Goal: Task Accomplishment & Management: Complete application form

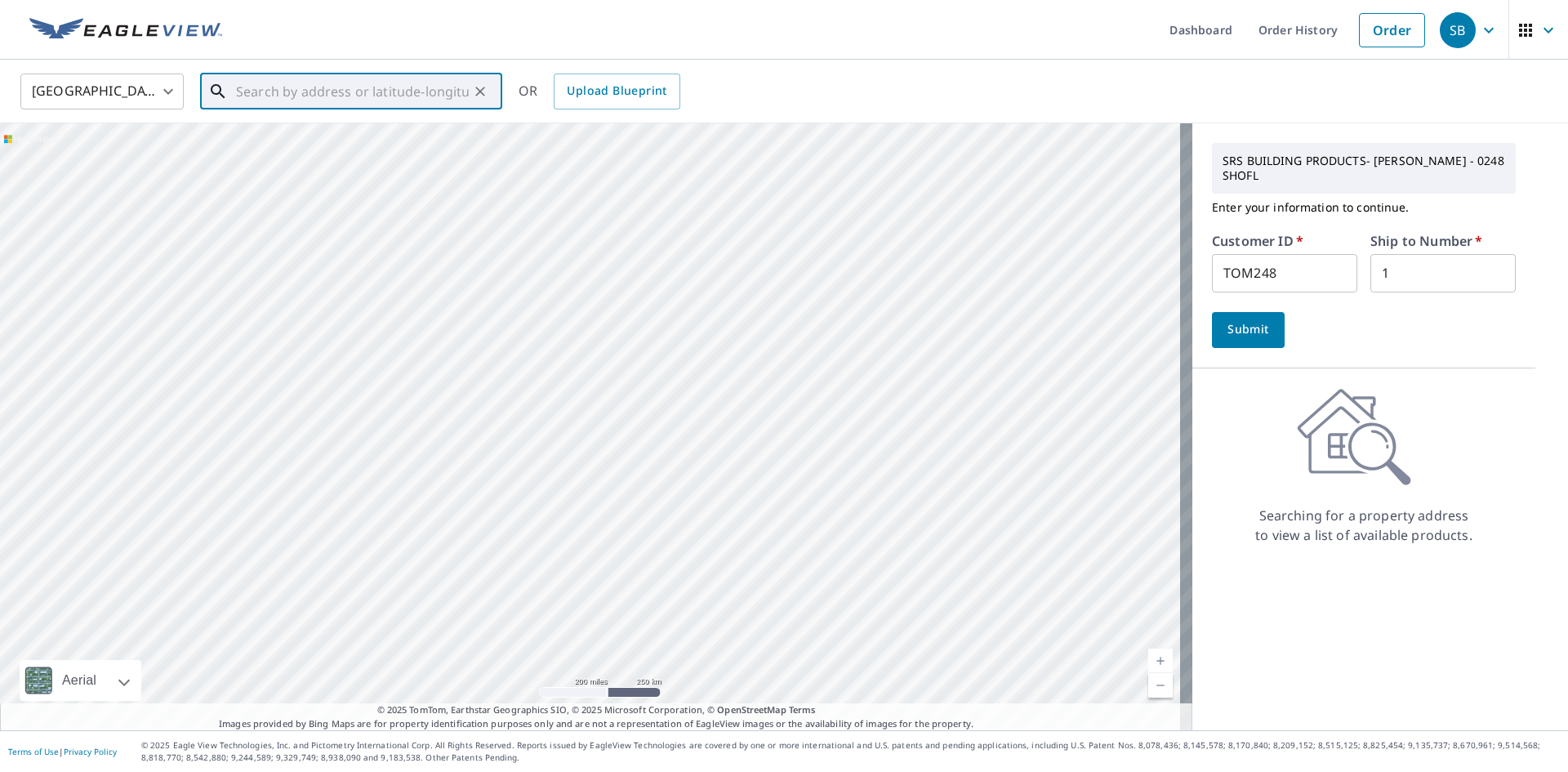
paste input "[STREET_ADDRESS][PERSON_NAME]"
click at [302, 142] on span "[STREET_ADDRESS][PERSON_NAME]" at bounding box center [361, 138] width 257 height 20
type input "[STREET_ADDRESS][PERSON_NAME]"
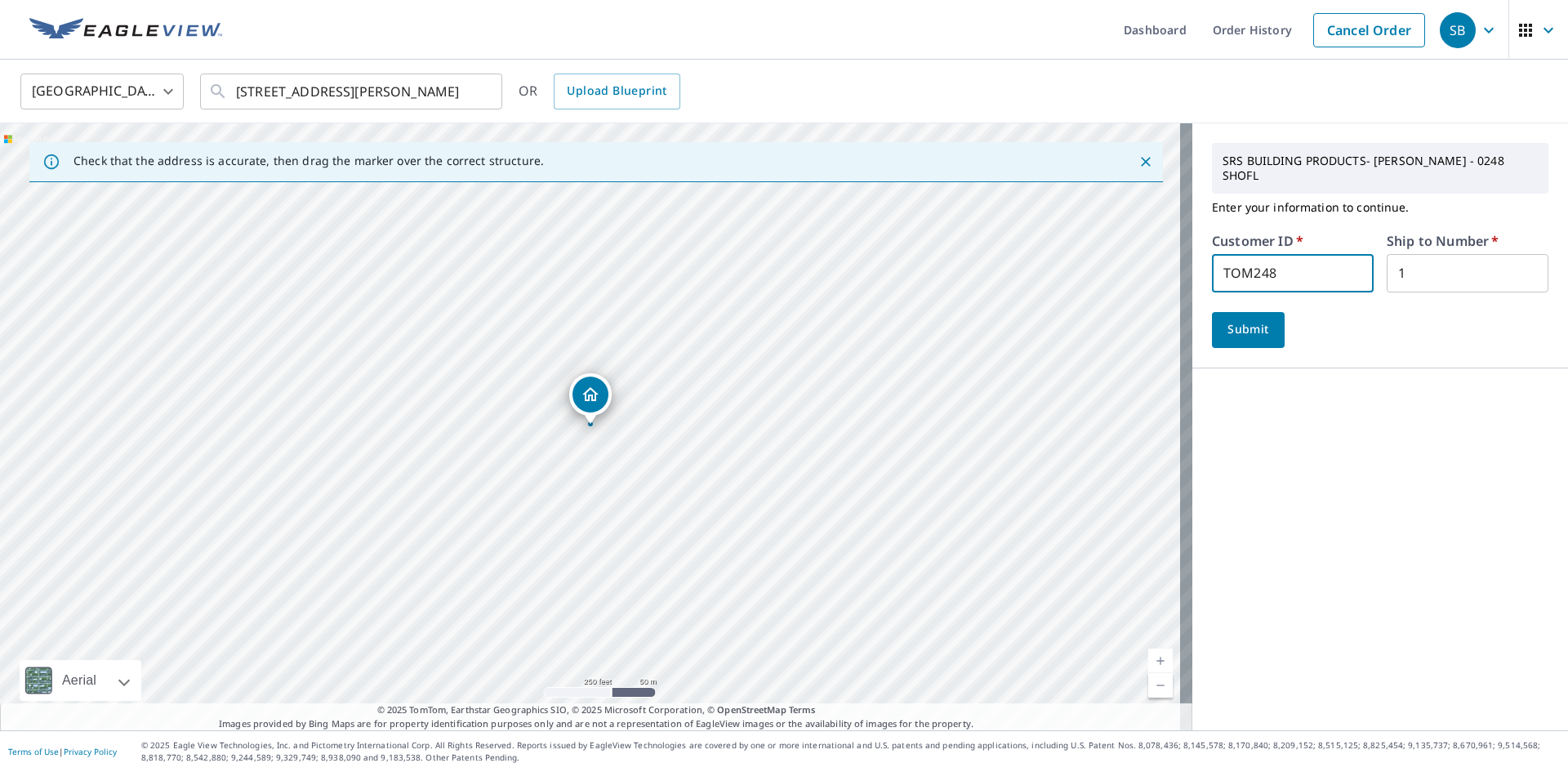
drag, startPoint x: 1286, startPoint y: 257, endPoint x: 1039, endPoint y: 253, distance: 247.0
click at [1039, 253] on div "Check that the address is accurate, then drag the marker over the correct struc…" at bounding box center [784, 426] width 1568 height 606
type input "DEM248"
drag, startPoint x: 1413, startPoint y: 262, endPoint x: 1295, endPoint y: 258, distance: 118.1
click at [1295, 258] on div "Customer ID   * DEM248 ​ Ship to Number   * 1 ​" at bounding box center [1380, 263] width 336 height 58
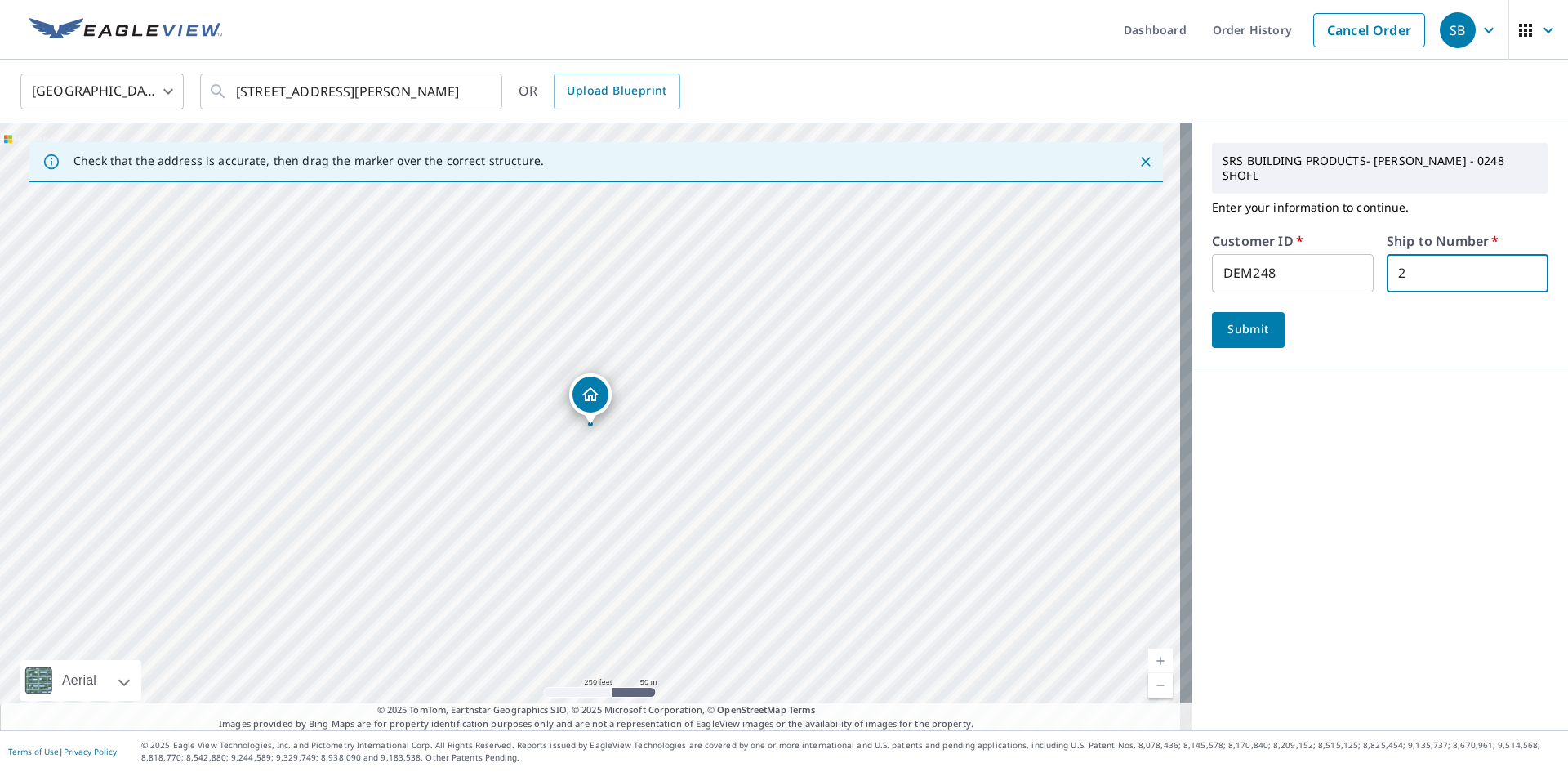
type input "2"
click at [1238, 319] on span "Submit" at bounding box center [1248, 330] width 47 height 20
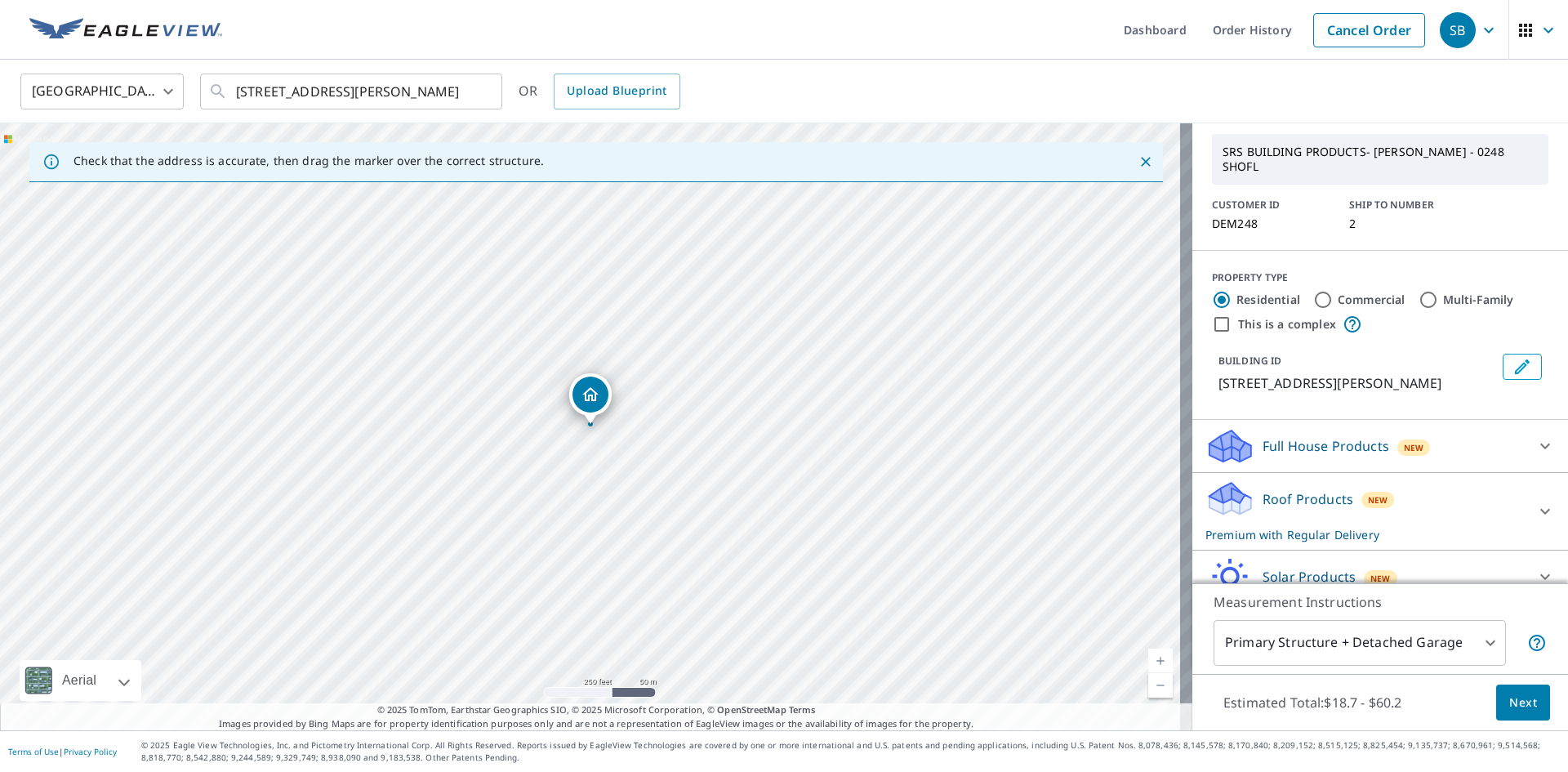
scroll to position [115, 0]
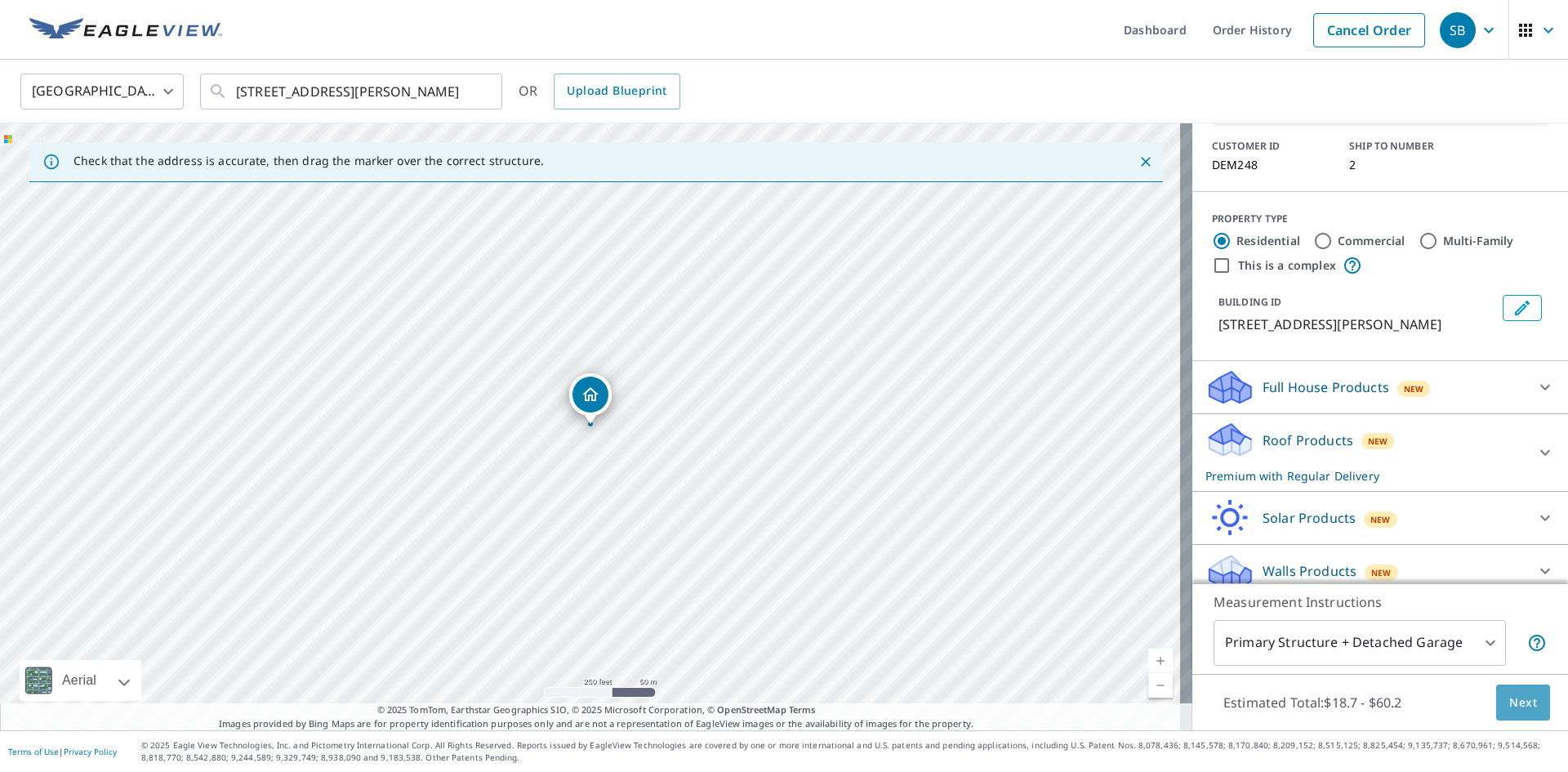
click at [1511, 698] on span "Next" at bounding box center [1523, 702] width 28 height 20
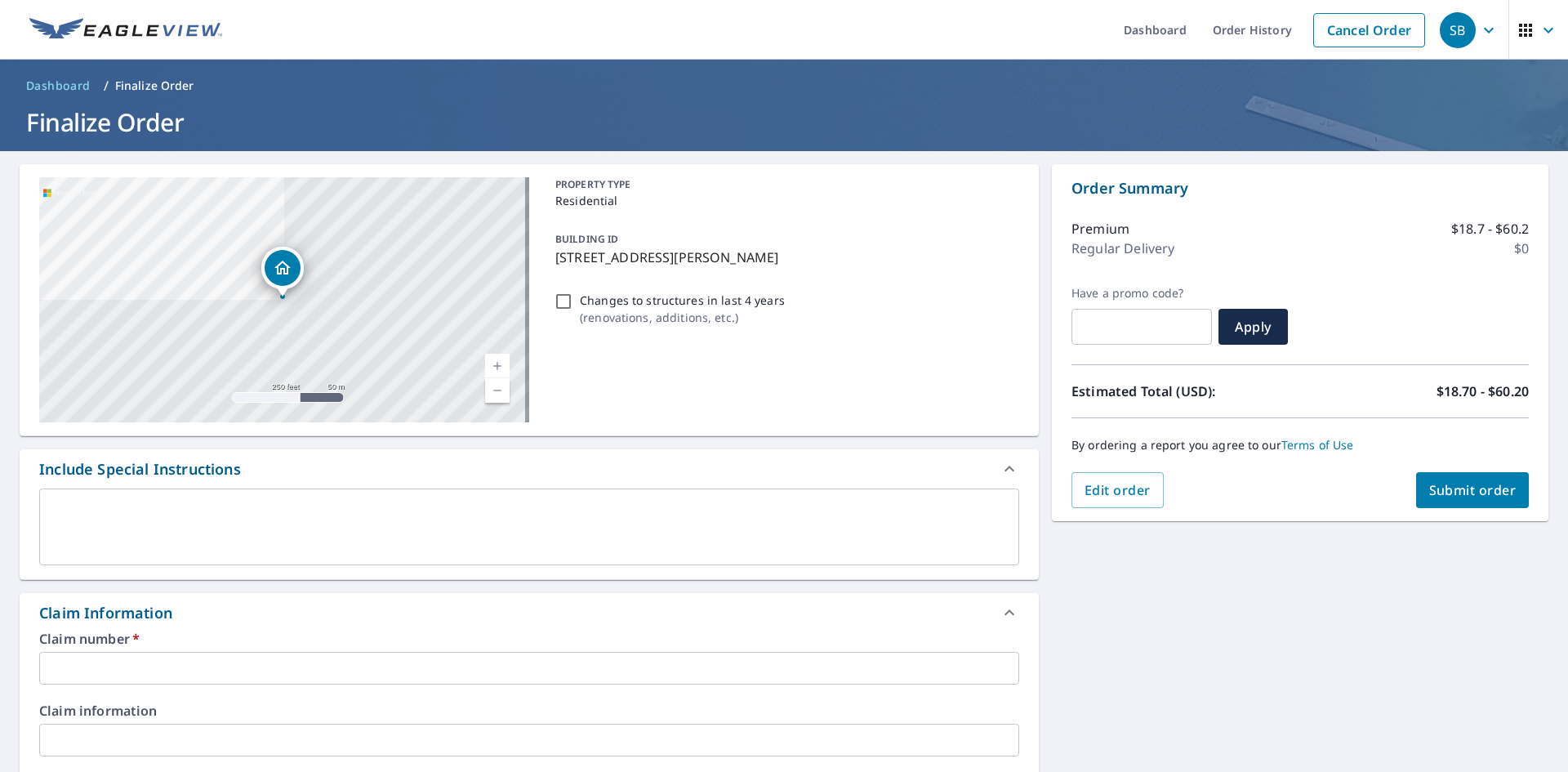
scroll to position [327, 0]
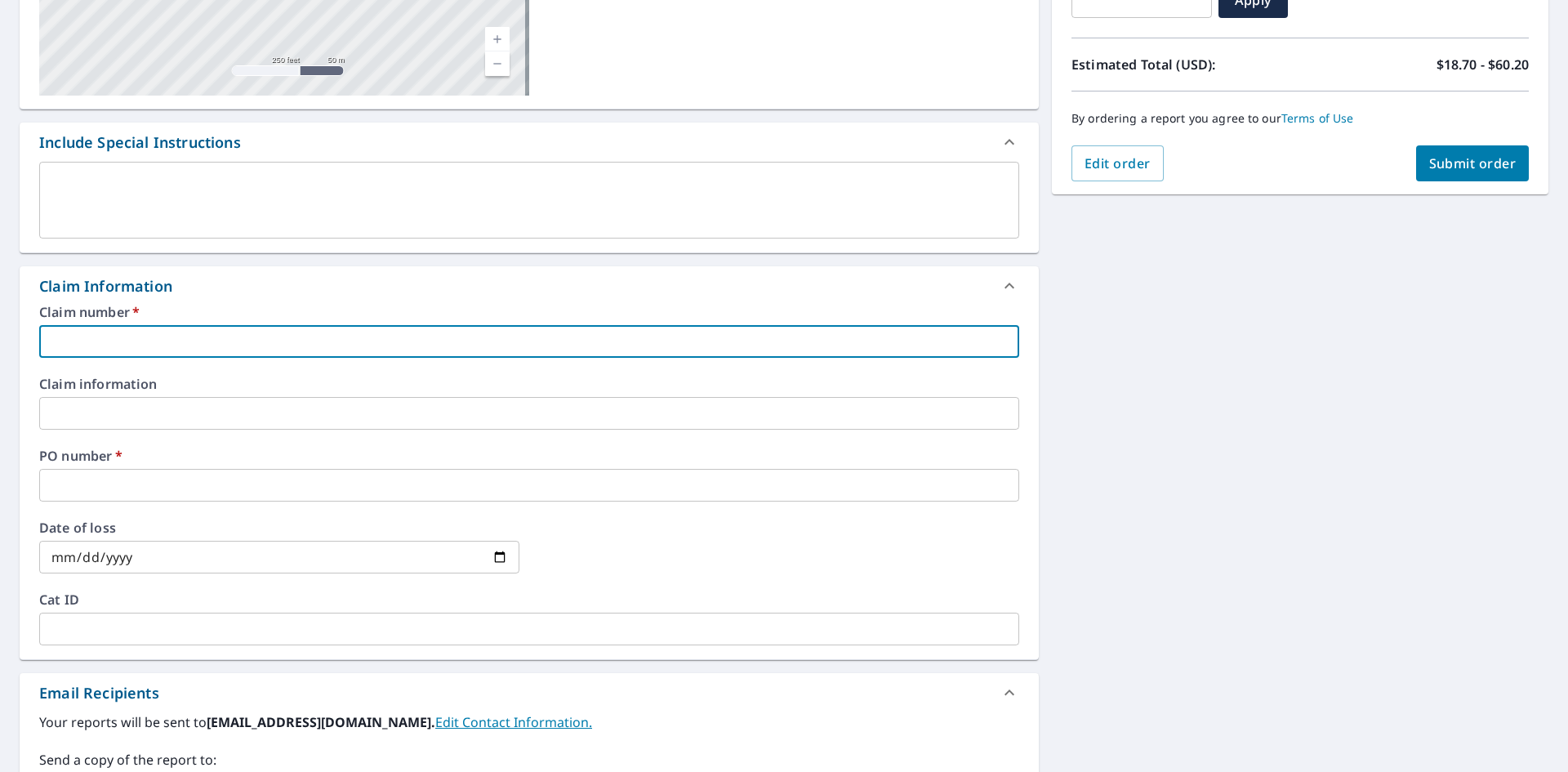
click at [82, 330] on input "text" at bounding box center [529, 341] width 980 height 32
type input "DEM248"
checkbox input "true"
click at [75, 487] on input "text" at bounding box center [529, 485] width 980 height 32
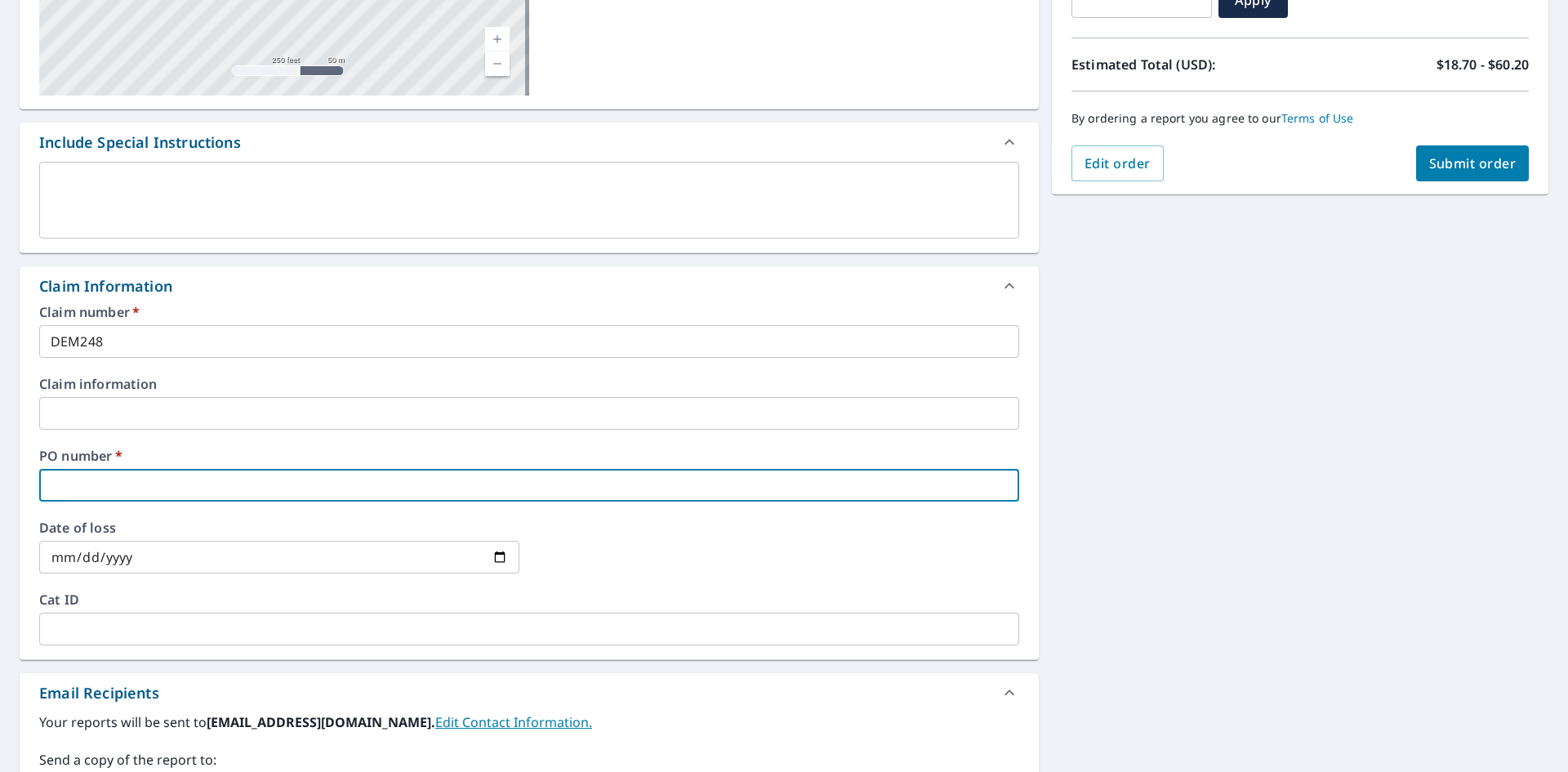
type input "DEM248"
checkbox input "true"
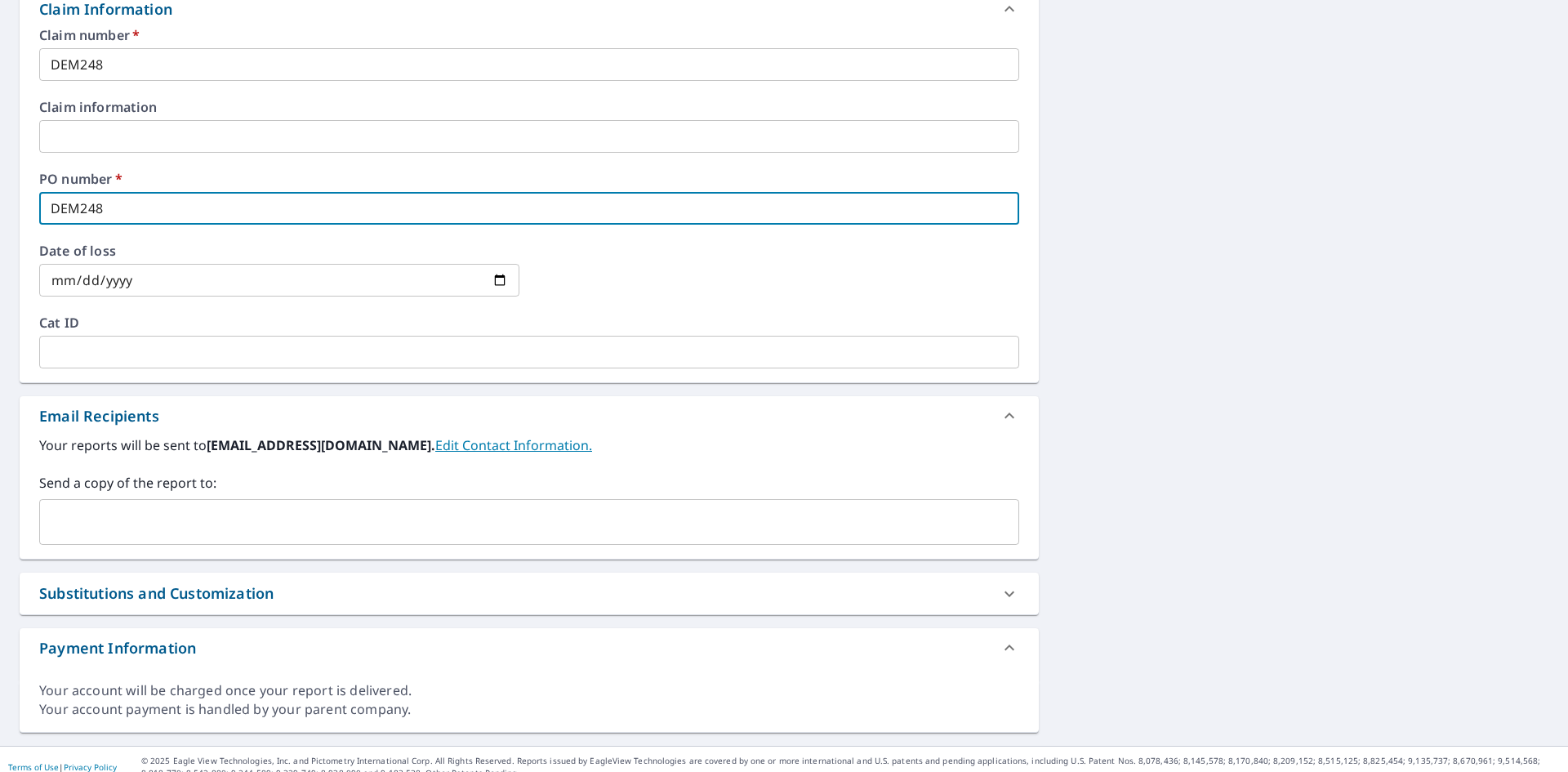
scroll to position [619, 0]
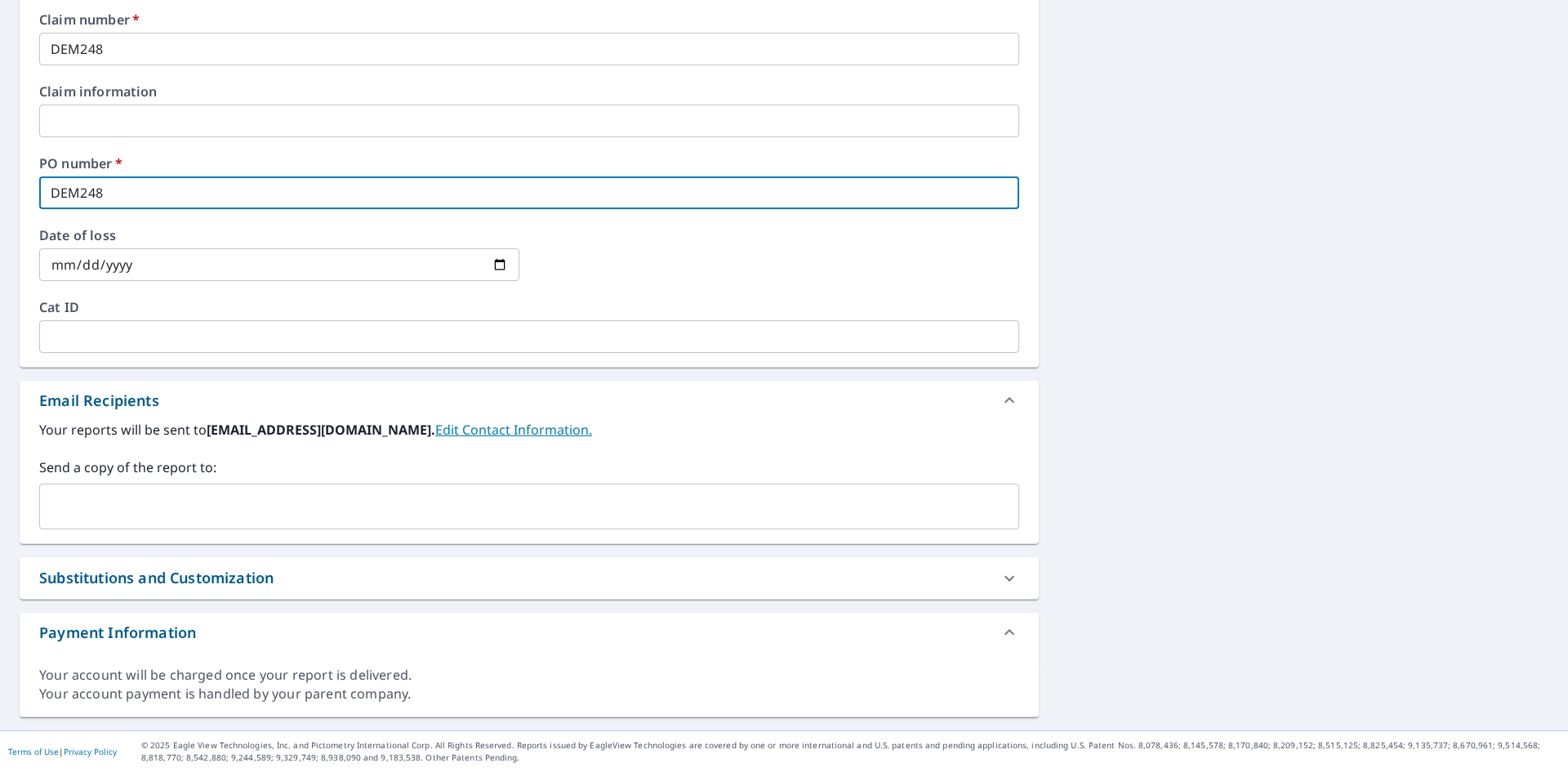
click at [94, 494] on input "text" at bounding box center [517, 506] width 941 height 31
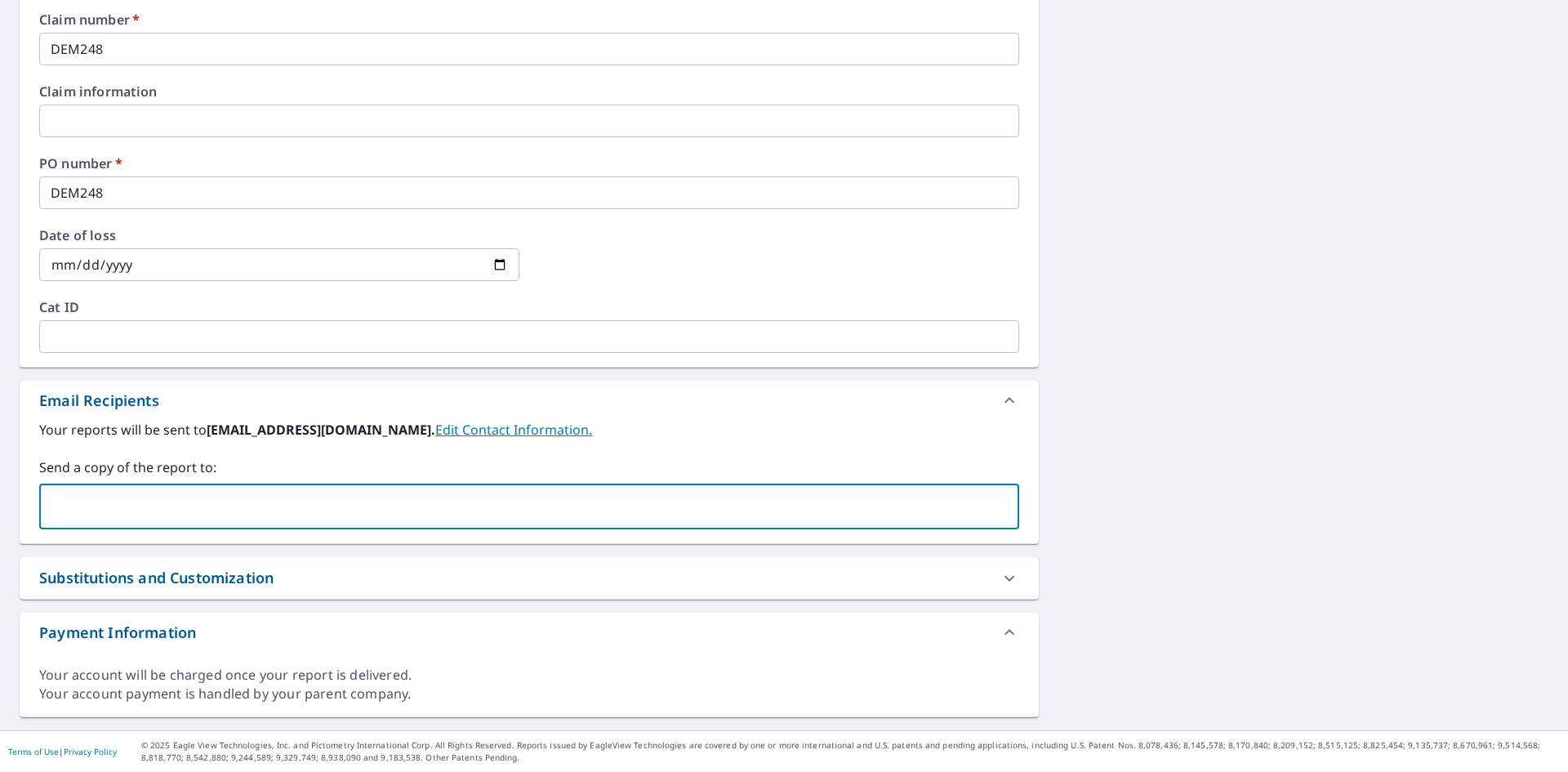
paste input "[EMAIL_ADDRESS][DOMAIN_NAME]"
type input "[EMAIL_ADDRESS][DOMAIN_NAME]"
checkbox input "true"
type input "[EMAIL_ADDRESS][DOMAIN_NAME]"
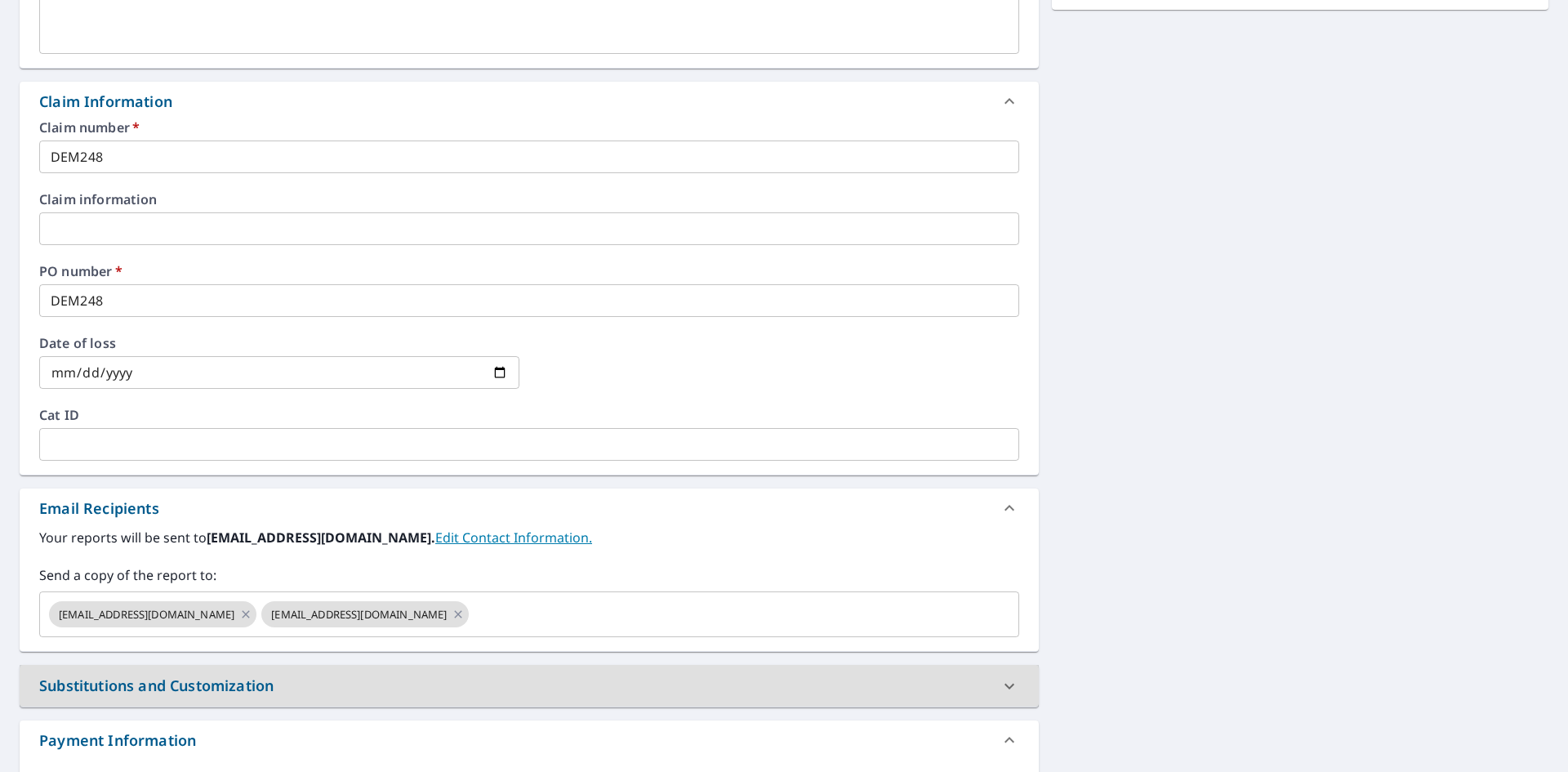
scroll to position [292, 0]
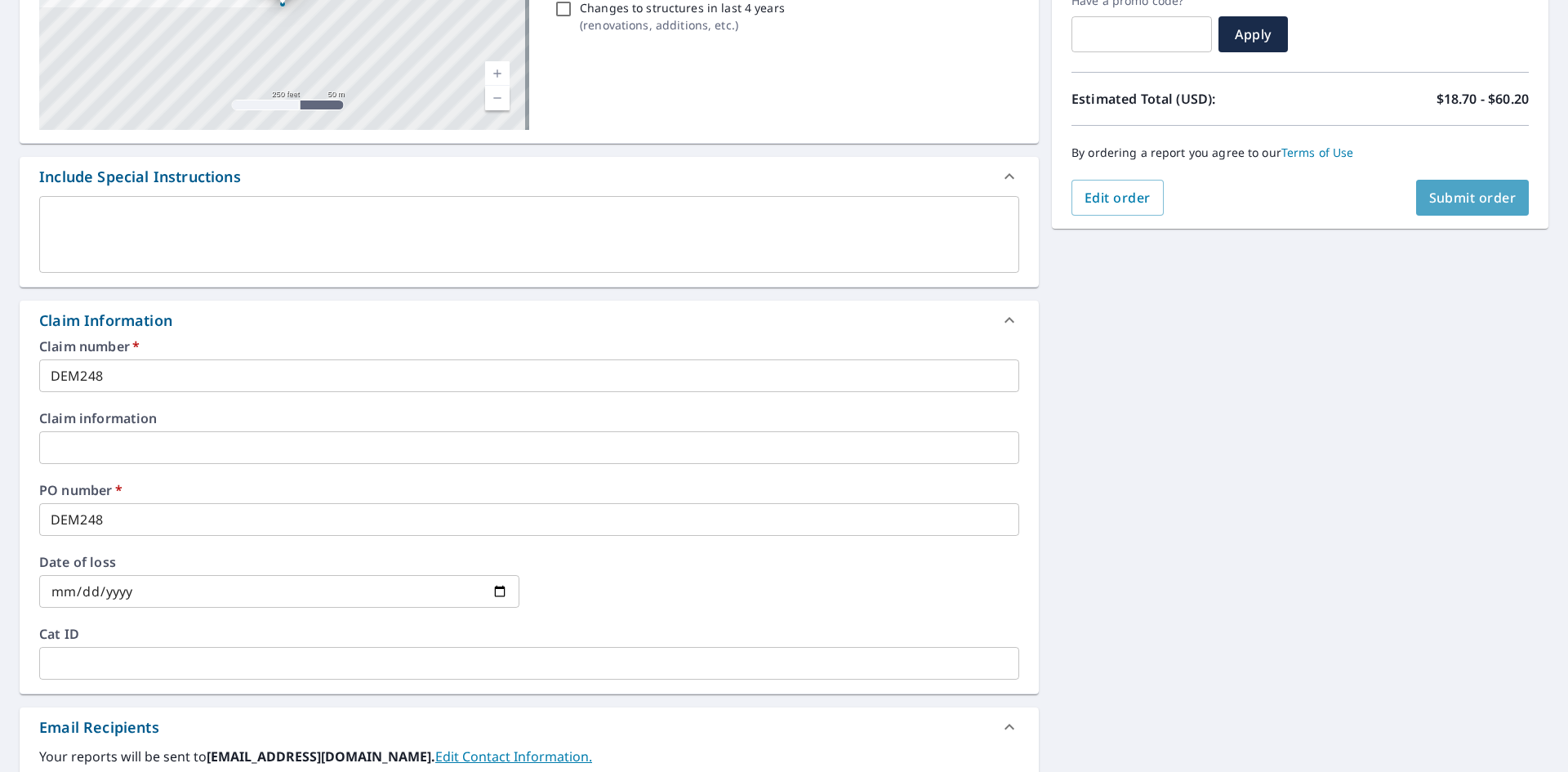
click at [1443, 201] on span "Submit order" at bounding box center [1473, 197] width 87 height 18
checkbox input "true"
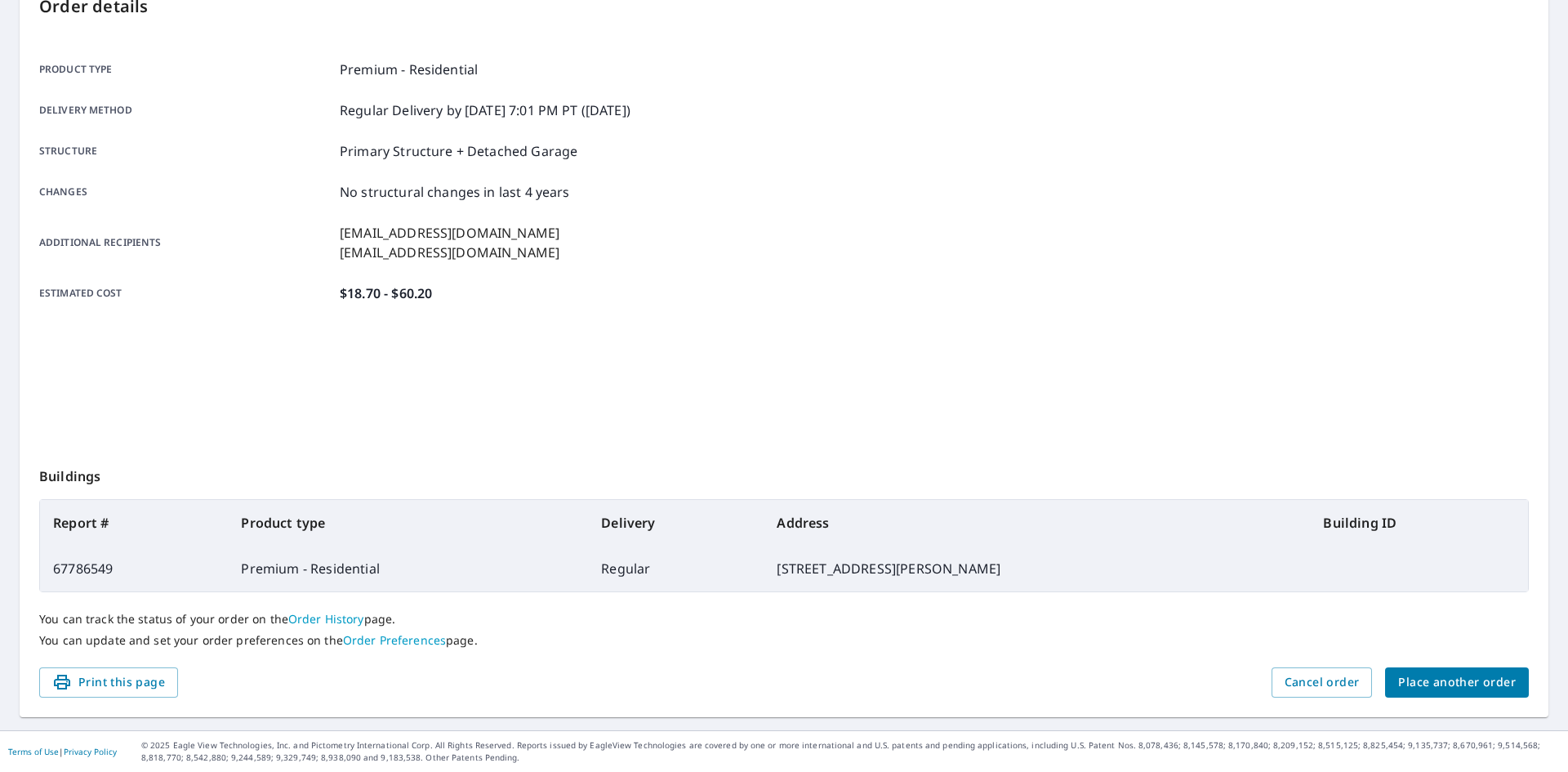
scroll to position [189, 0]
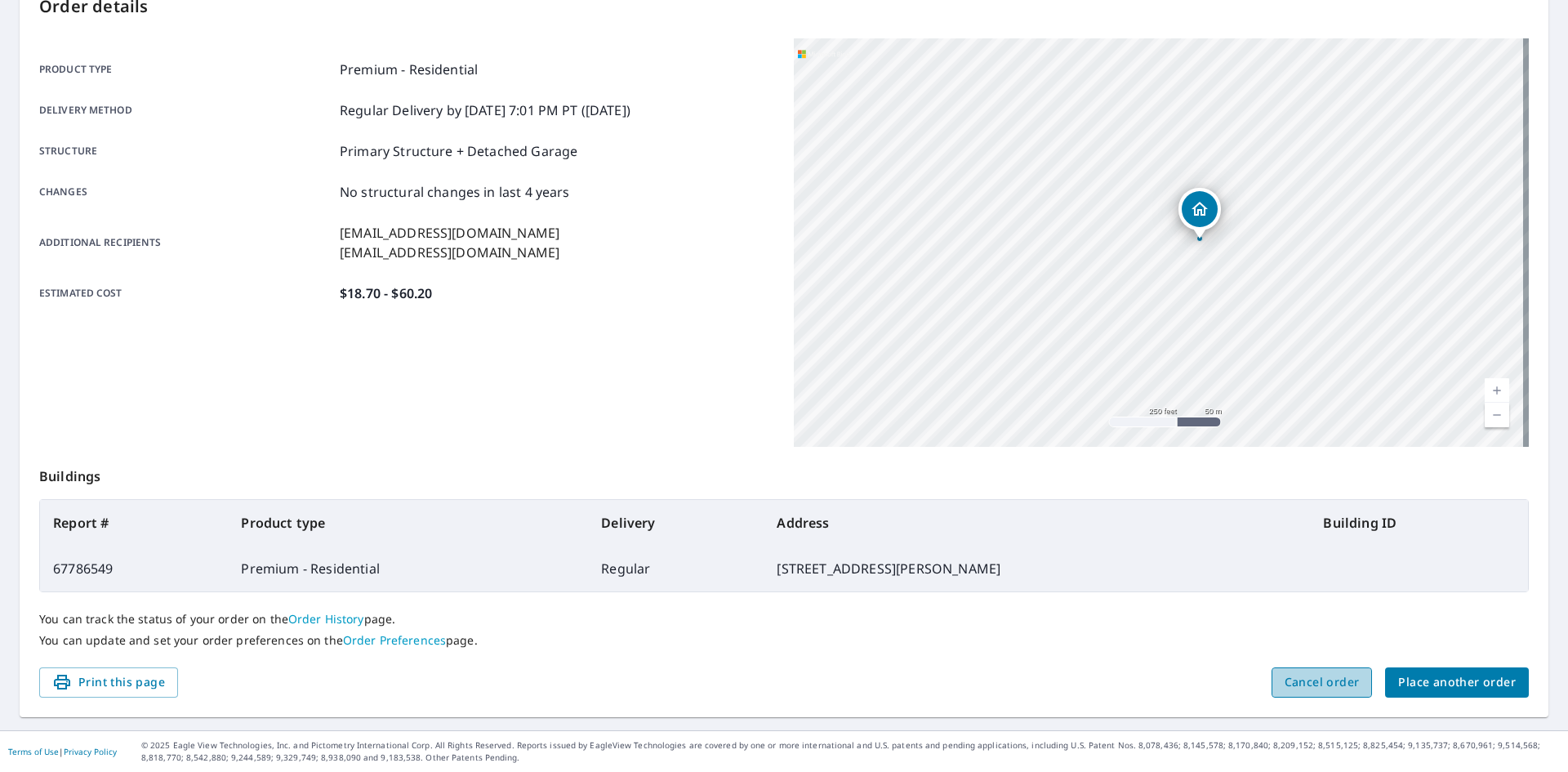
click at [1291, 682] on span "Cancel order" at bounding box center [1323, 682] width 75 height 20
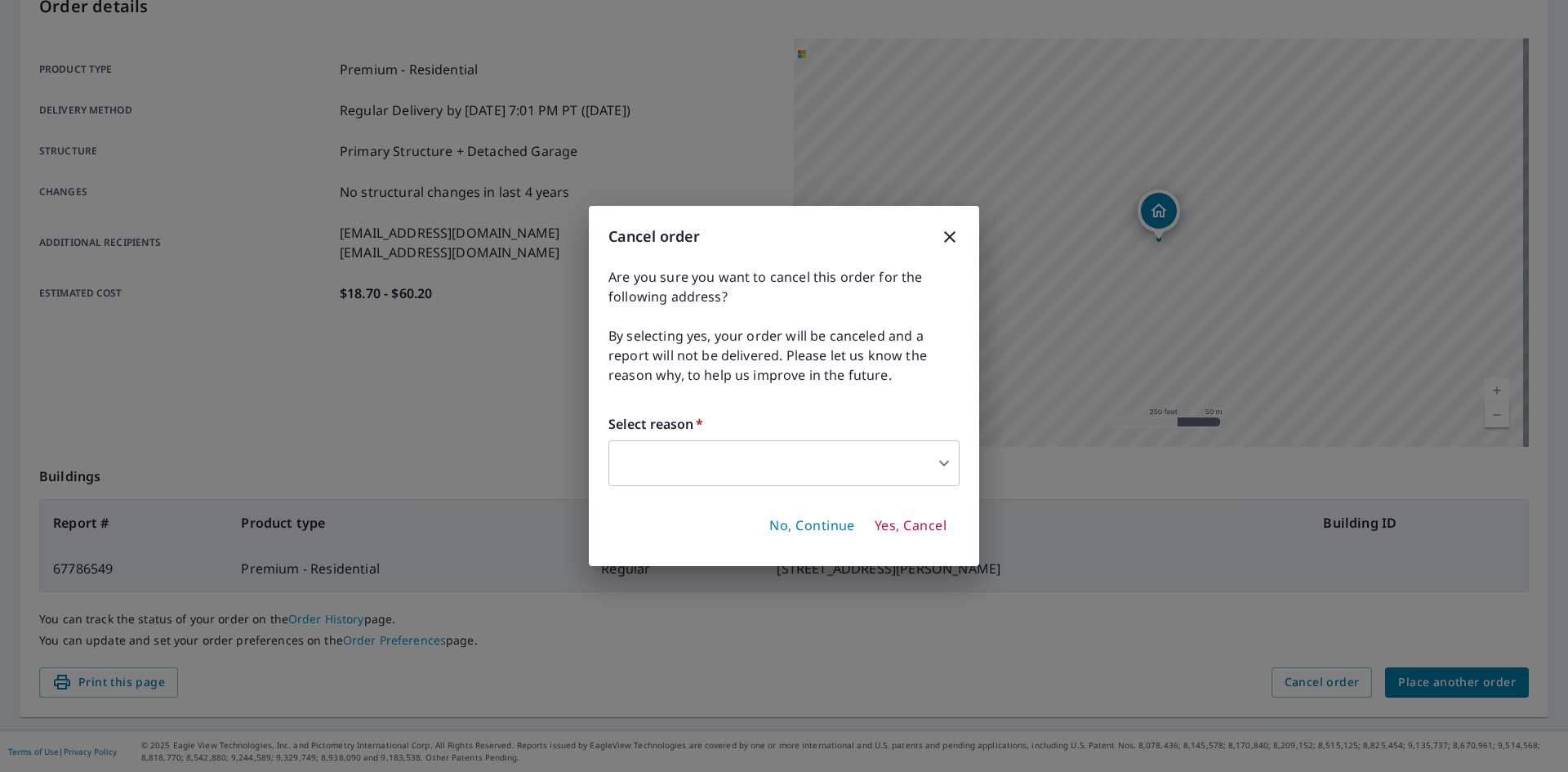
click at [936, 460] on body "SB SB Dashboard Order History Order SB Order Submitted Order details Product ty…" at bounding box center [784, 386] width 1568 height 772
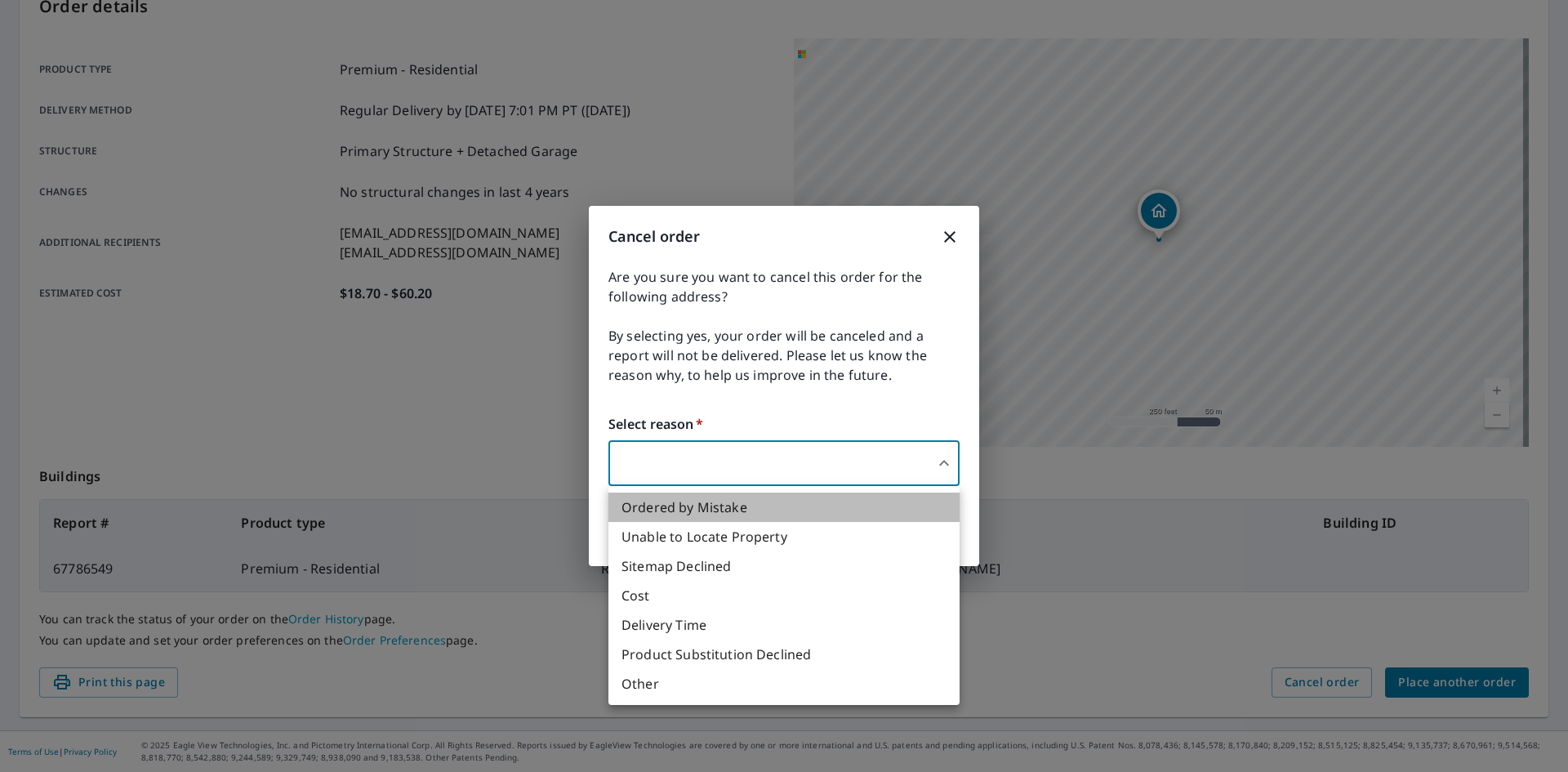
click at [705, 509] on li "Ordered by Mistake" at bounding box center [783, 507] width 351 height 30
type input "30"
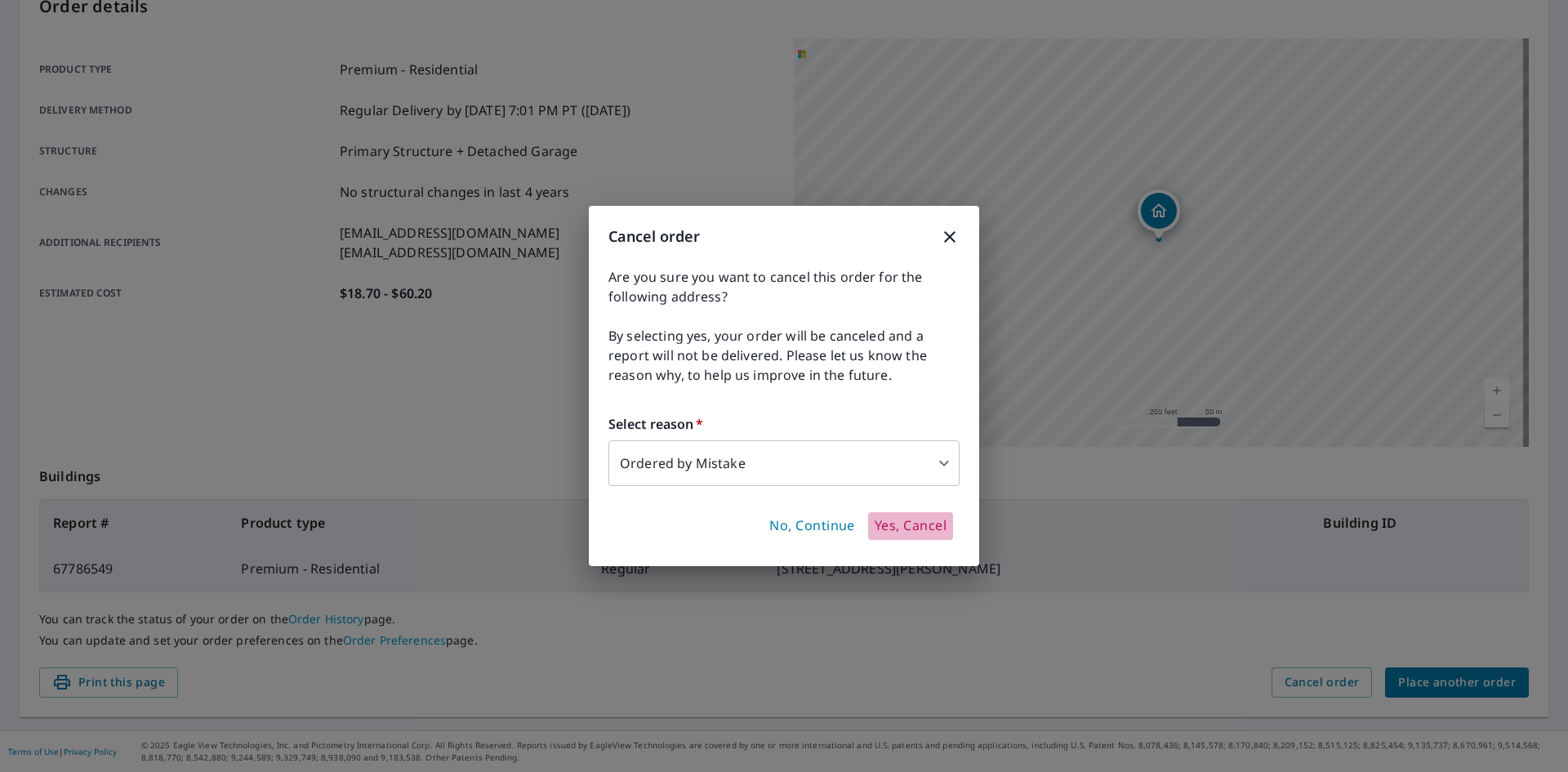
click at [923, 523] on span "Yes, Cancel" at bounding box center [911, 526] width 72 height 18
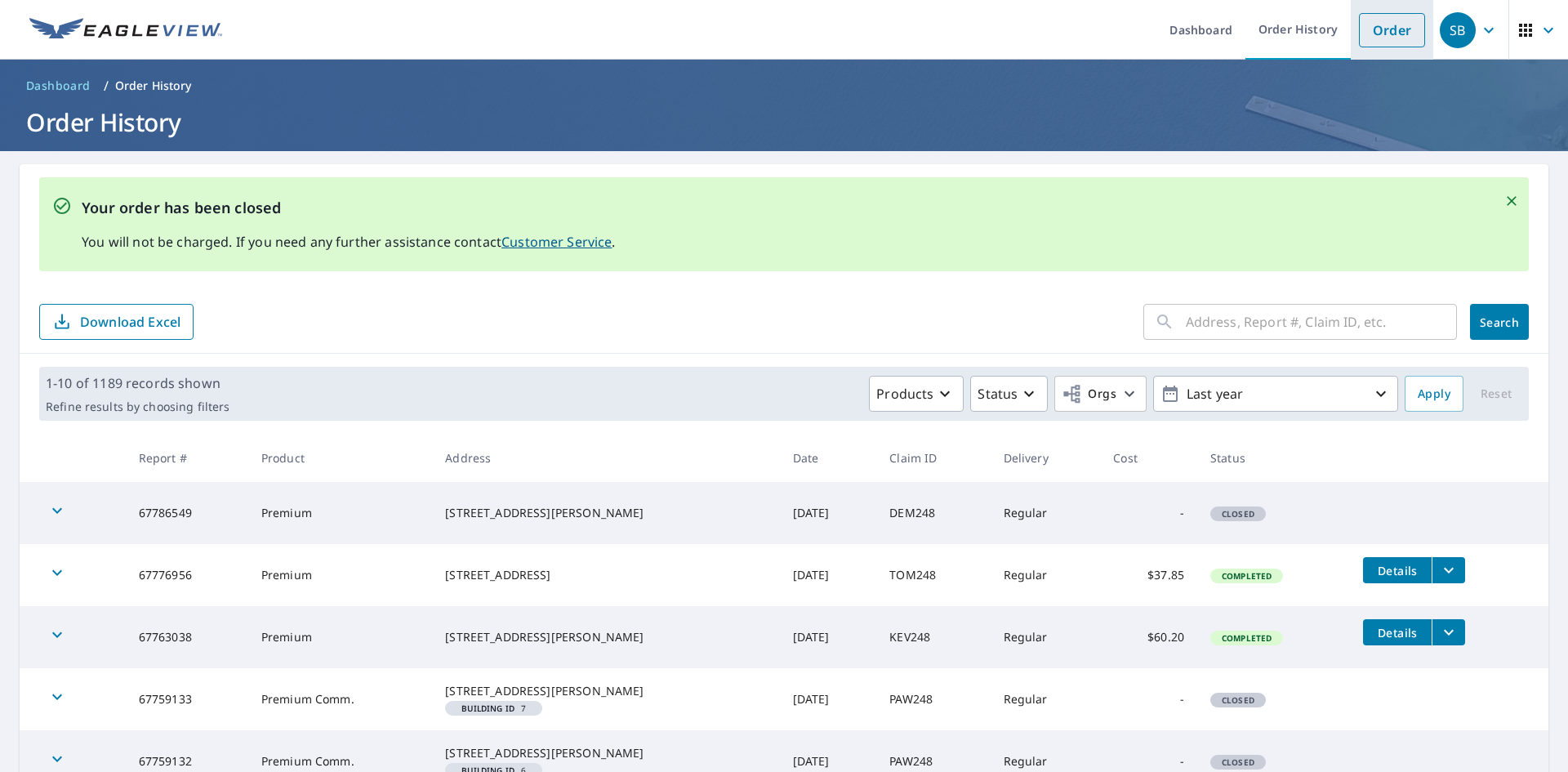
click at [1359, 33] on link "Order" at bounding box center [1392, 30] width 66 height 34
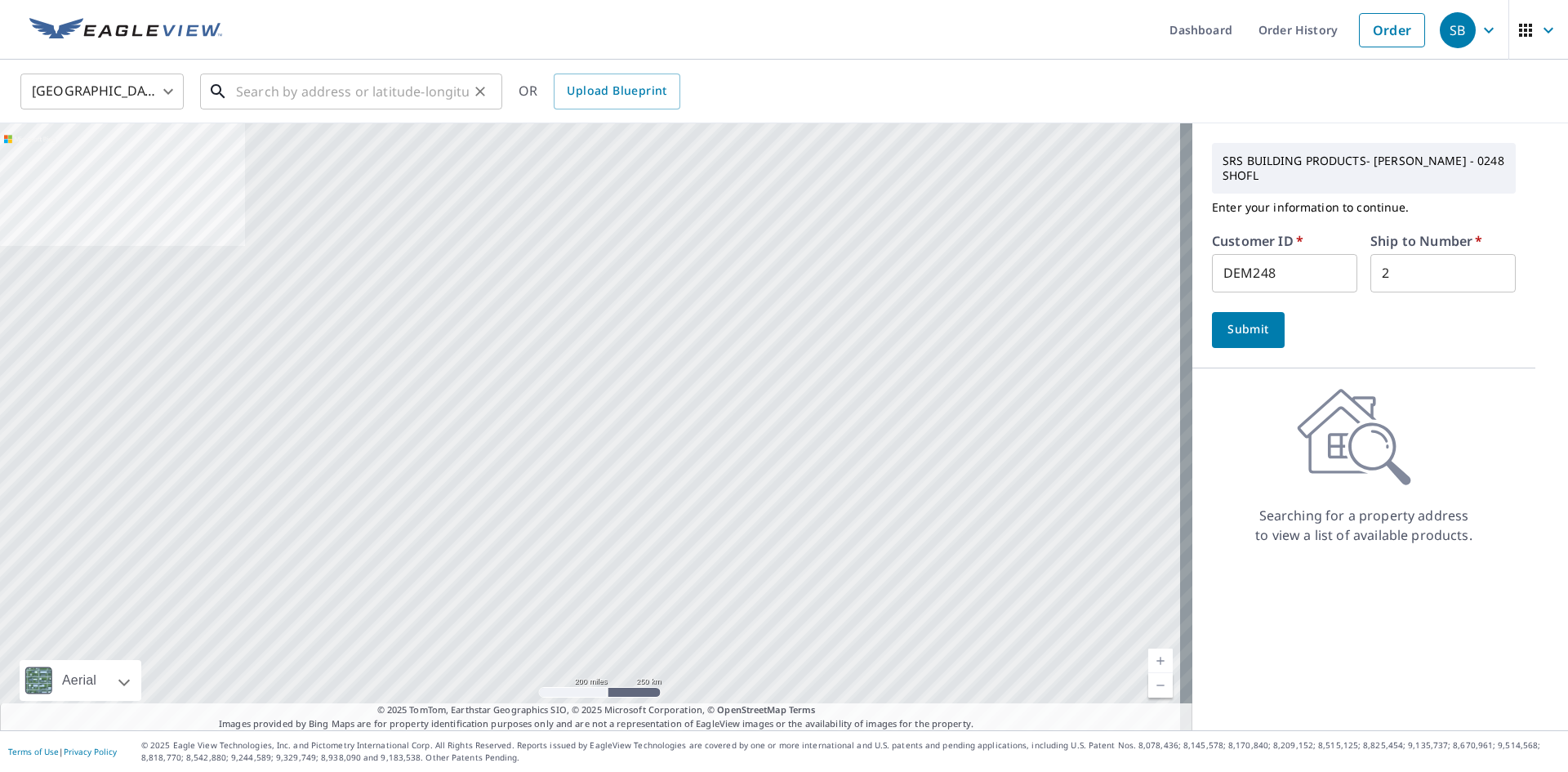
click at [266, 93] on input "text" at bounding box center [353, 92] width 233 height 46
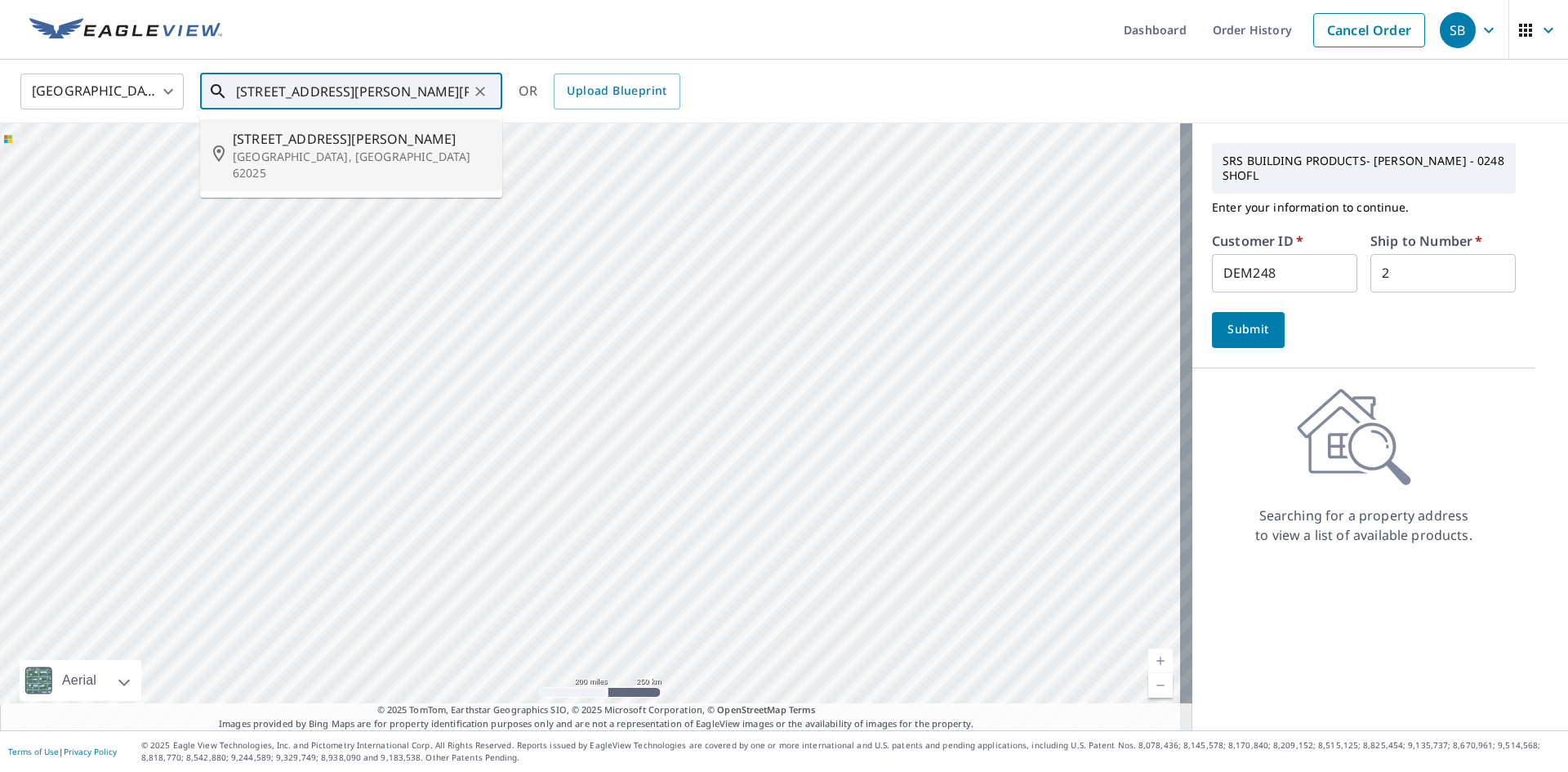
click at [262, 153] on p "[GEOGRAPHIC_DATA], [GEOGRAPHIC_DATA] 62025" at bounding box center [361, 165] width 257 height 32
type input "[STREET_ADDRESS][PERSON_NAME]"
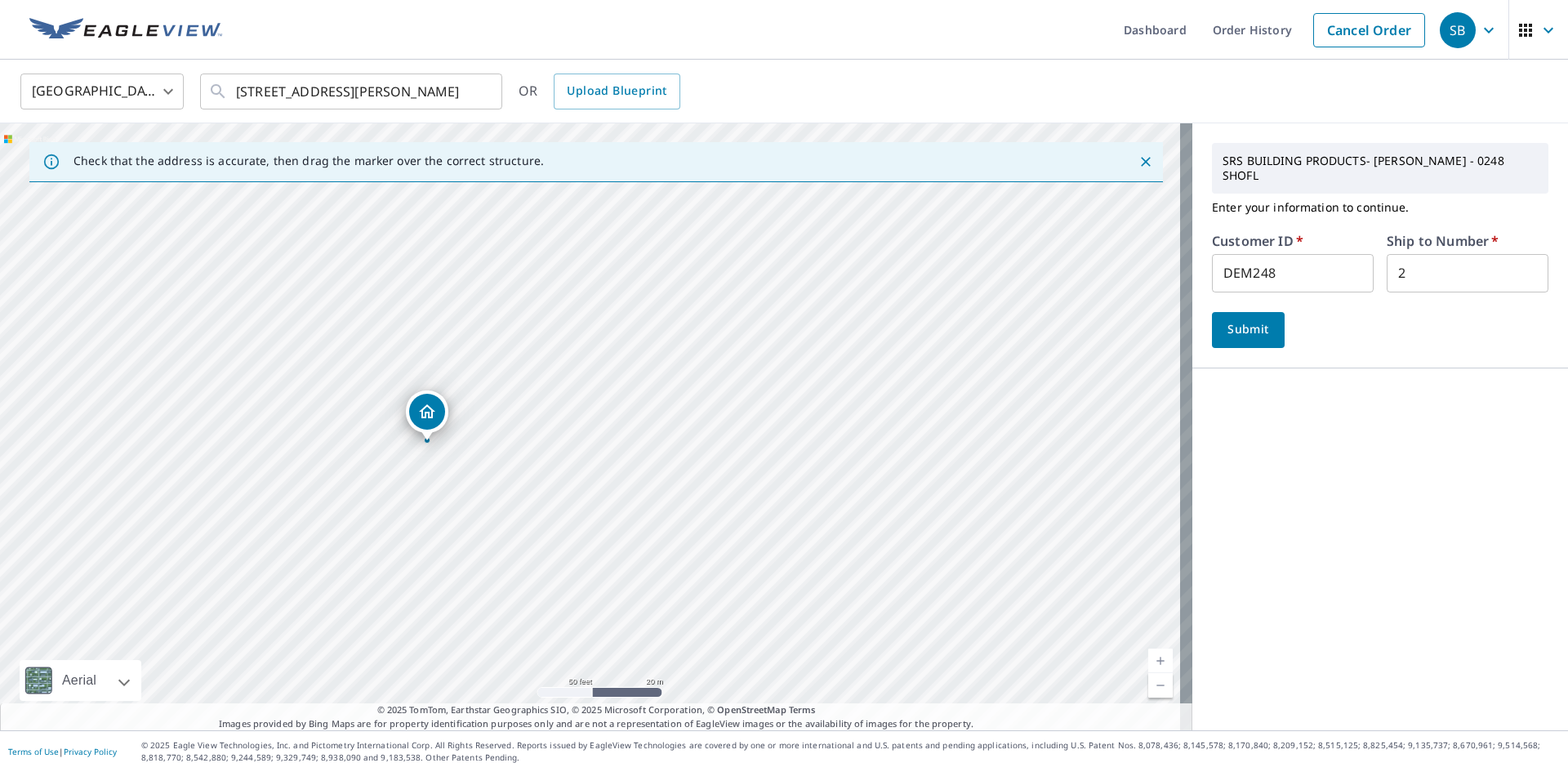
drag, startPoint x: 691, startPoint y: 217, endPoint x: 428, endPoint y: 411, distance: 326.8
click at [1241, 319] on span "Submit" at bounding box center [1248, 330] width 47 height 20
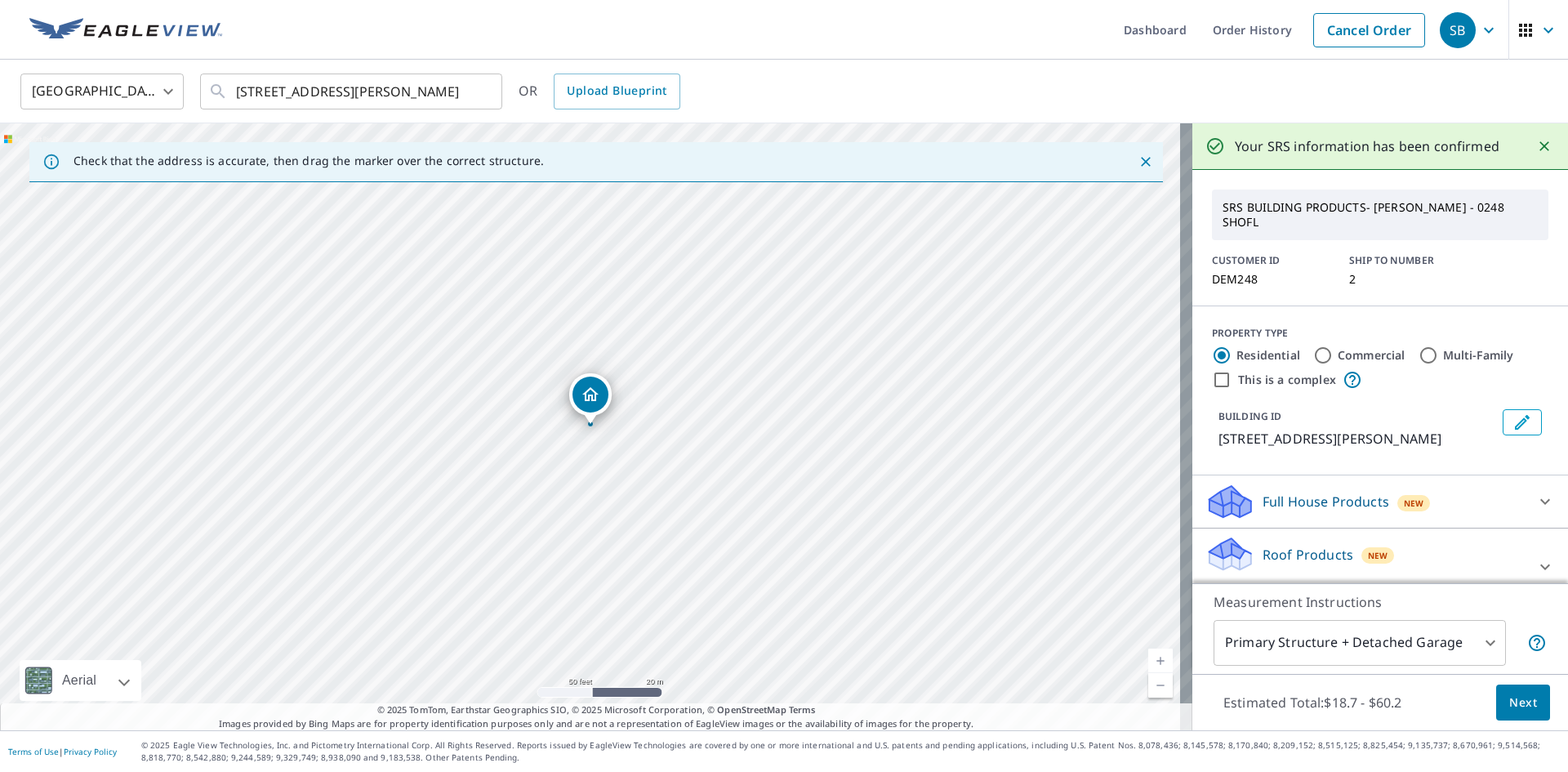
click at [1520, 696] on span "Next" at bounding box center [1523, 702] width 28 height 20
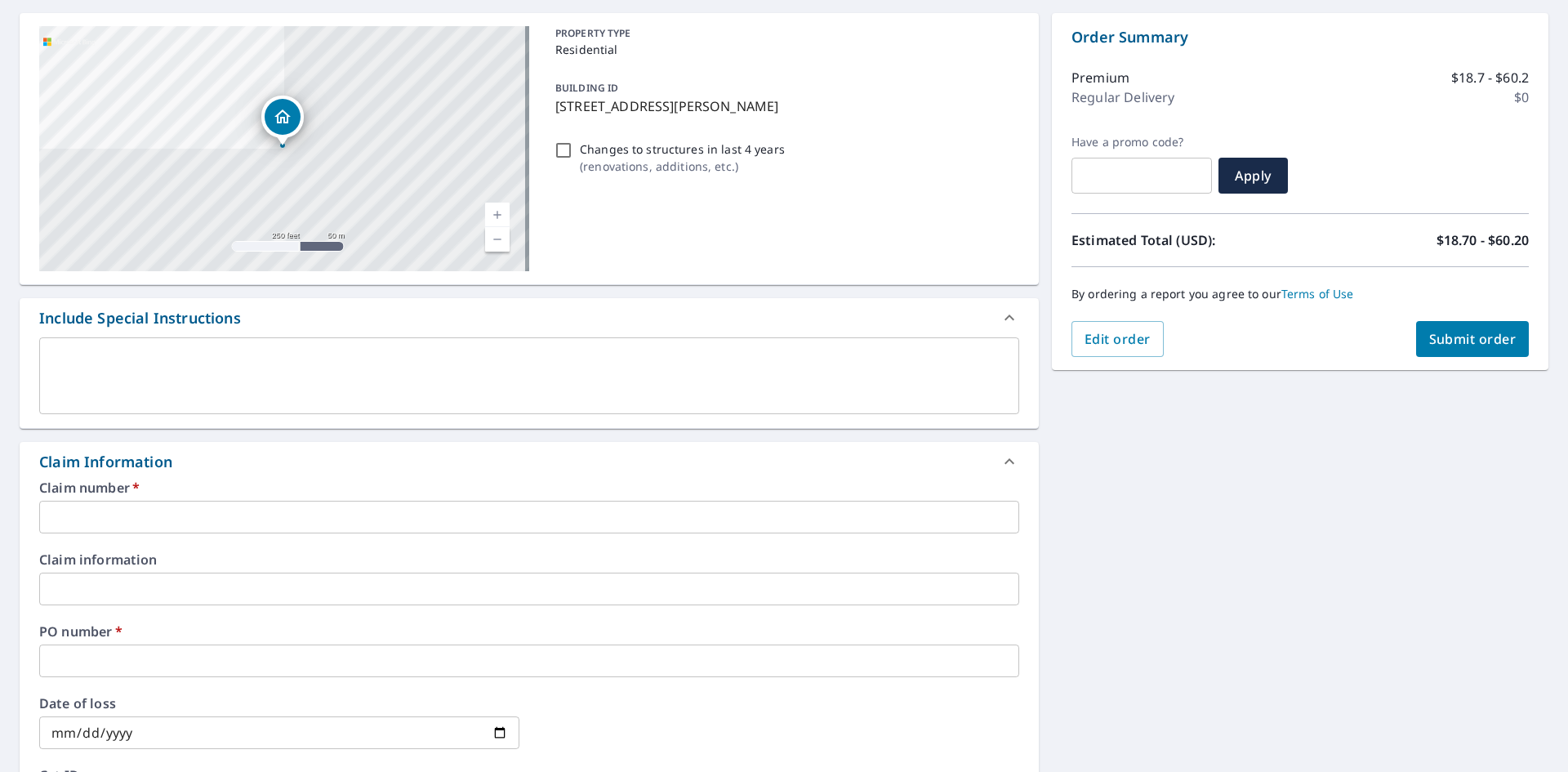
scroll to position [163, 0]
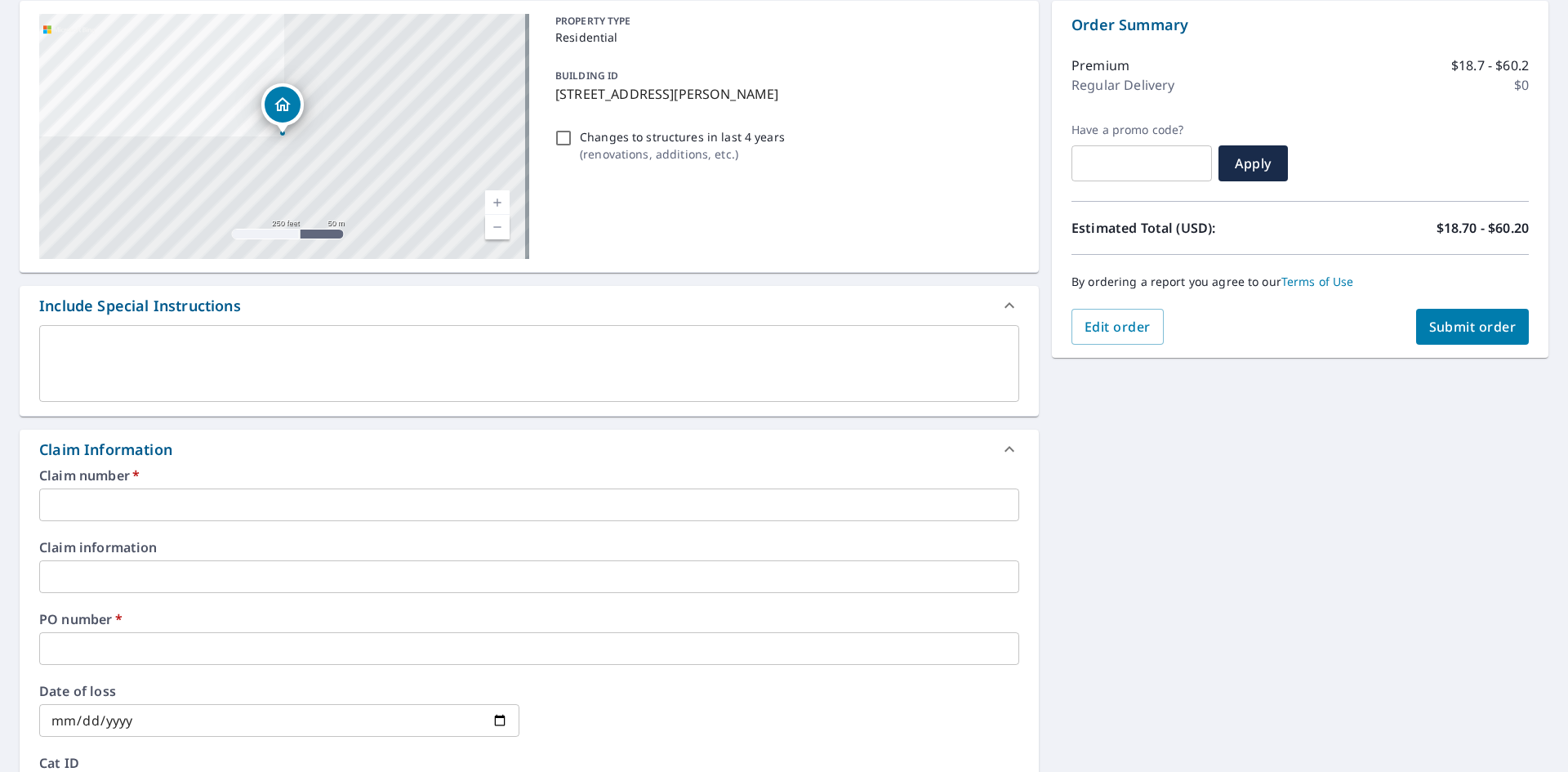
click at [120, 493] on input "text" at bounding box center [529, 504] width 980 height 32
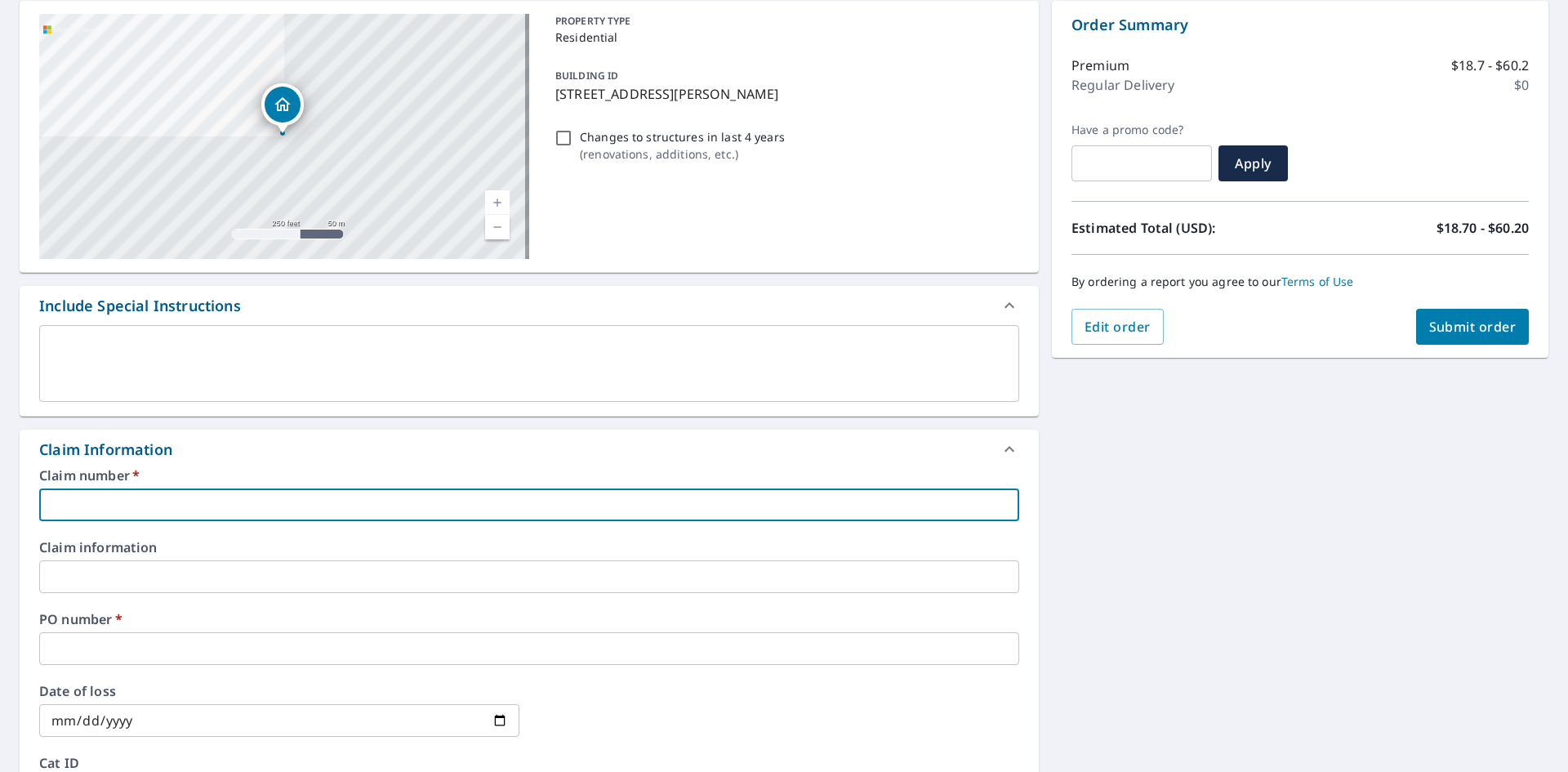
type input "DEM248"
checkbox input "true"
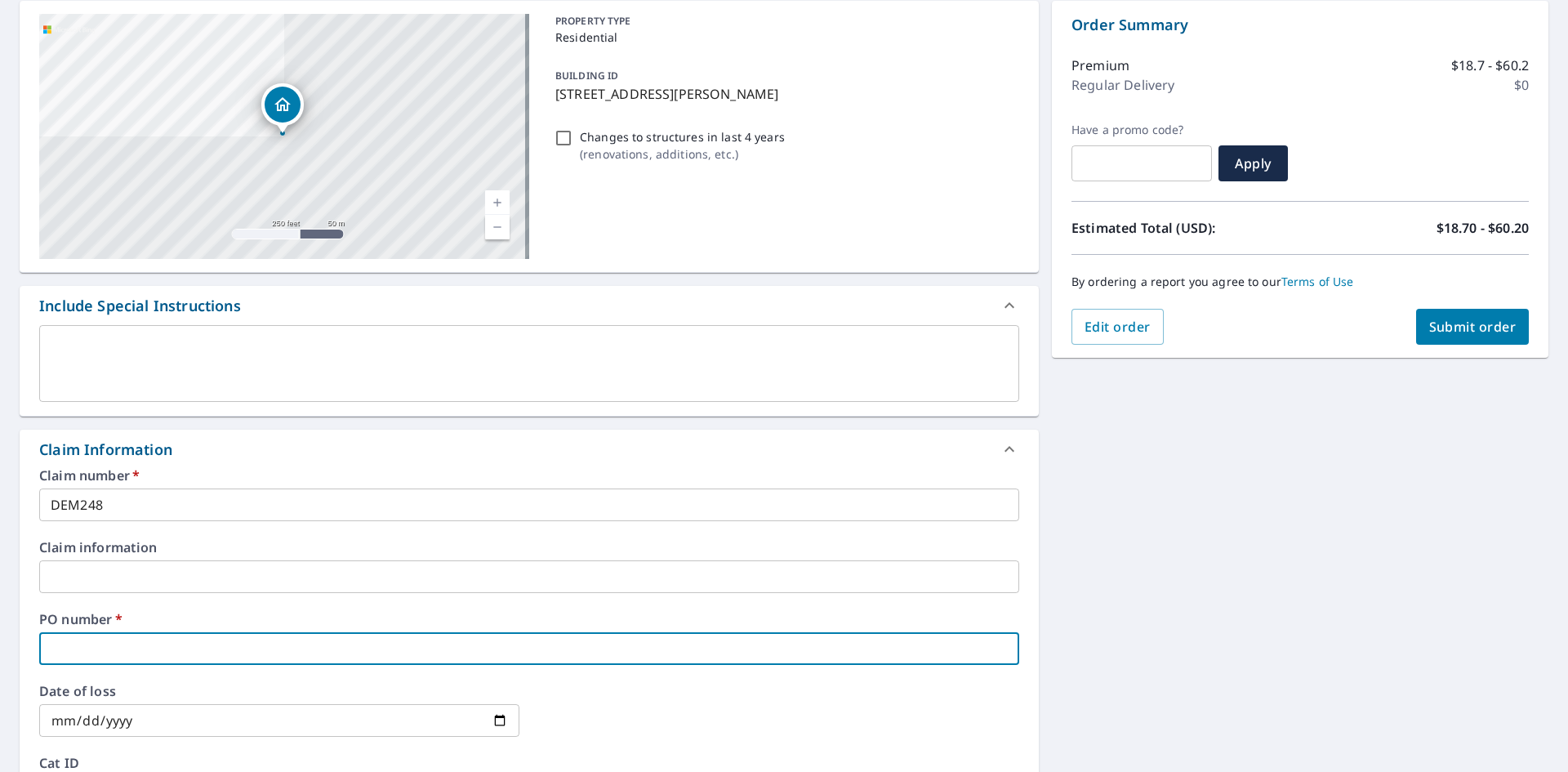
click at [128, 645] on input "text" at bounding box center [529, 648] width 980 height 32
type input "DEM248"
checkbox input "true"
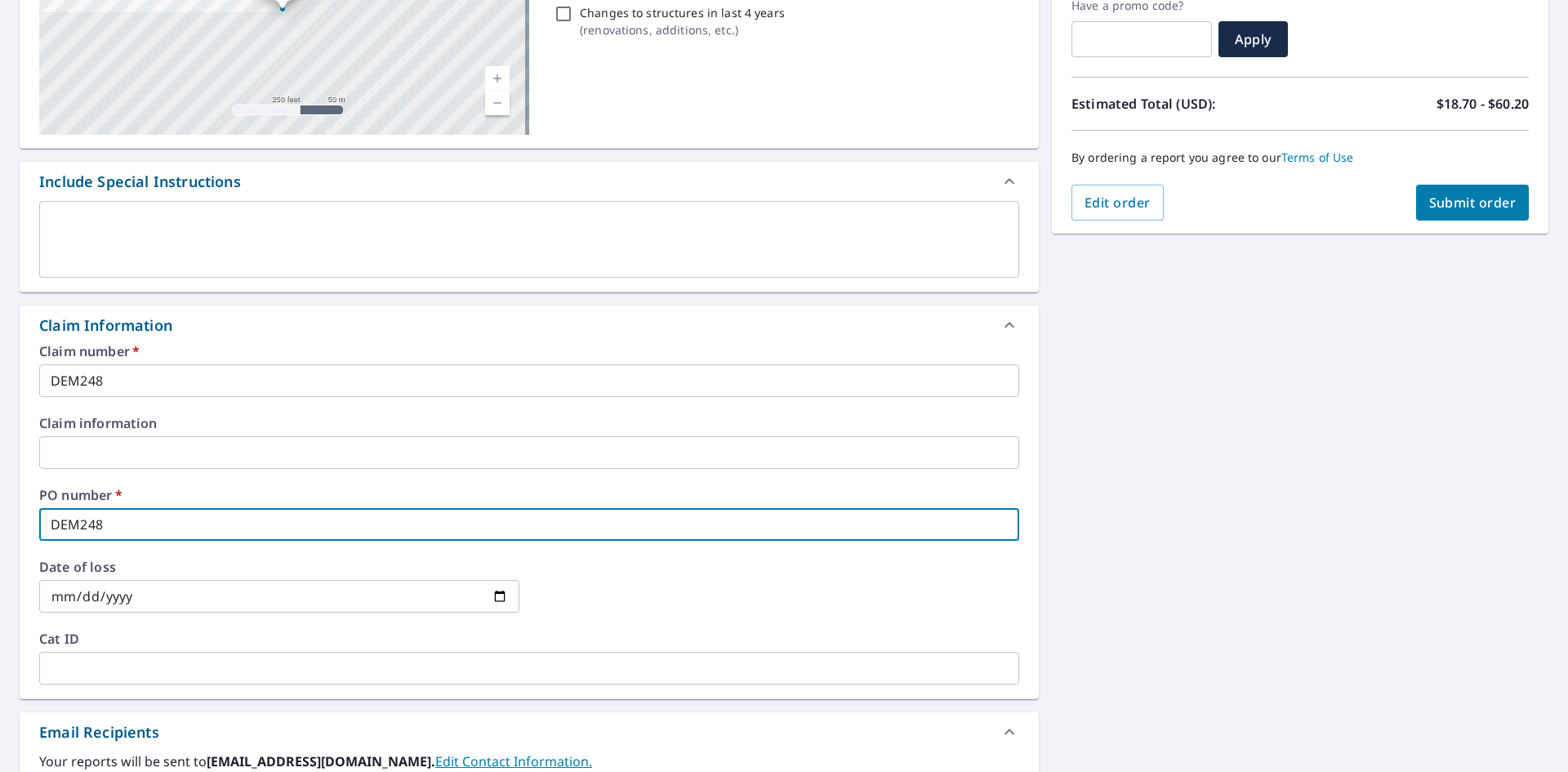
scroll to position [490, 0]
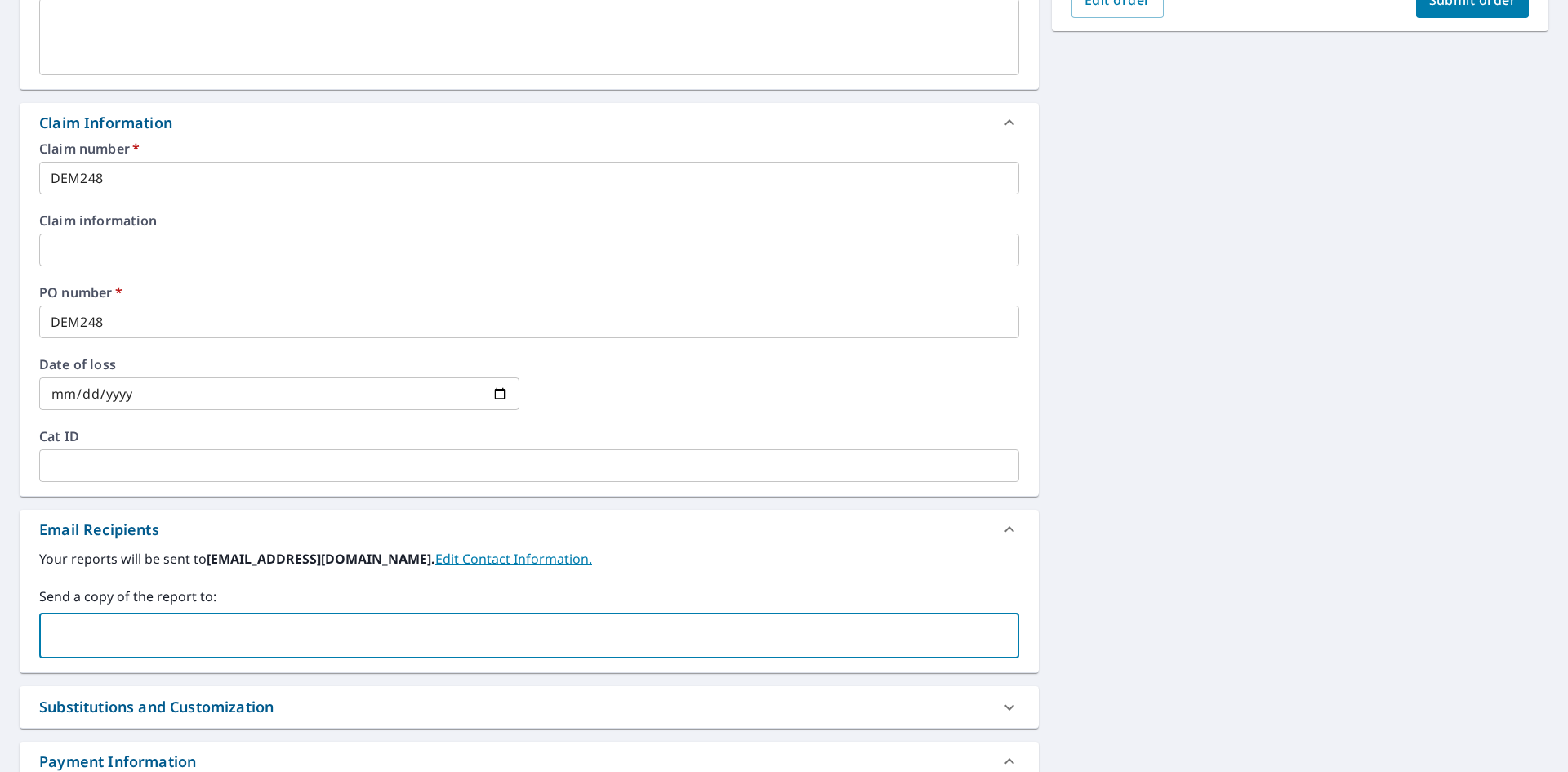
paste input "[EMAIL_ADDRESS][DOMAIN_NAME]"
type input "[EMAIL_ADDRESS][DOMAIN_NAME]"
checkbox input "true"
type input "[EMAIL_ADDRESS][DOMAIN_NAME]"
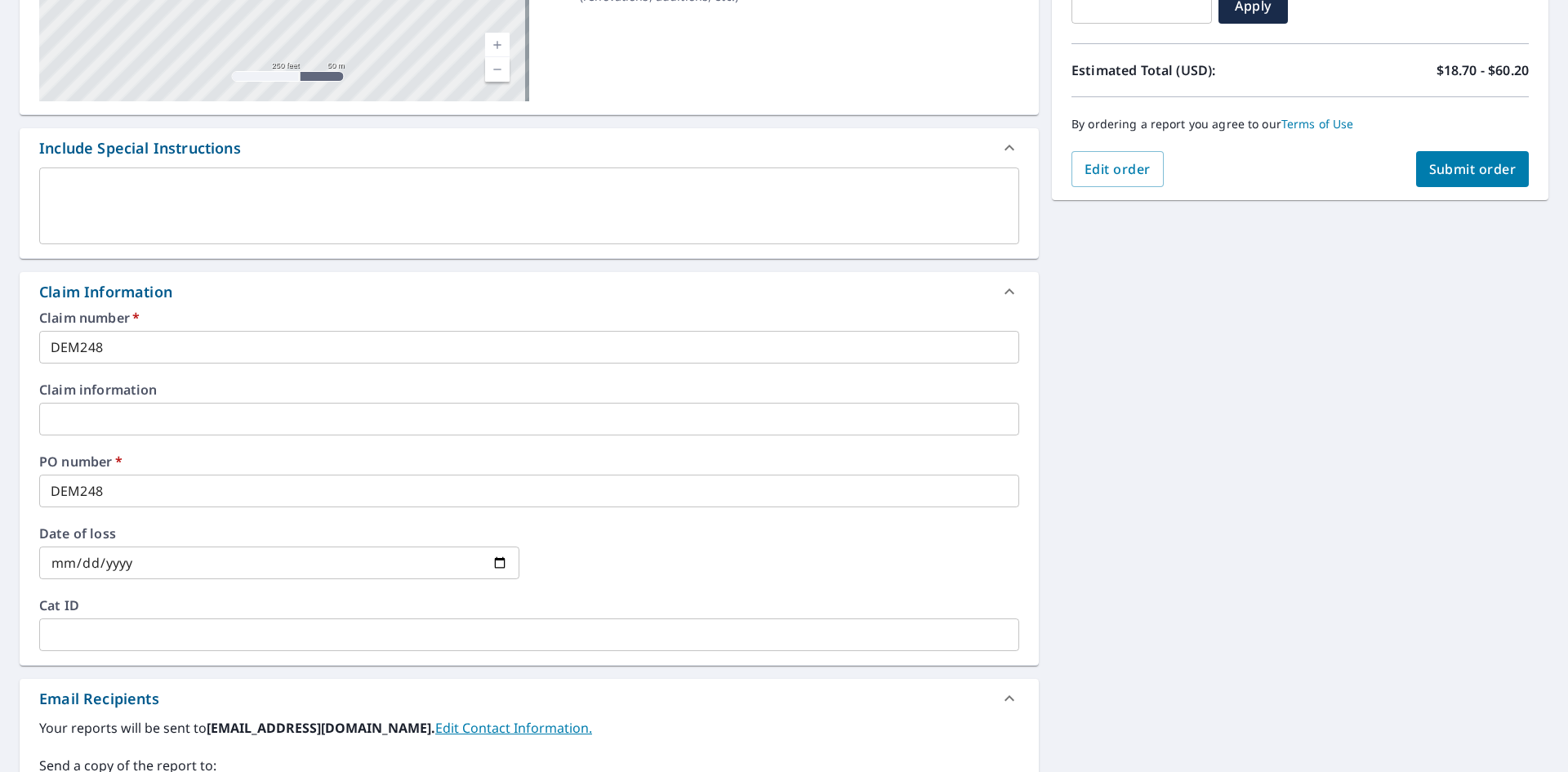
scroll to position [163, 0]
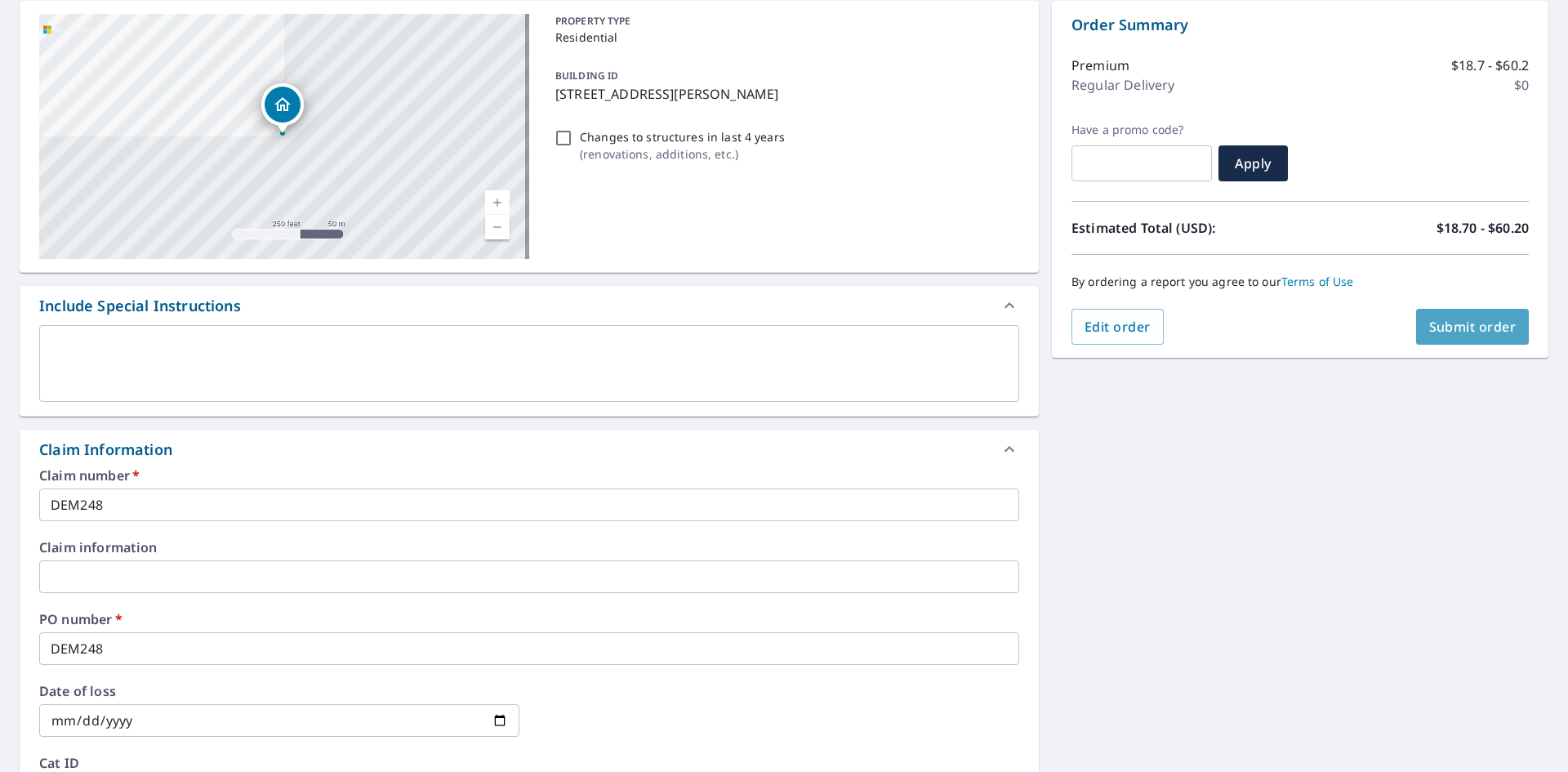
click at [1445, 320] on span "Submit order" at bounding box center [1473, 326] width 87 height 18
checkbox input "true"
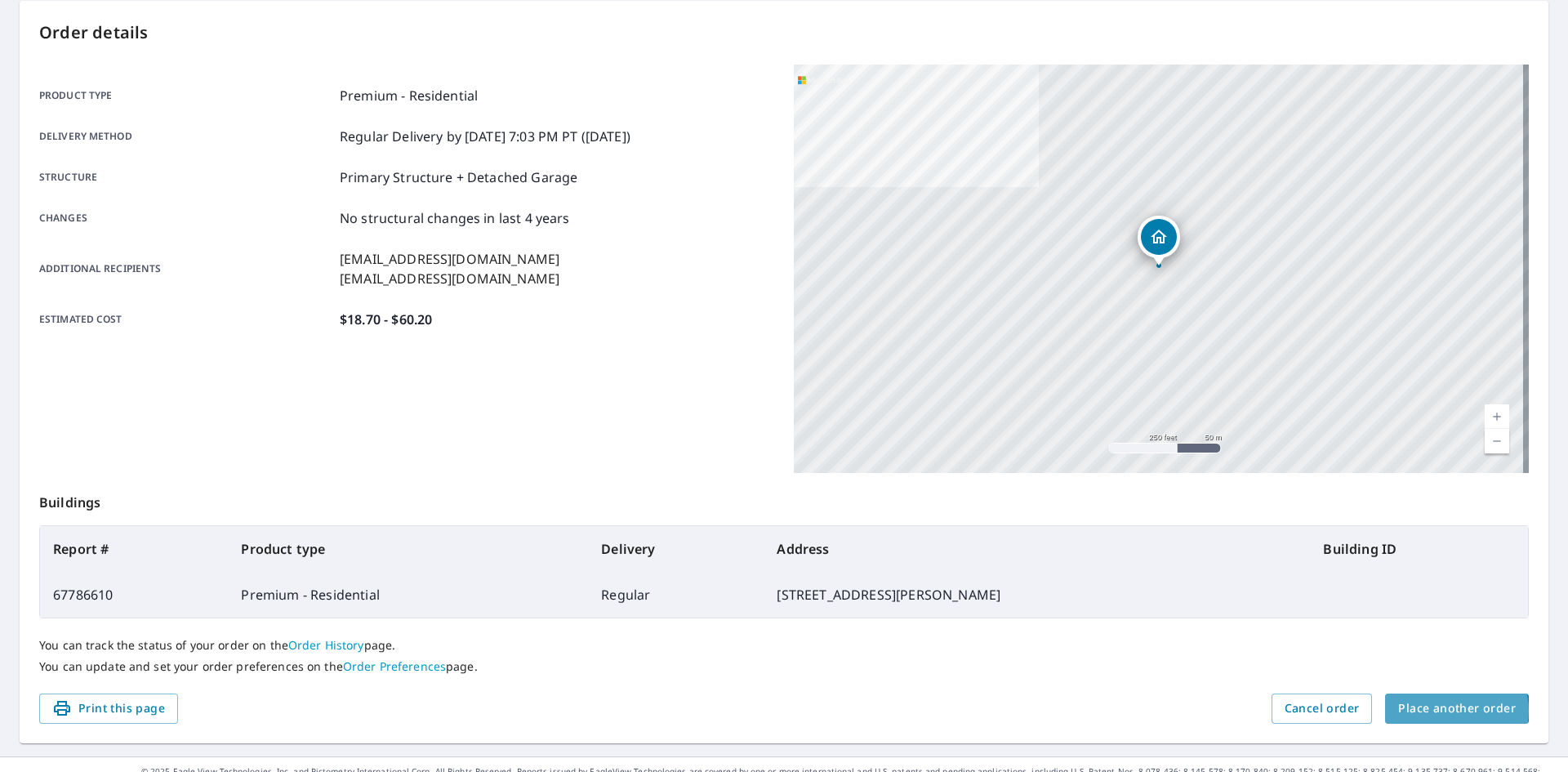
click at [1445, 711] on span "Place another order" at bounding box center [1457, 708] width 117 height 20
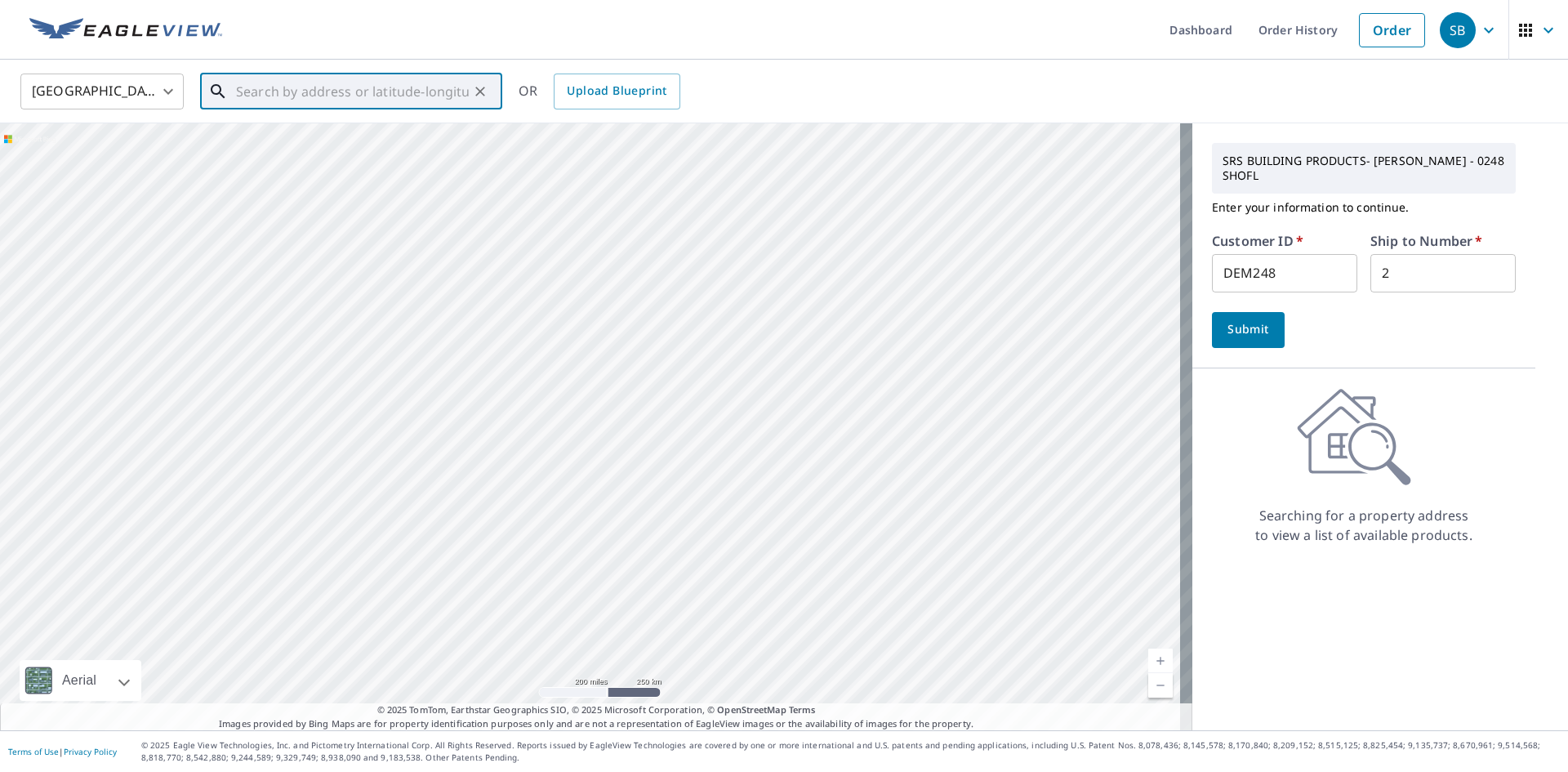
paste input "[STREET_ADDRESS]"
click at [285, 142] on span "[STREET_ADDRESS]" at bounding box center [361, 138] width 257 height 20
type input "[STREET_ADDRESS]"
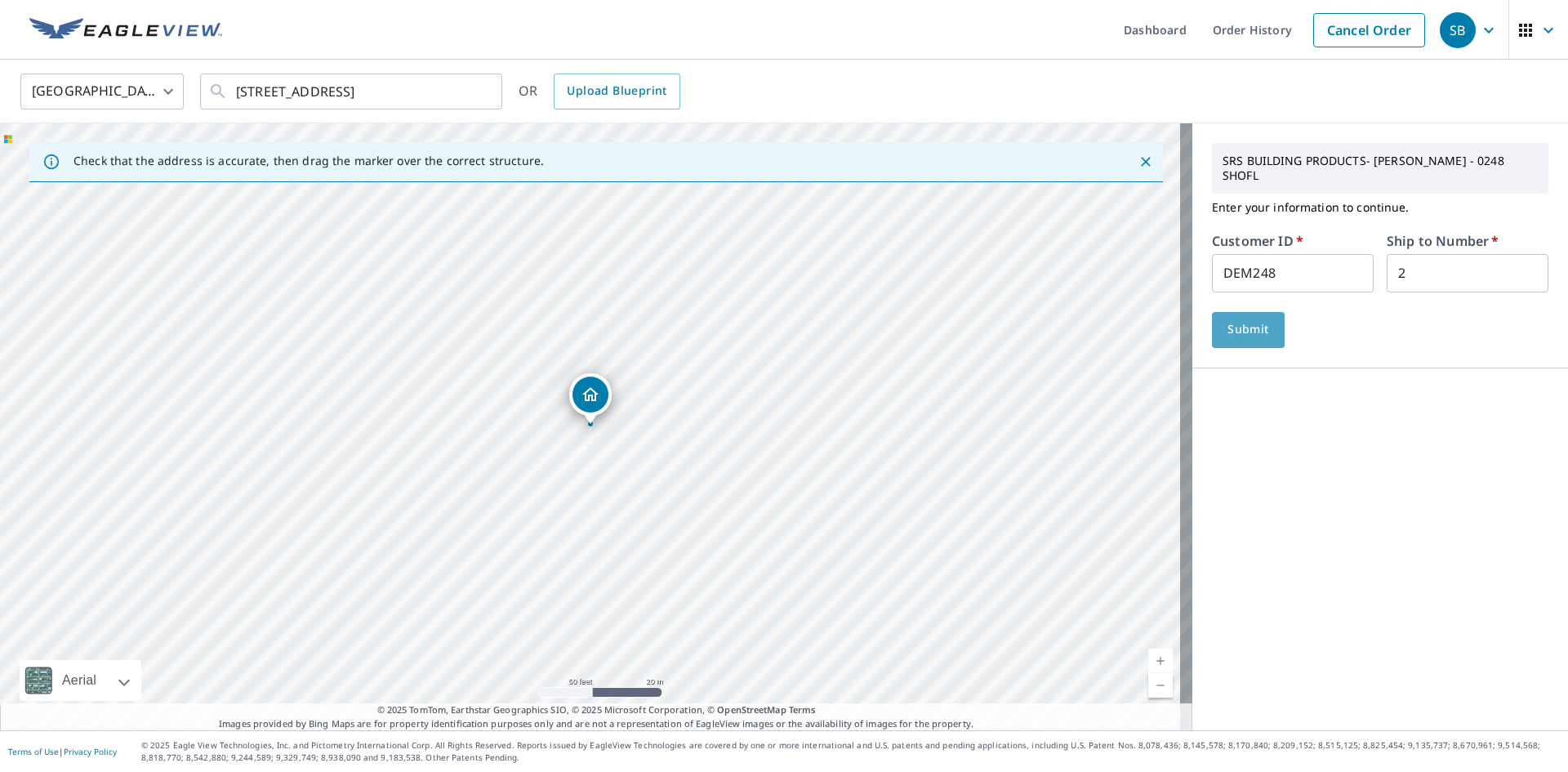
click at [1237, 319] on span "Submit" at bounding box center [1248, 330] width 47 height 20
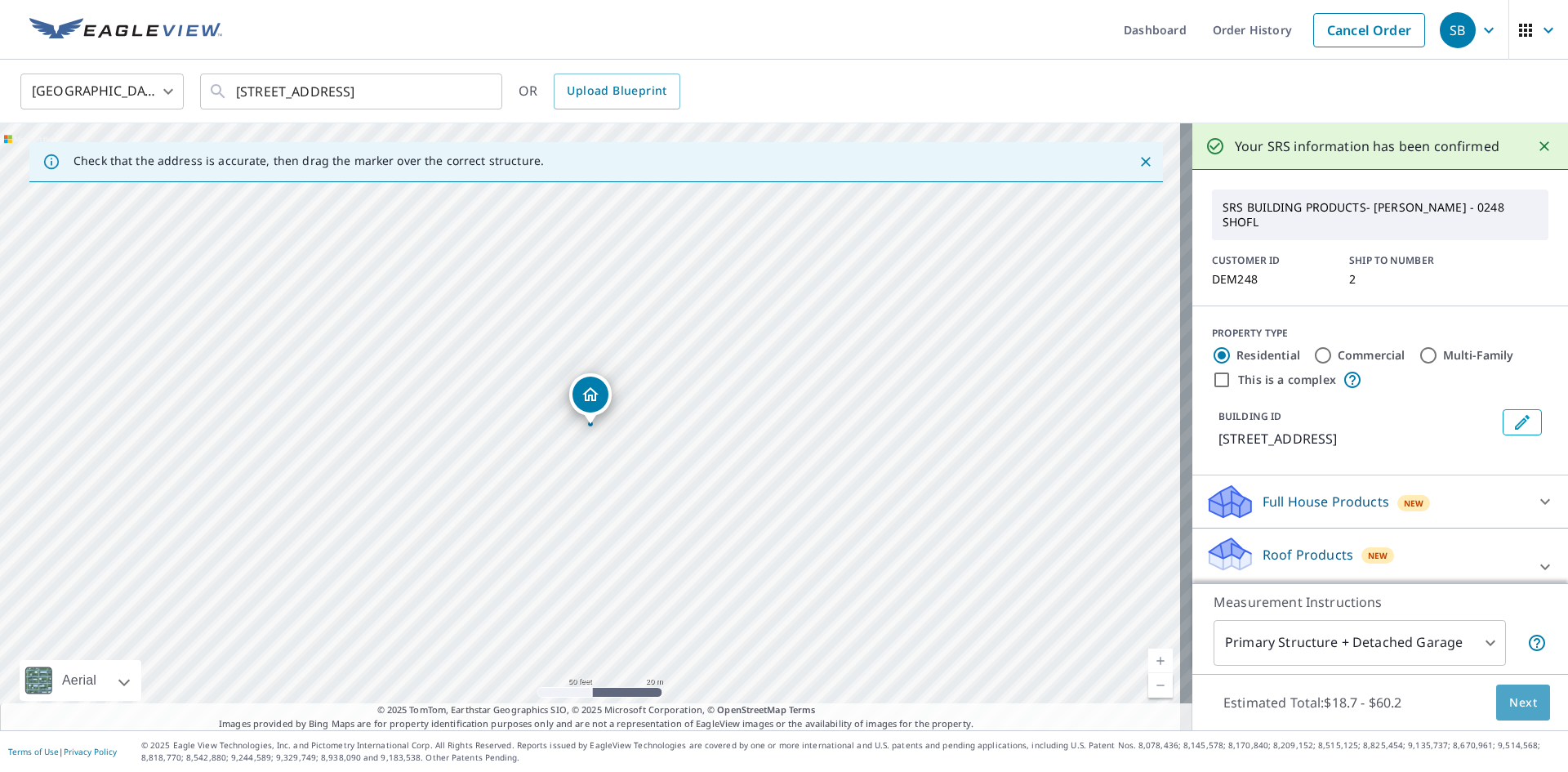
click at [1509, 704] on span "Next" at bounding box center [1523, 702] width 28 height 20
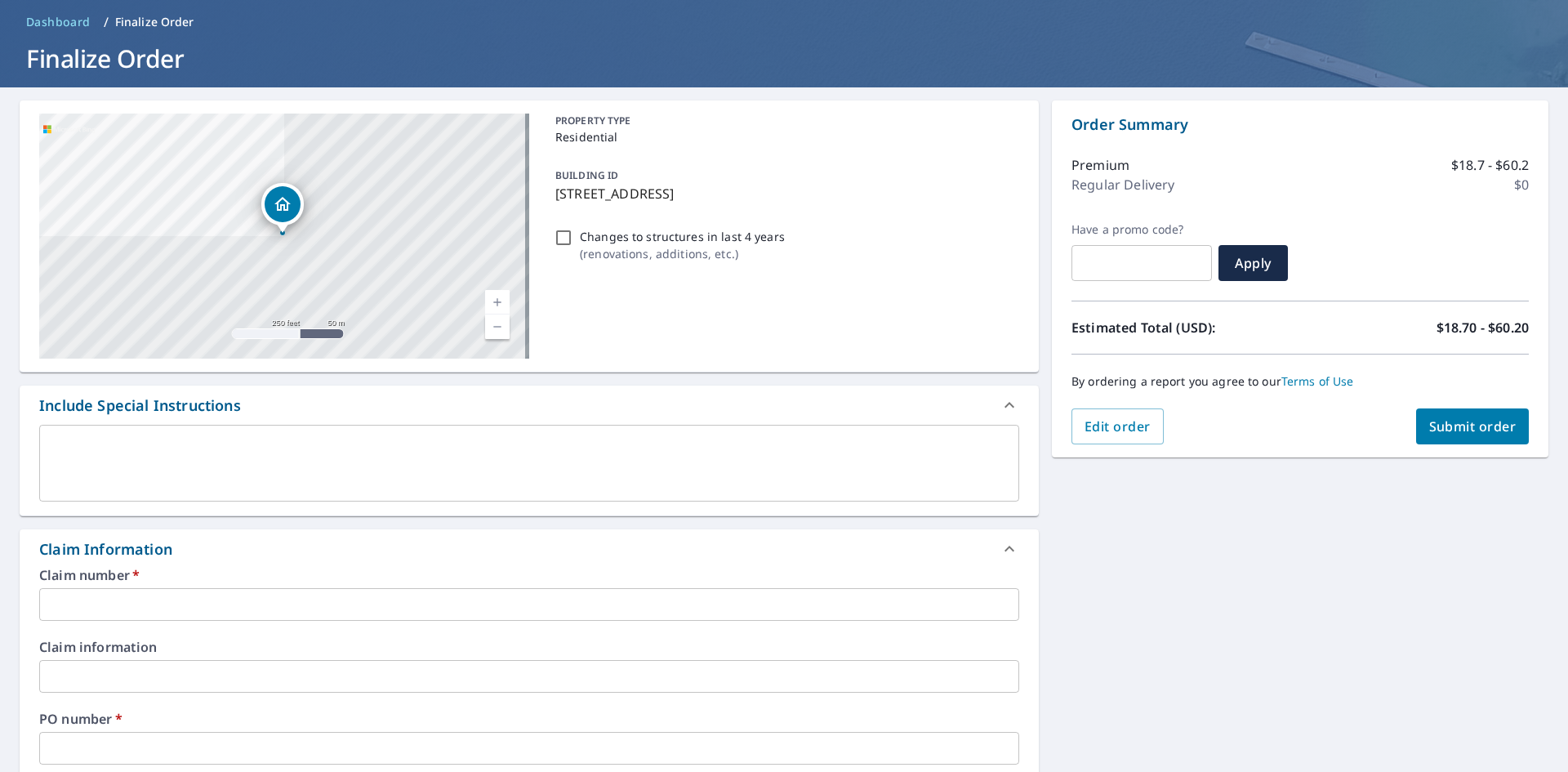
scroll to position [245, 0]
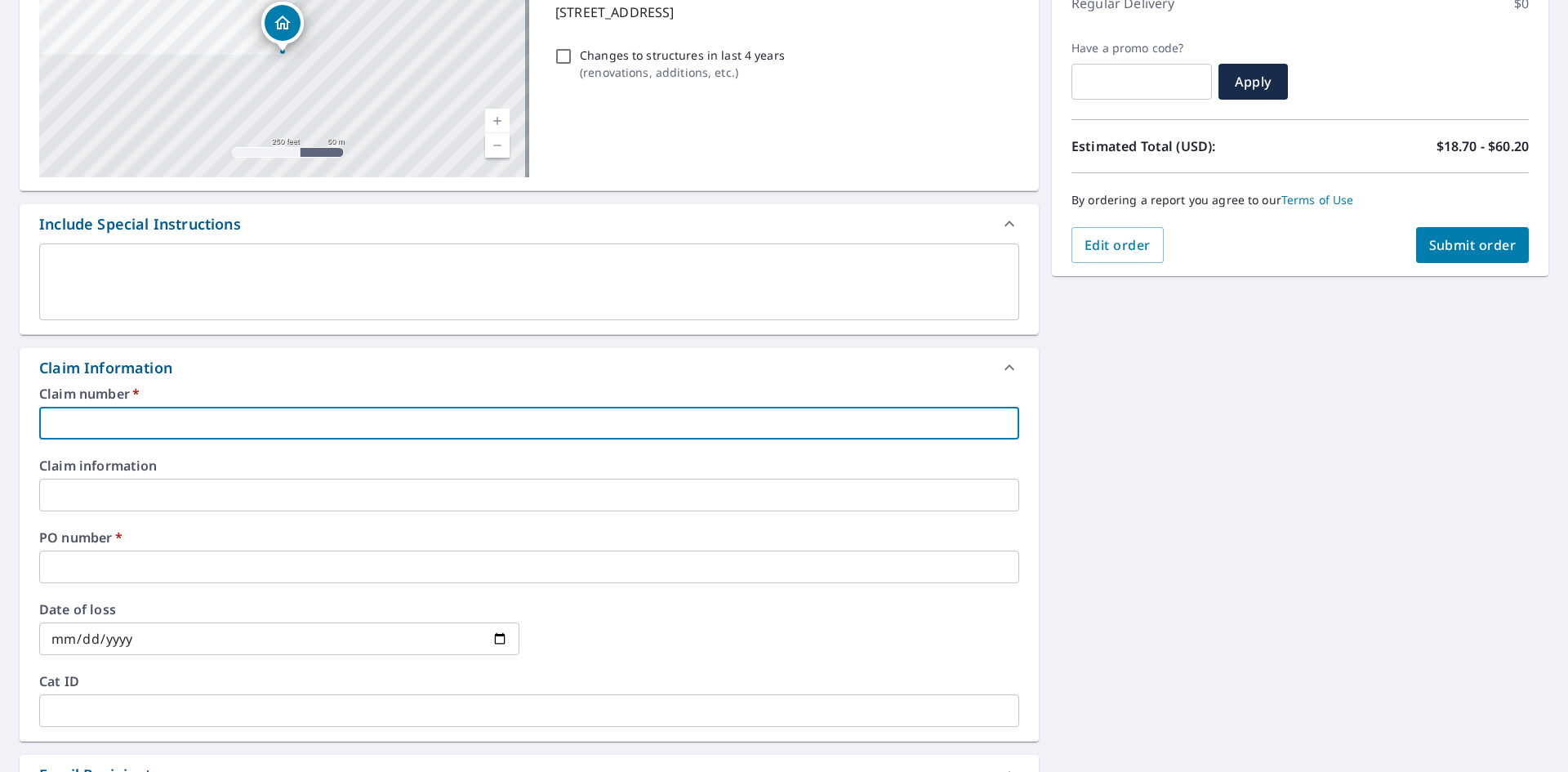
click at [144, 425] on input "text" at bounding box center [529, 423] width 980 height 32
type input "DEM248"
checkbox input "true"
click at [110, 574] on input "text" at bounding box center [529, 566] width 980 height 32
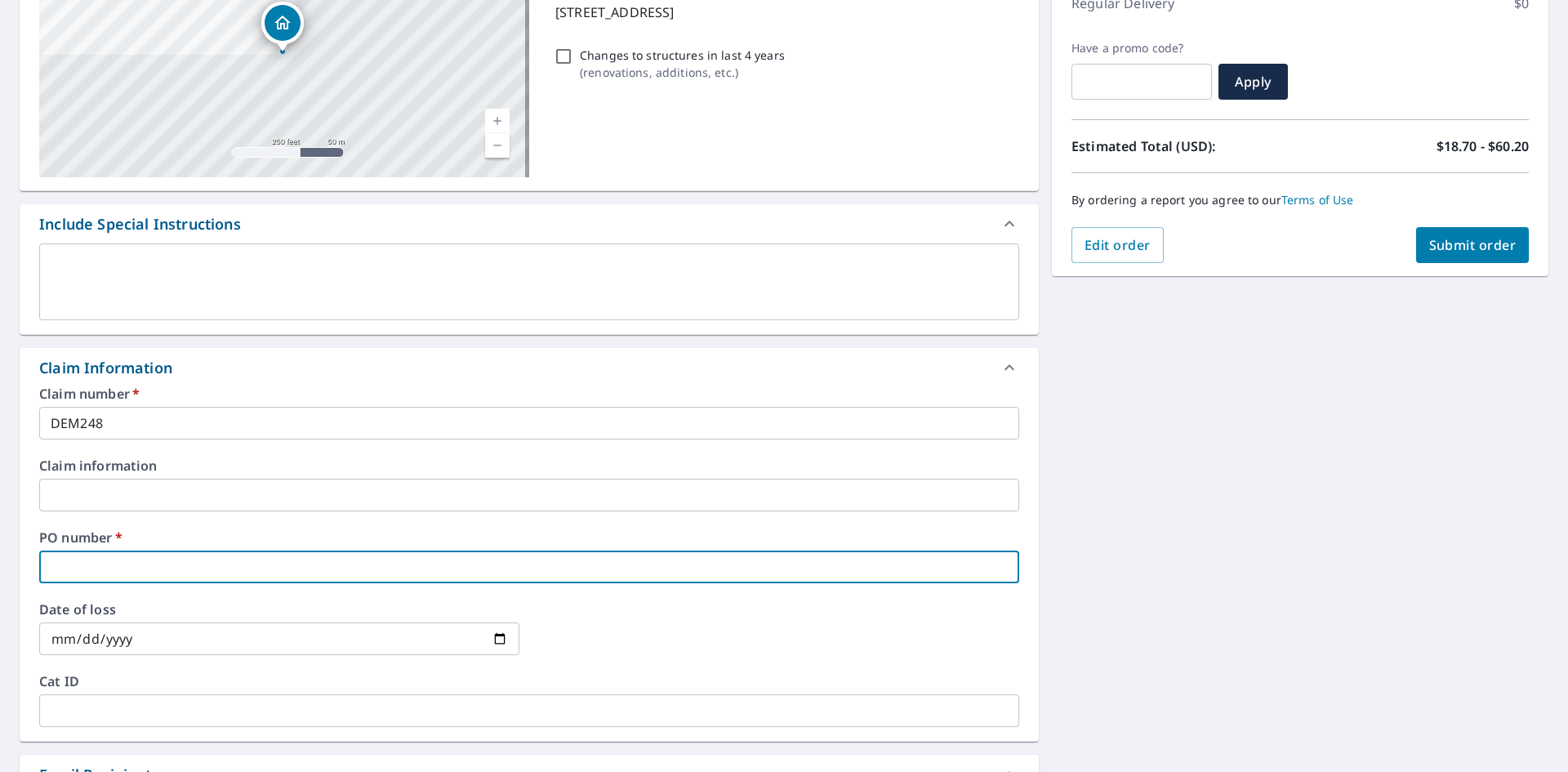
type input "DEM248"
checkbox input "true"
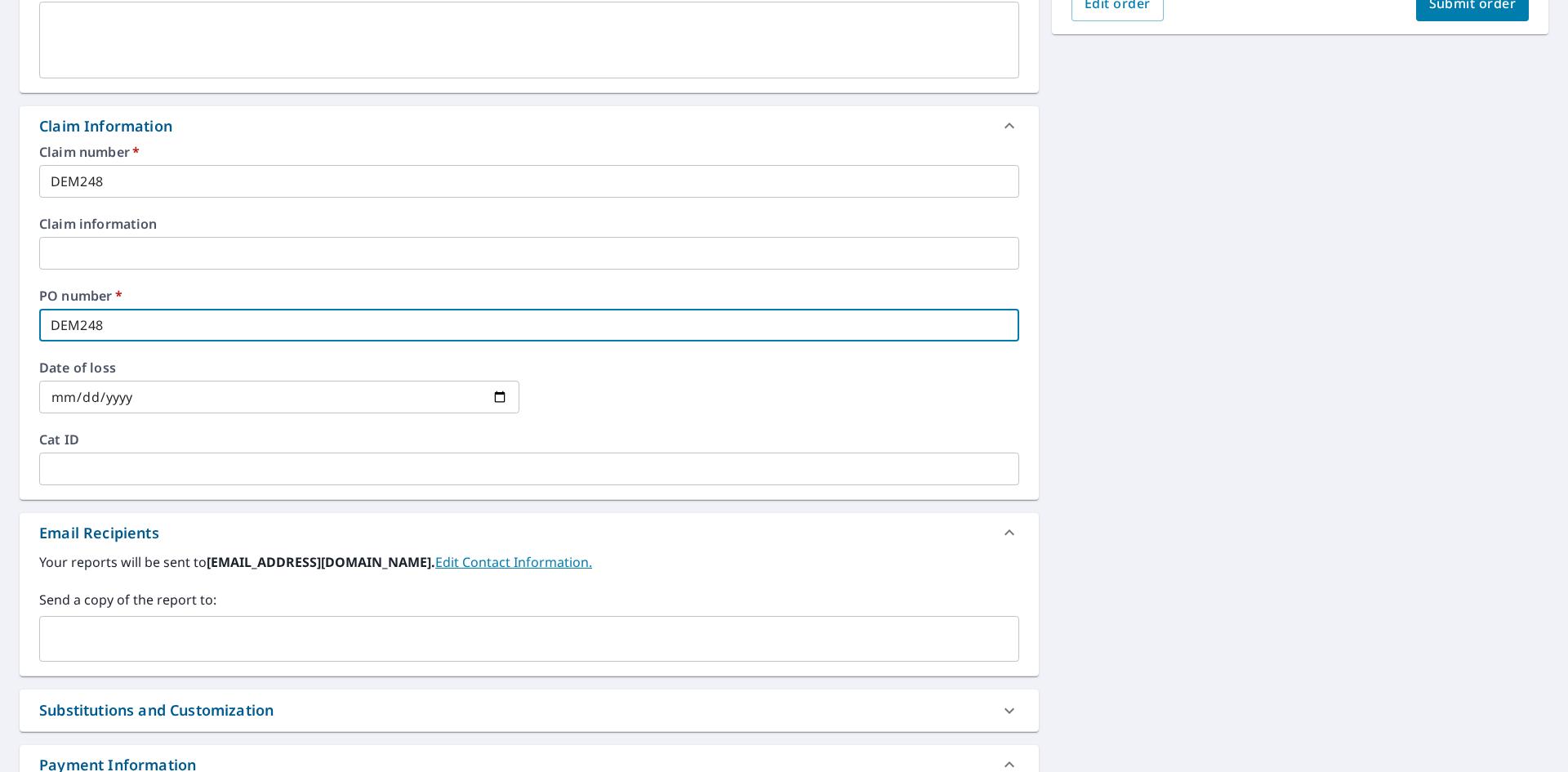
scroll to position [619, 0]
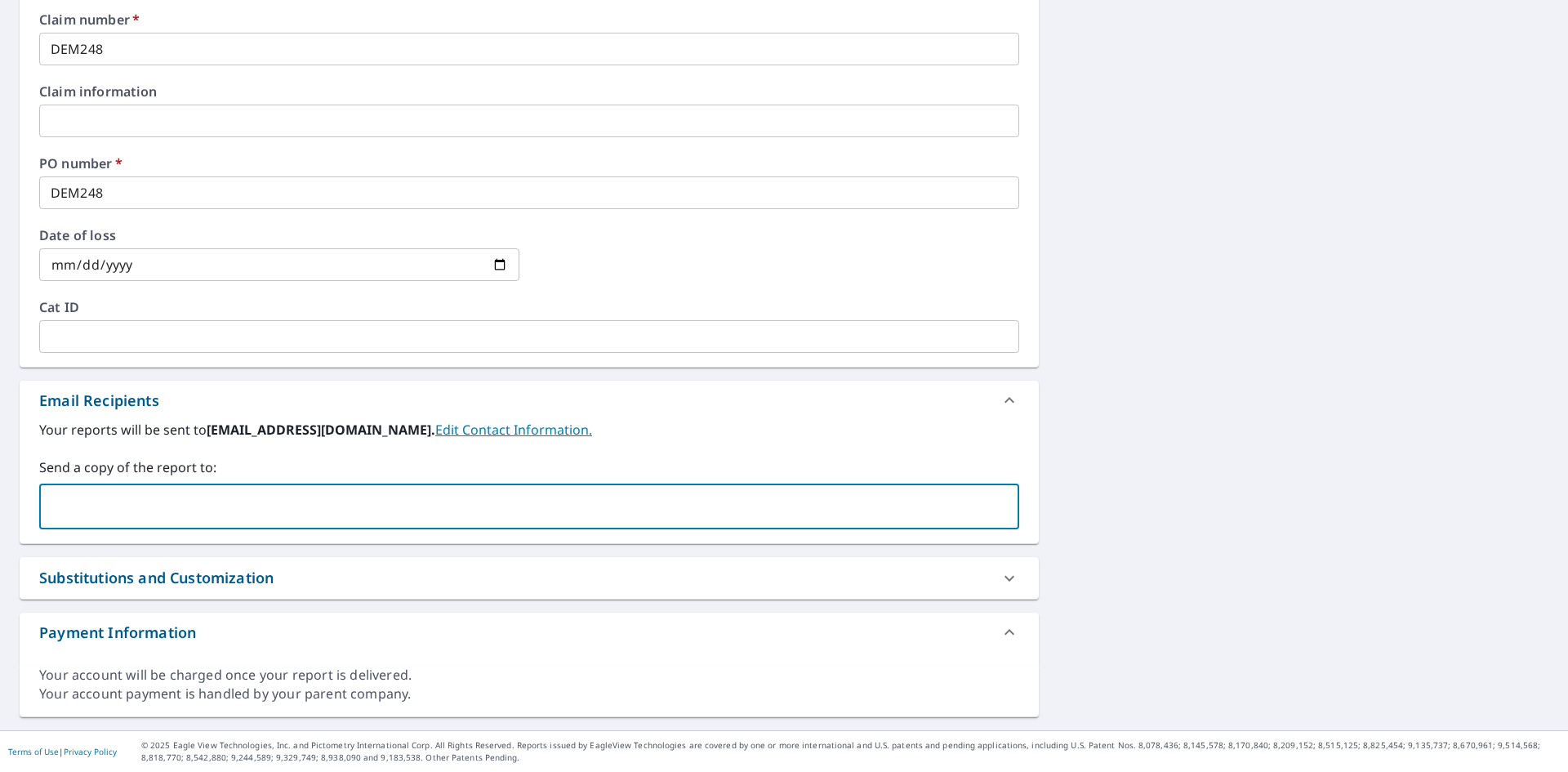
paste input "[STREET_ADDRESS]"
type input "7"
click at [87, 489] on div "​" at bounding box center [529, 506] width 980 height 46
paste input "[EMAIL_ADDRESS][DOMAIN_NAME]"
type input "[EMAIL_ADDRESS][DOMAIN_NAME]"
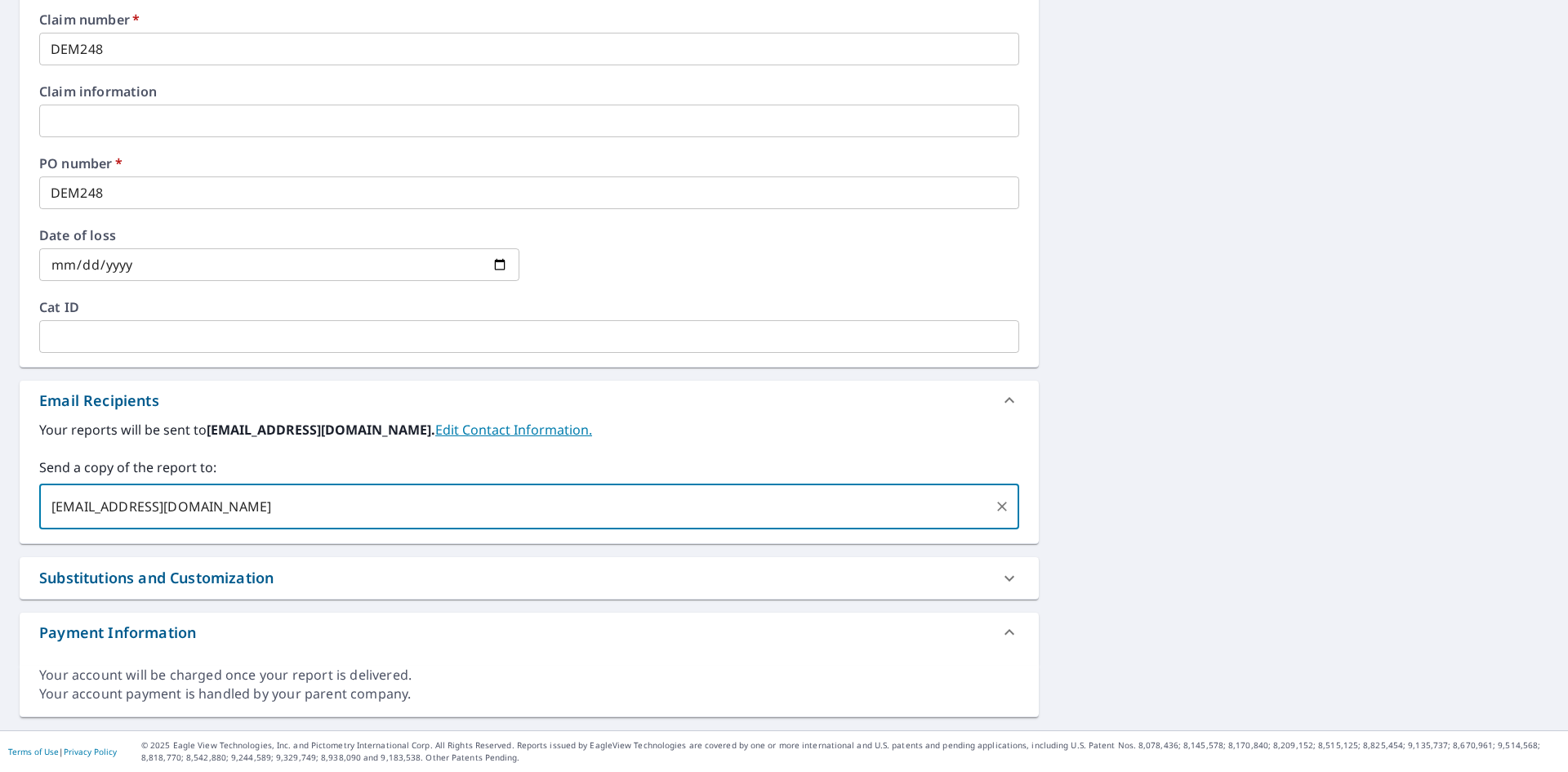
checkbox input "true"
type input "[EMAIL_ADDRESS][DOMAIN_NAME]"
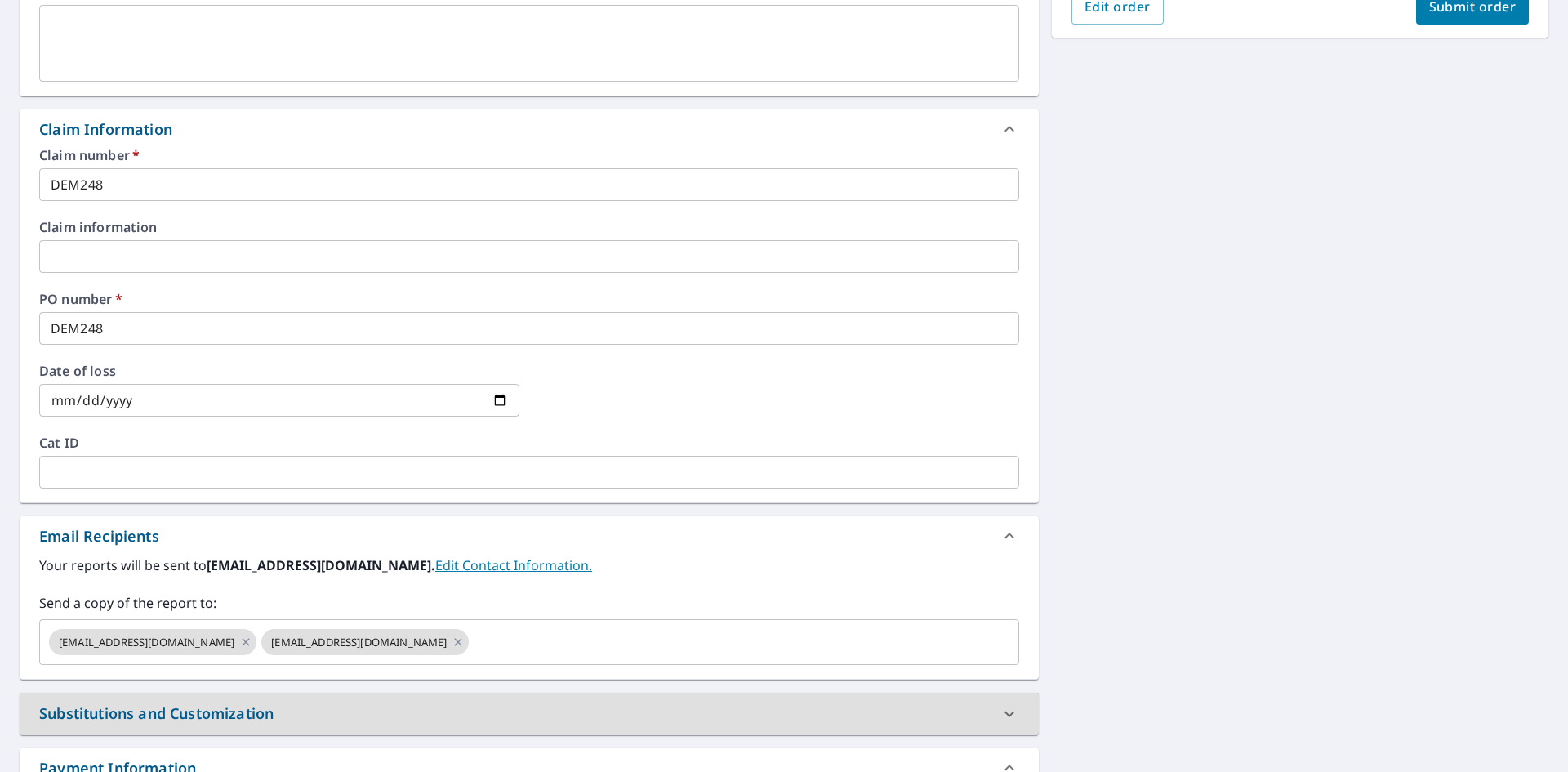
scroll to position [211, 0]
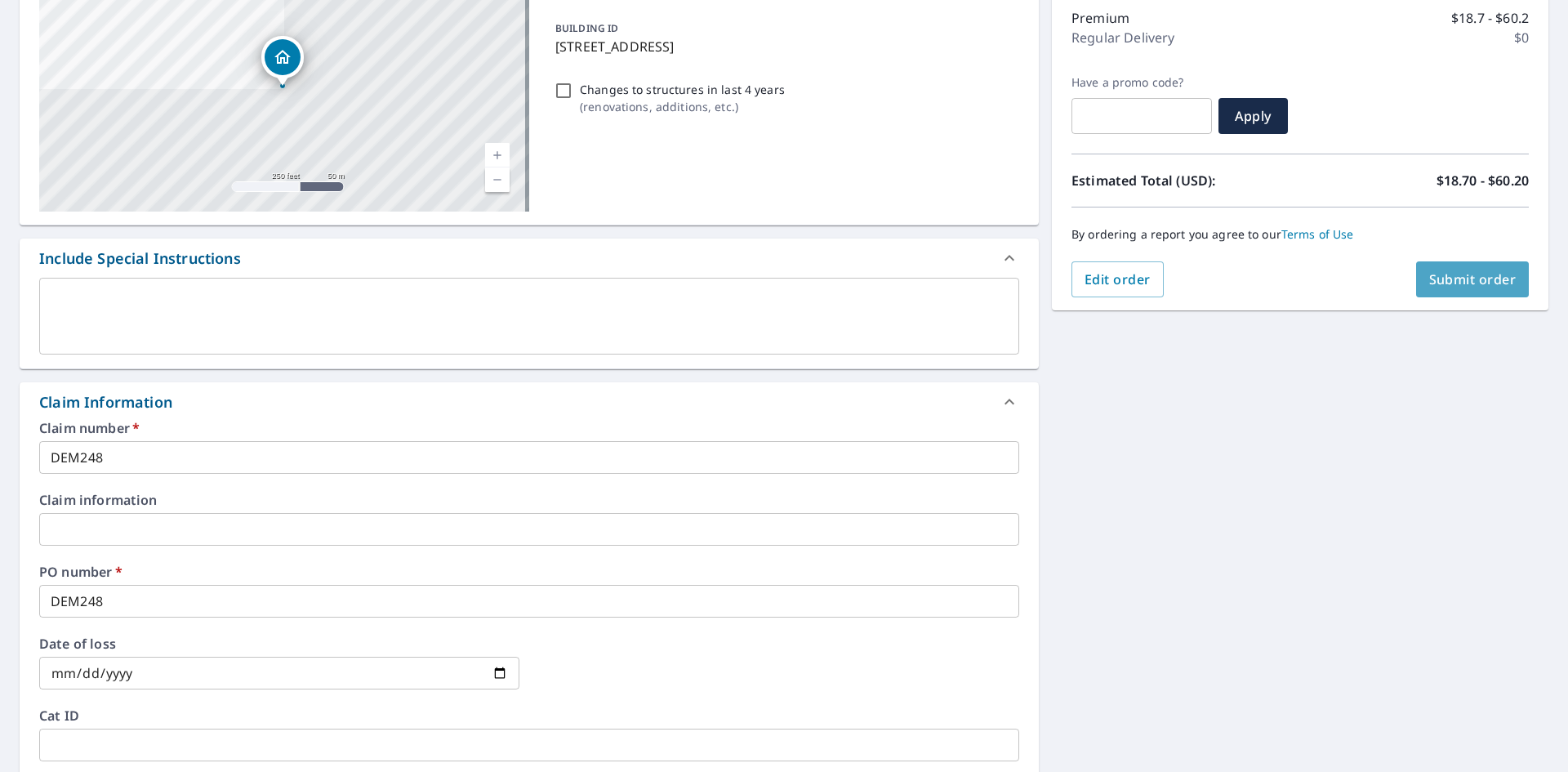
click at [1465, 279] on span "Submit order" at bounding box center [1473, 279] width 87 height 18
checkbox input "true"
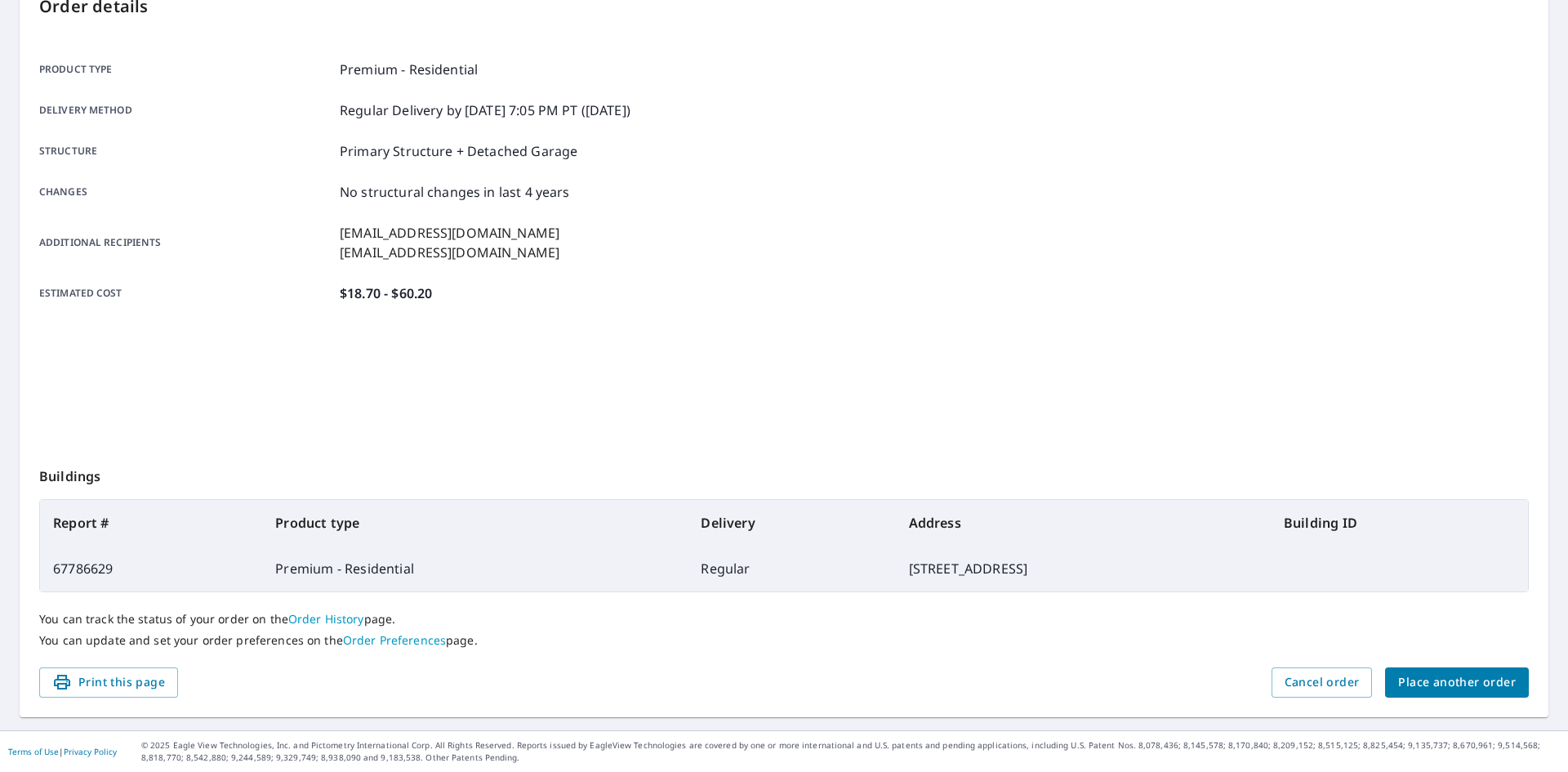
scroll to position [189, 0]
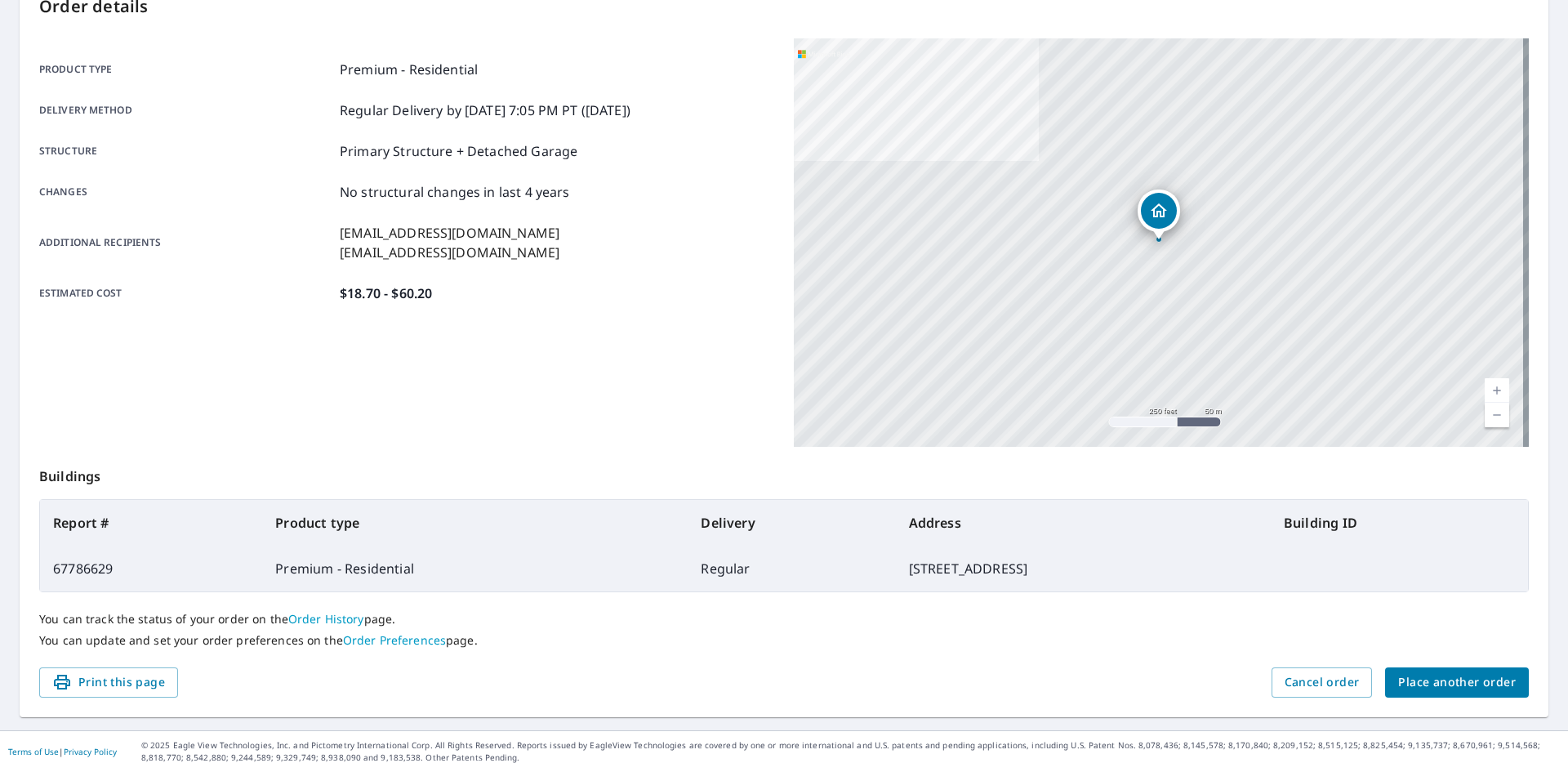
click at [1486, 676] on span "Place another order" at bounding box center [1457, 682] width 117 height 20
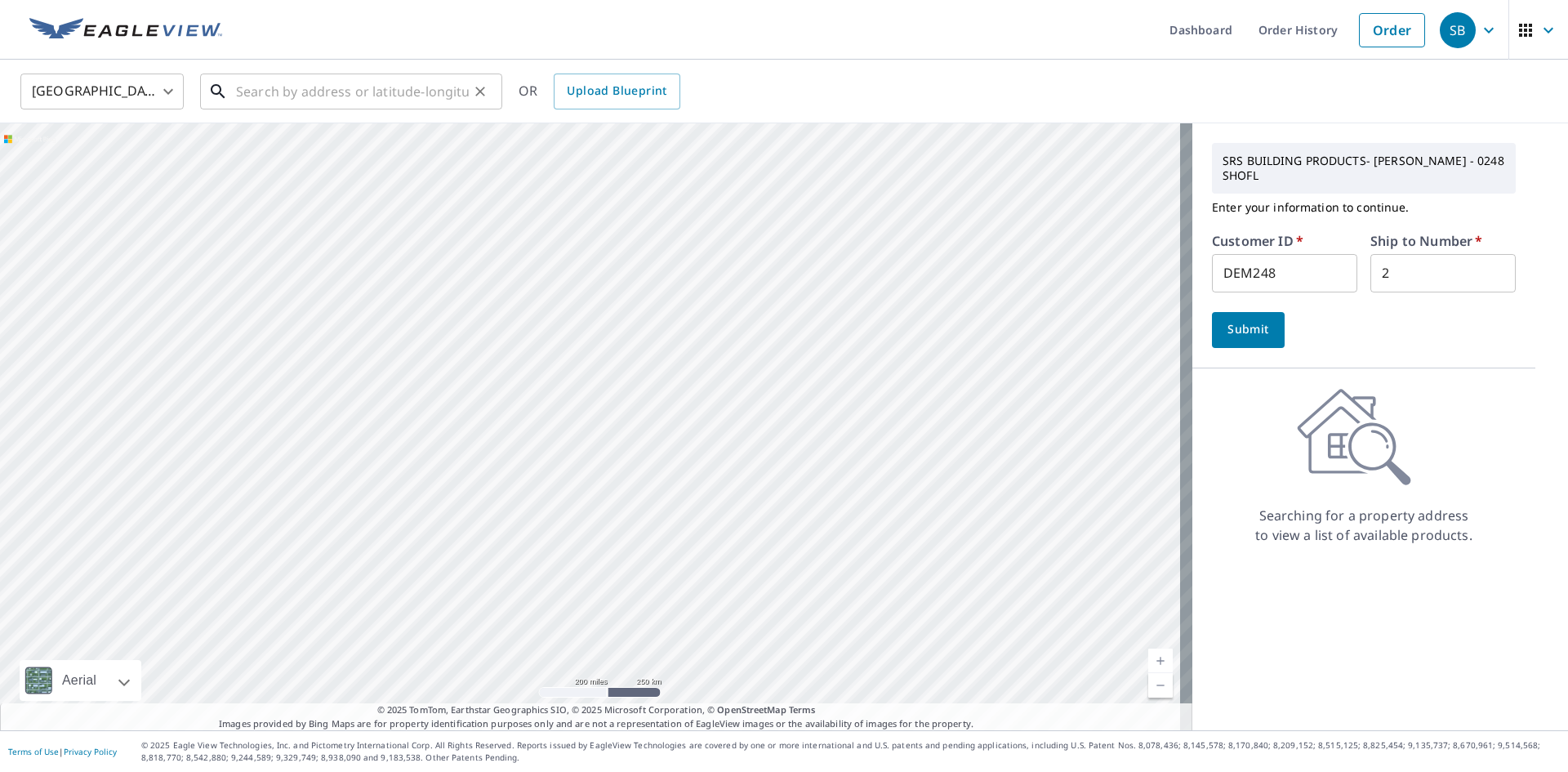
click at [285, 84] on input "text" at bounding box center [353, 92] width 233 height 46
paste input "[STREET_ADDRESS]"
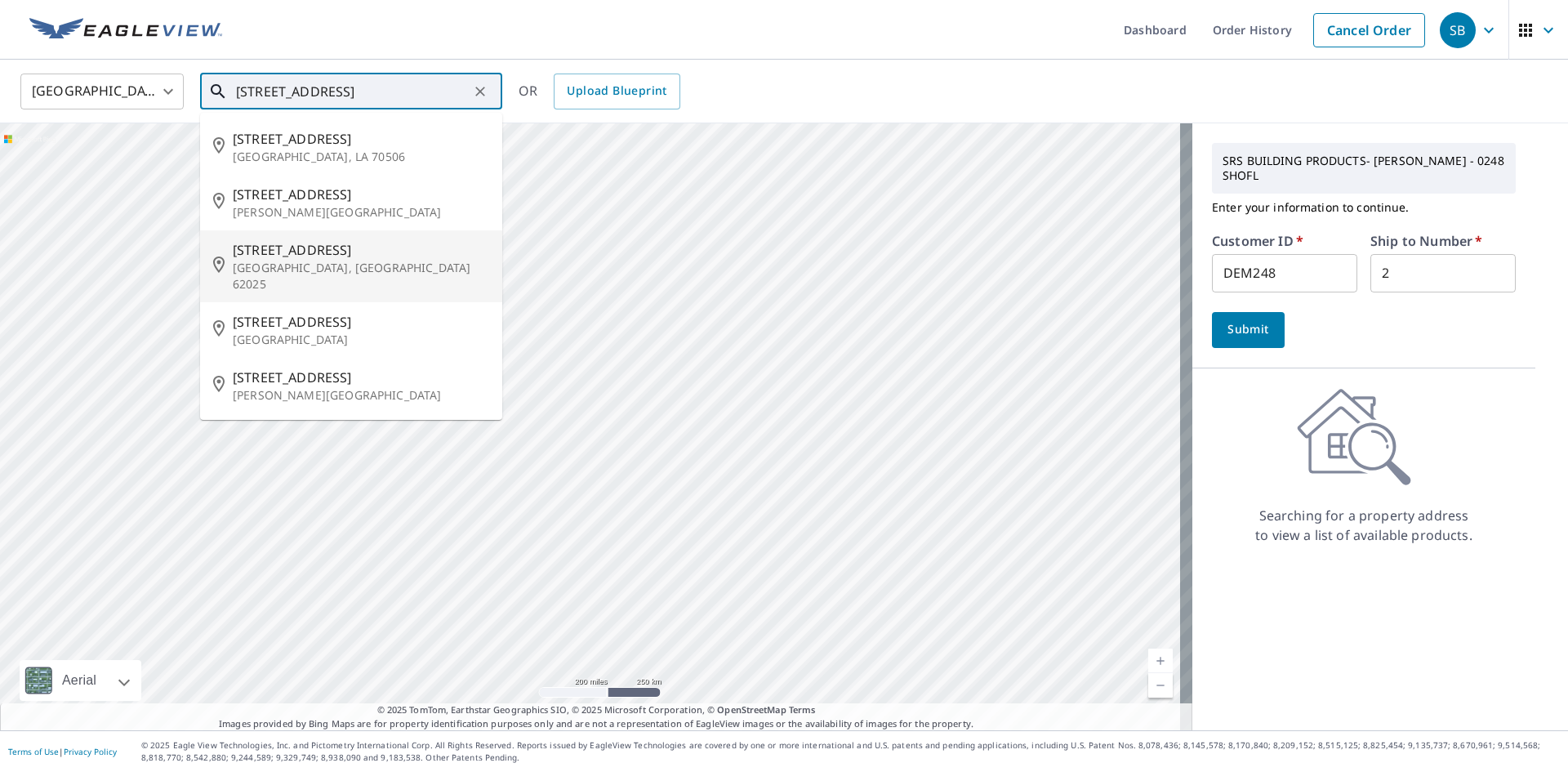
click at [319, 264] on p "[GEOGRAPHIC_DATA], [GEOGRAPHIC_DATA] 62025" at bounding box center [361, 276] width 257 height 32
type input "[STREET_ADDRESS]"
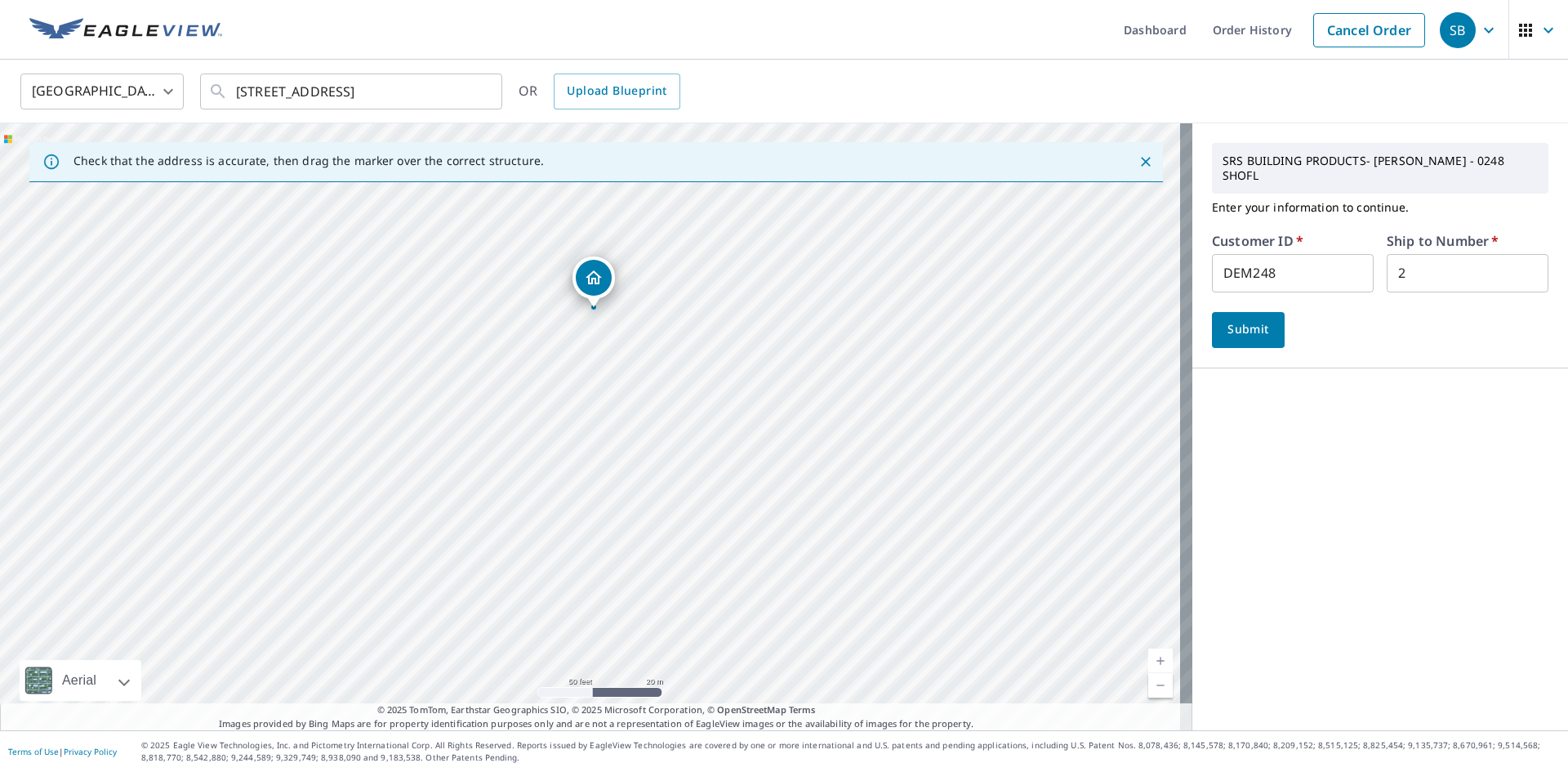
drag, startPoint x: 618, startPoint y: 499, endPoint x: 610, endPoint y: 447, distance: 52.6
click at [610, 448] on div "[STREET_ADDRESS]" at bounding box center [596, 426] width 1193 height 606
drag, startPoint x: 610, startPoint y: 447, endPoint x: 608, endPoint y: 427, distance: 20.1
click at [609, 436] on div "[STREET_ADDRESS]" at bounding box center [596, 426] width 1193 height 606
drag, startPoint x: 608, startPoint y: 427, endPoint x: 608, endPoint y: 404, distance: 23.0
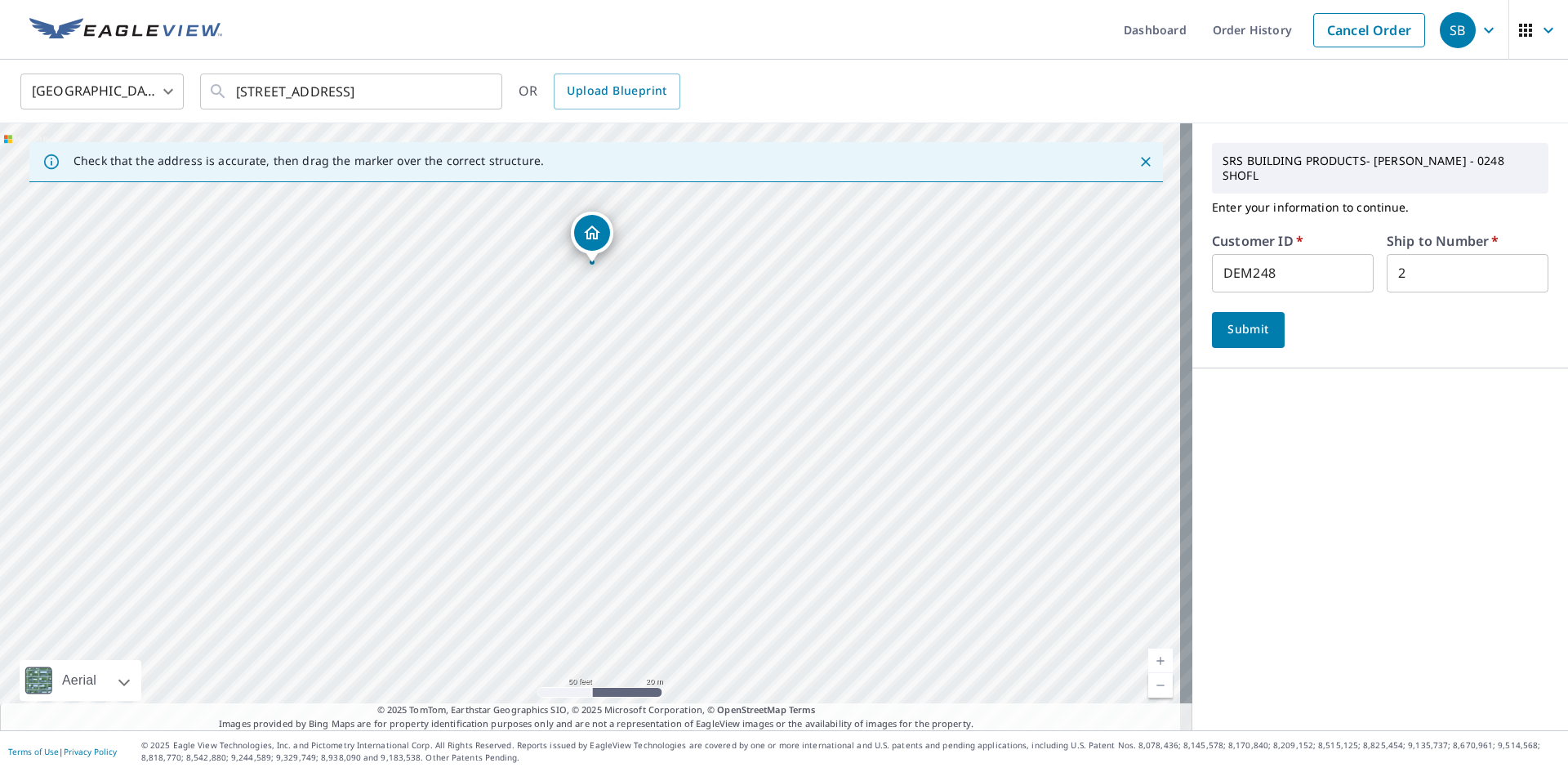
click at [608, 404] on div "[STREET_ADDRESS]" at bounding box center [596, 426] width 1193 height 606
drag, startPoint x: 787, startPoint y: 454, endPoint x: 776, endPoint y: 431, distance: 25.5
click at [776, 431] on div "[STREET_ADDRESS]" at bounding box center [596, 426] width 1193 height 606
drag, startPoint x: 610, startPoint y: 338, endPoint x: 652, endPoint y: 544, distance: 210.2
click at [652, 544] on div "[STREET_ADDRESS]" at bounding box center [596, 426] width 1193 height 606
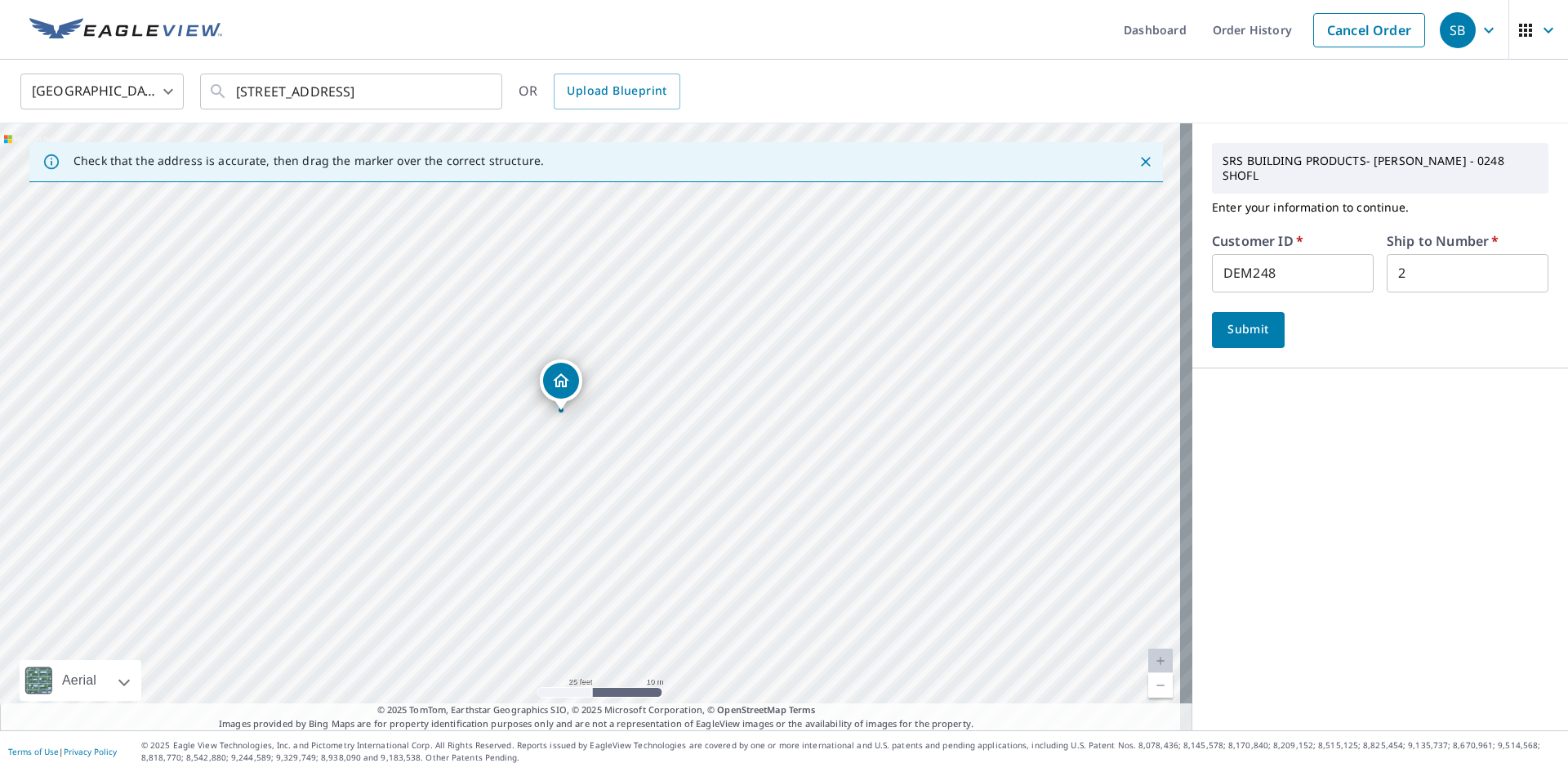
drag, startPoint x: 648, startPoint y: 574, endPoint x: 641, endPoint y: 427, distance: 147.2
click at [641, 427] on div "[STREET_ADDRESS]" at bounding box center [596, 426] width 1193 height 606
click at [1235, 319] on span "Submit" at bounding box center [1248, 330] width 47 height 20
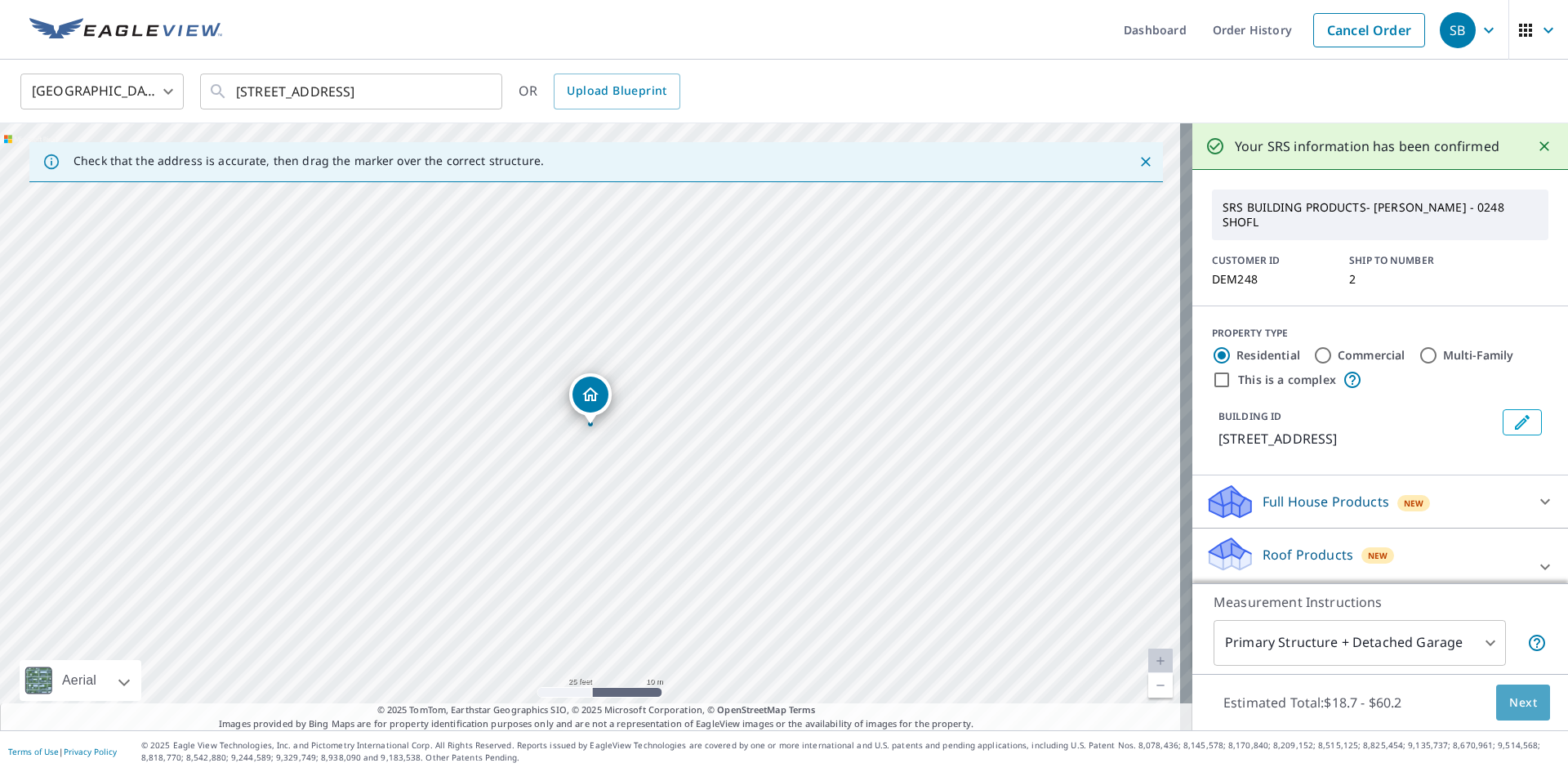
click at [1510, 702] on span "Next" at bounding box center [1523, 702] width 28 height 20
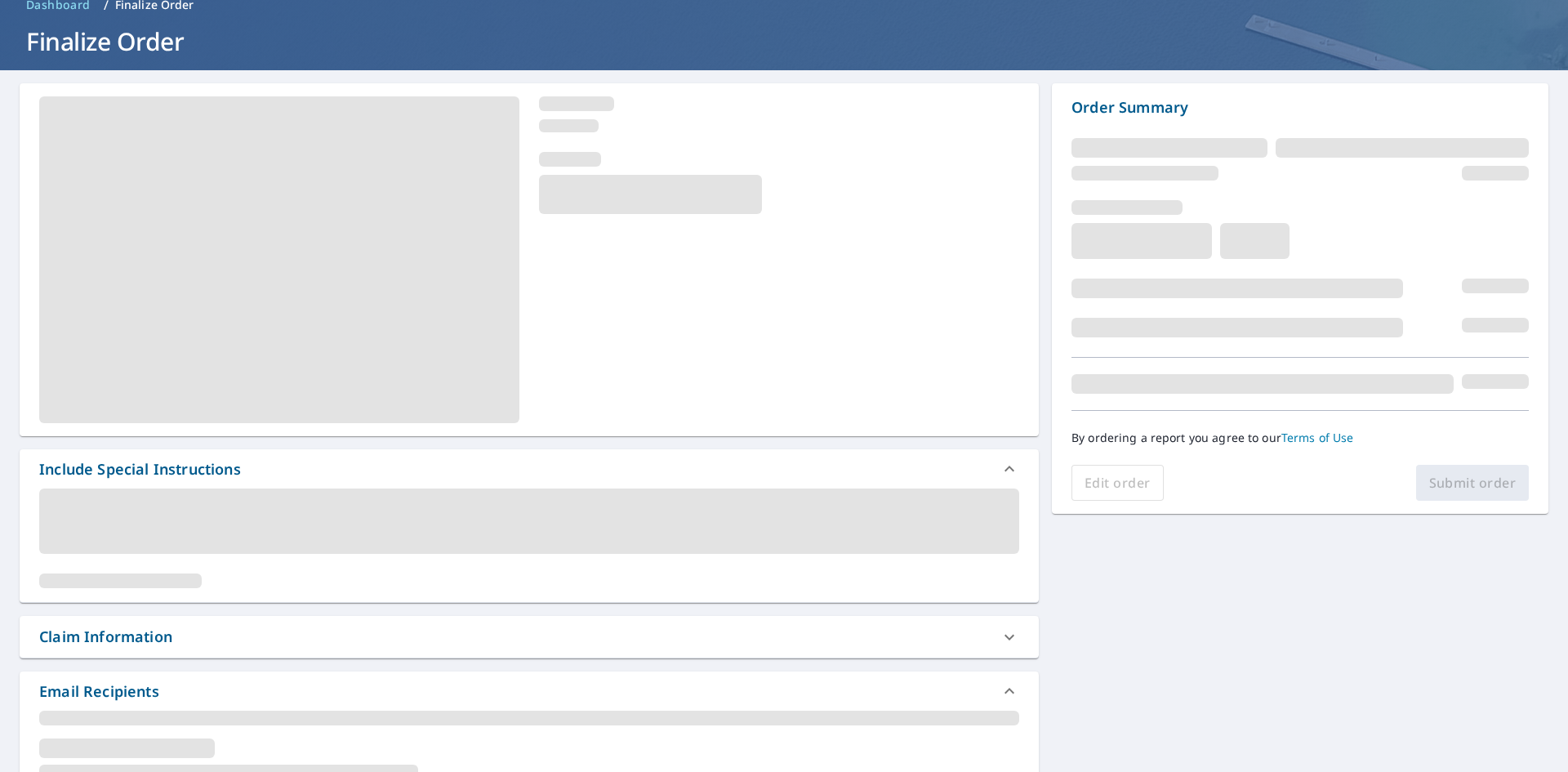
scroll to position [245, 0]
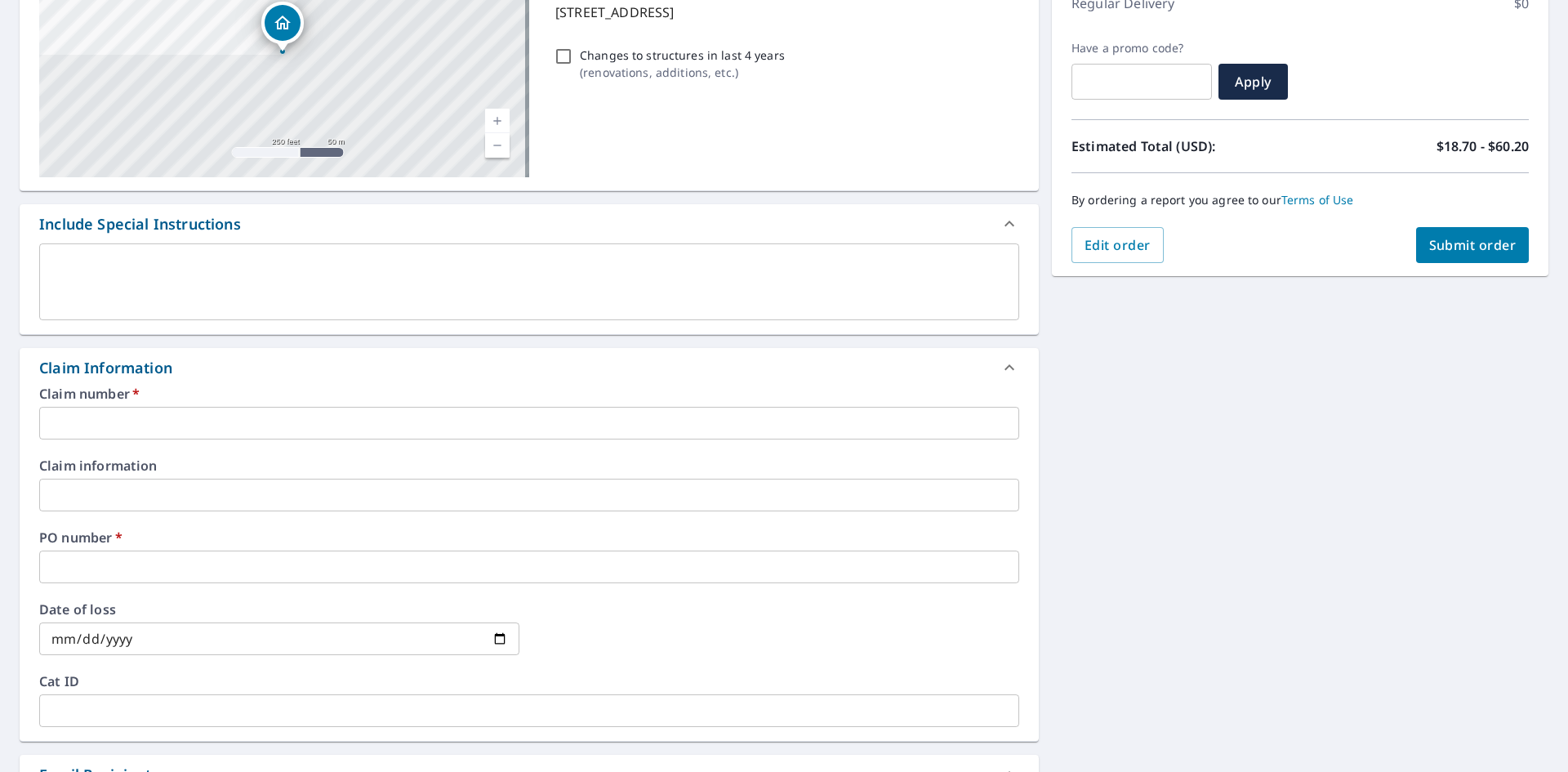
click at [110, 430] on input "text" at bounding box center [529, 423] width 980 height 32
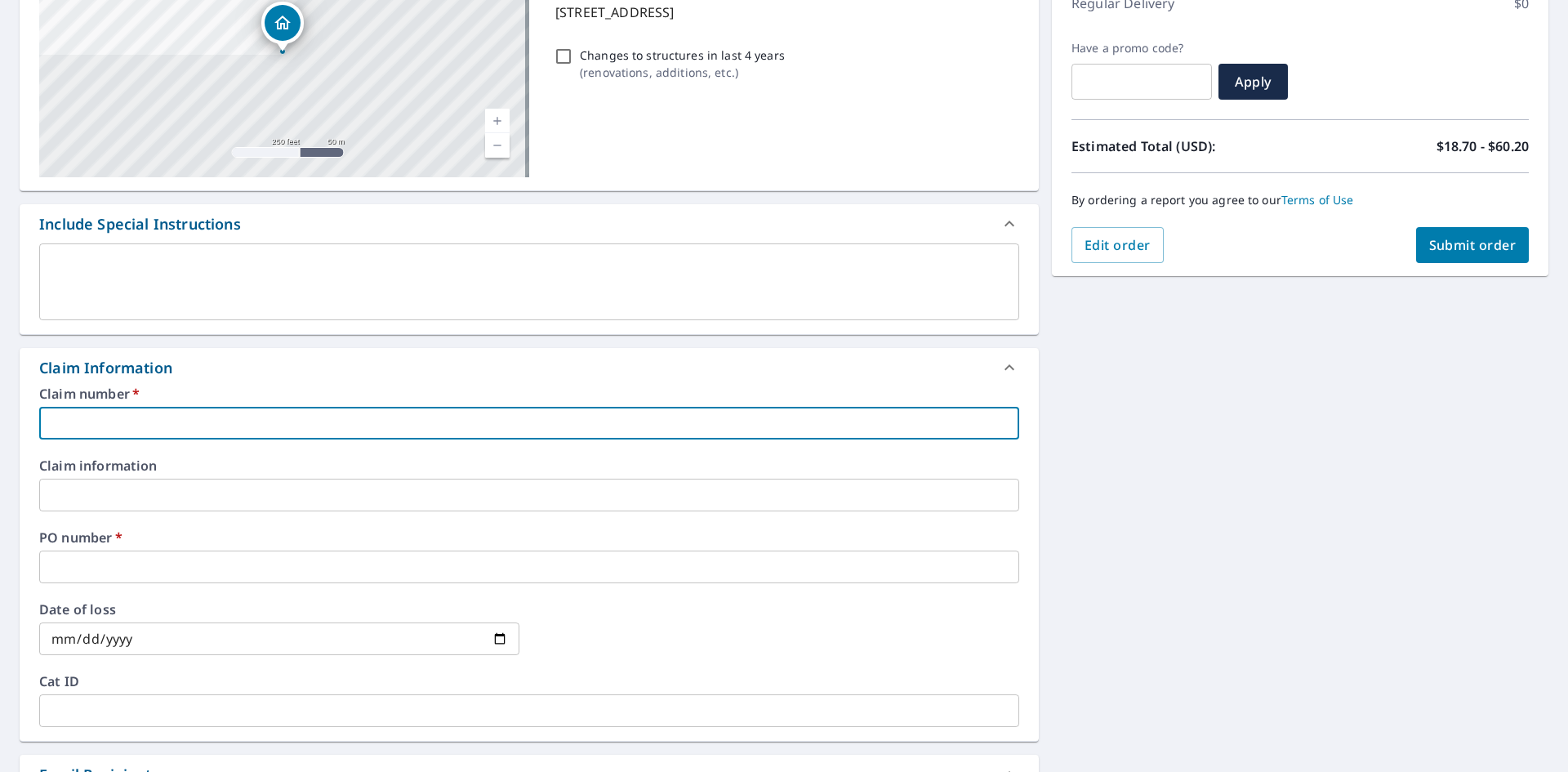
type input "DEM248"
checkbox input "true"
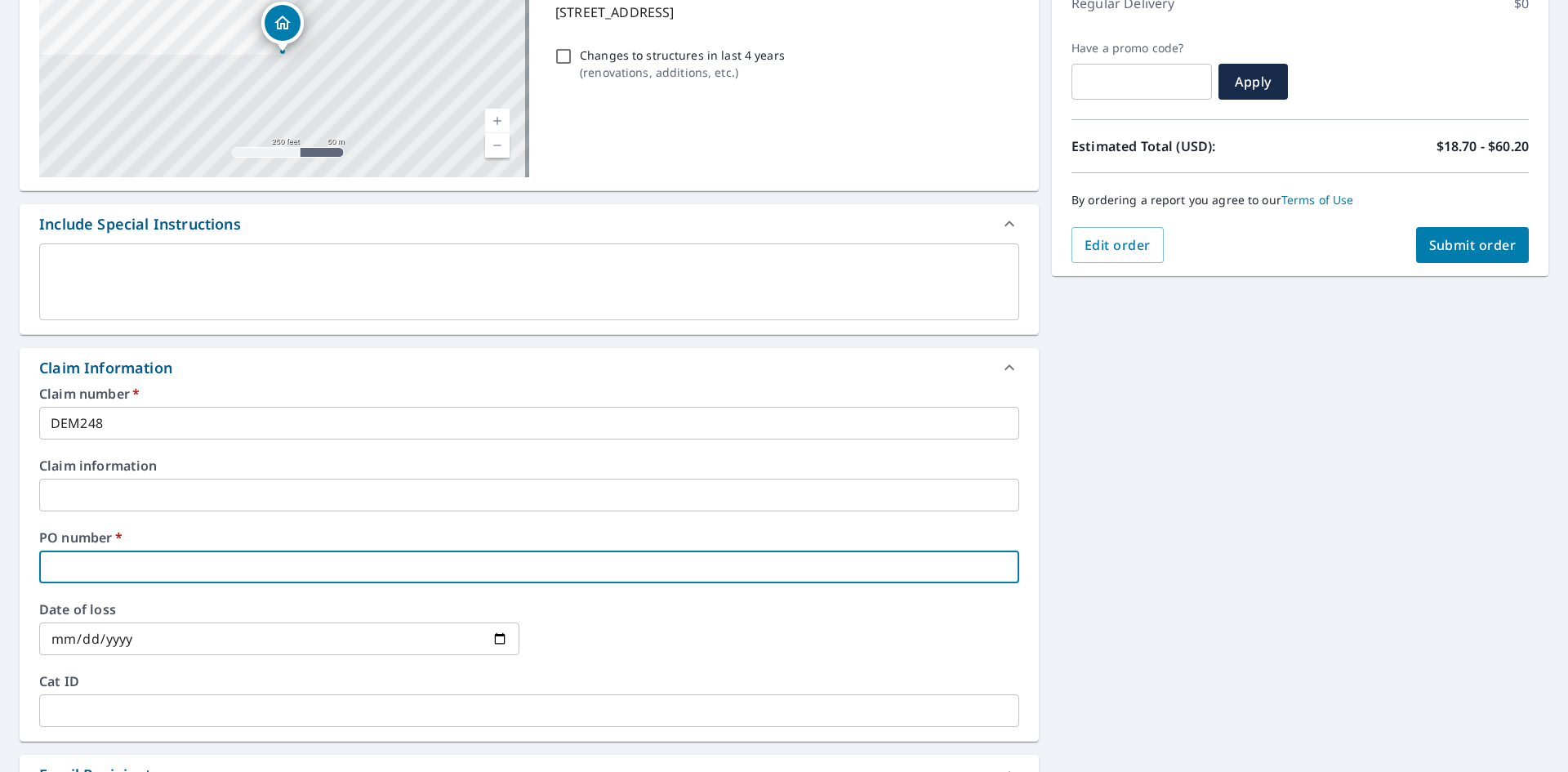
click at [89, 560] on input "text" at bounding box center [529, 566] width 980 height 32
type input "DEM248"
checkbox input "true"
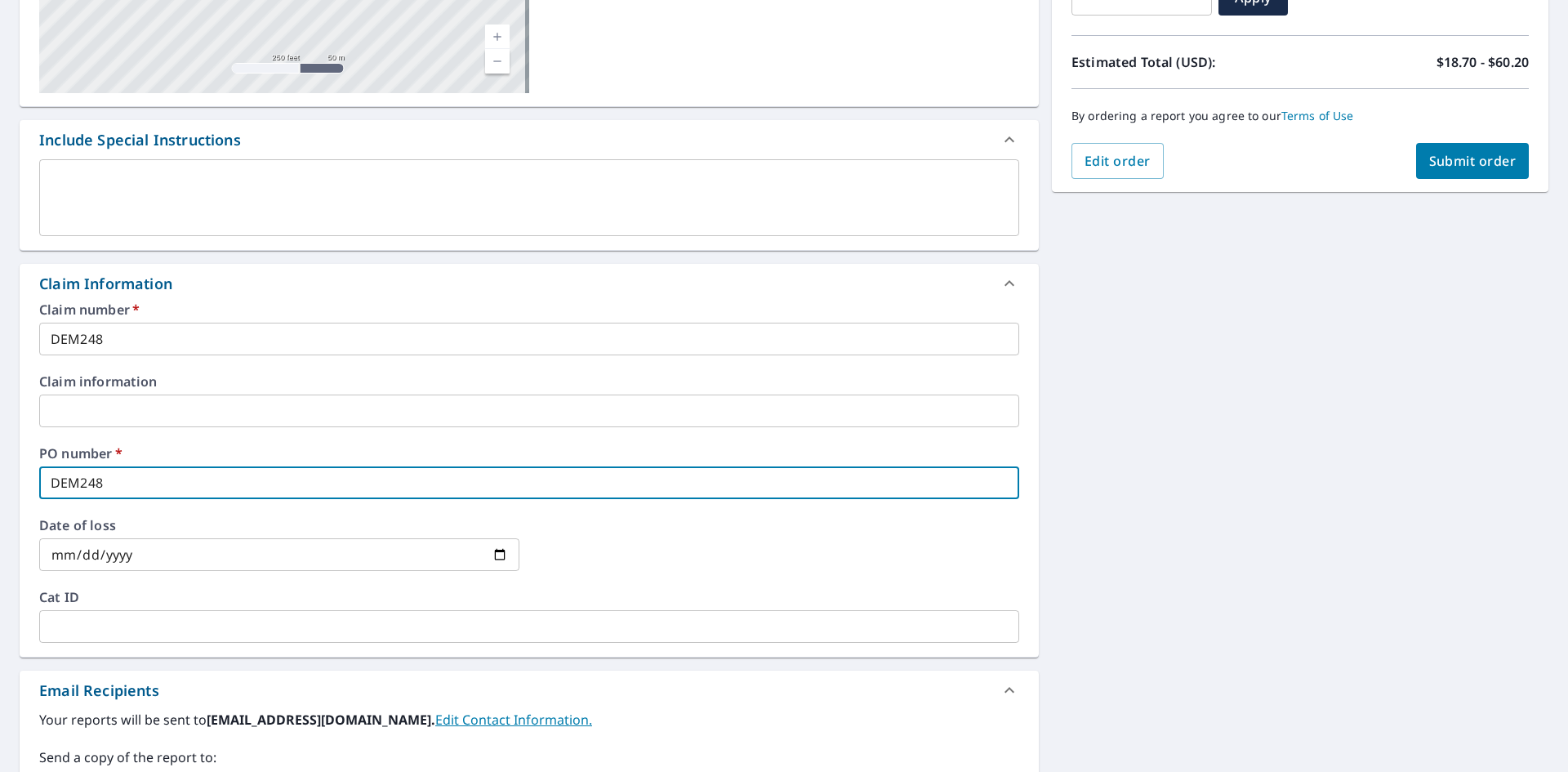
scroll to position [572, 0]
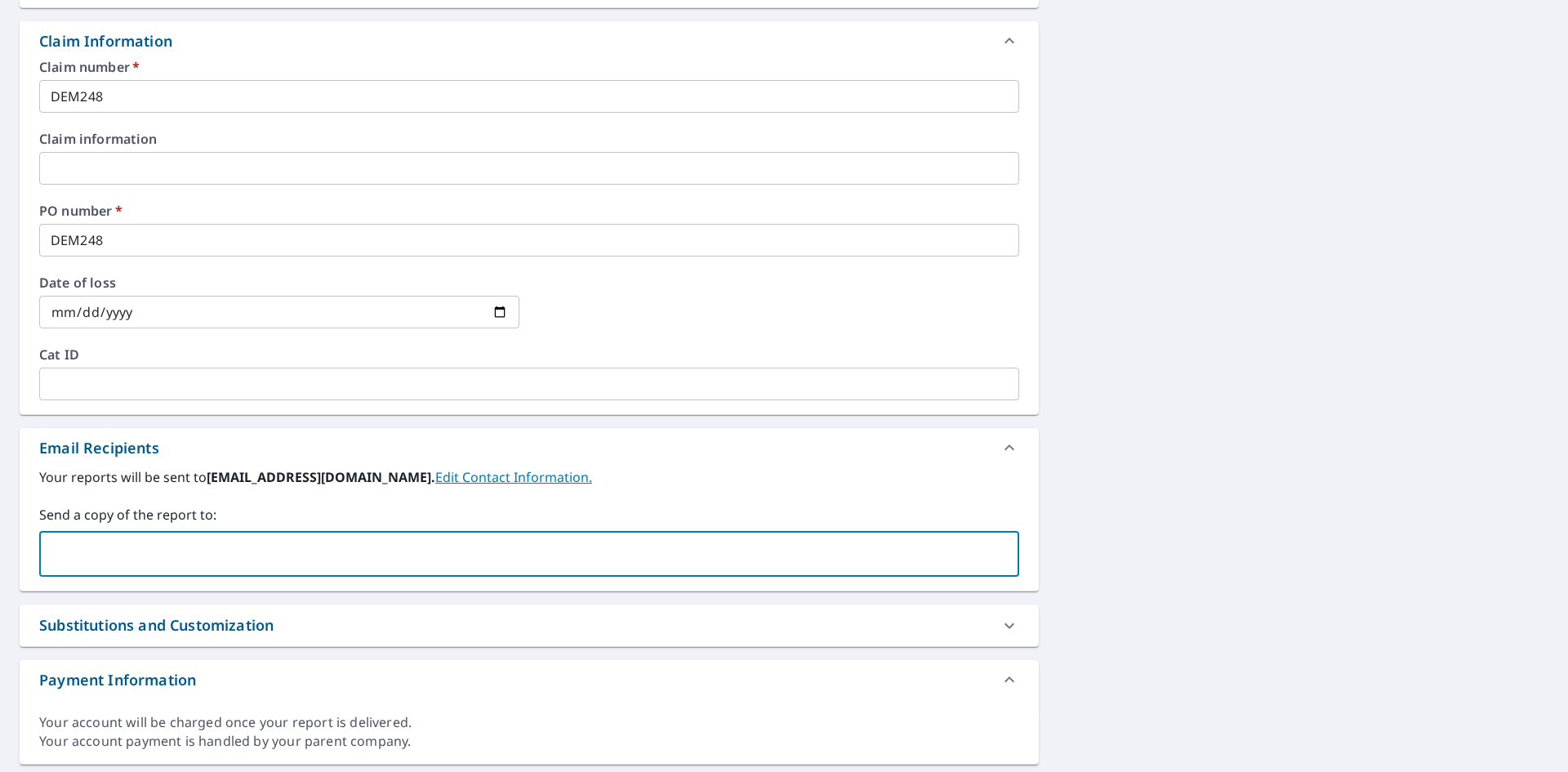
click at [117, 538] on input "text" at bounding box center [517, 554] width 941 height 31
paste input "[STREET_ADDRESS]"
drag, startPoint x: 172, startPoint y: 545, endPoint x: 93, endPoint y: 550, distance: 79.2
click at [154, 550] on input "[STREET_ADDRESS]" at bounding box center [517, 554] width 941 height 31
drag, startPoint x: 93, startPoint y: 550, endPoint x: -94, endPoint y: 543, distance: 187.1
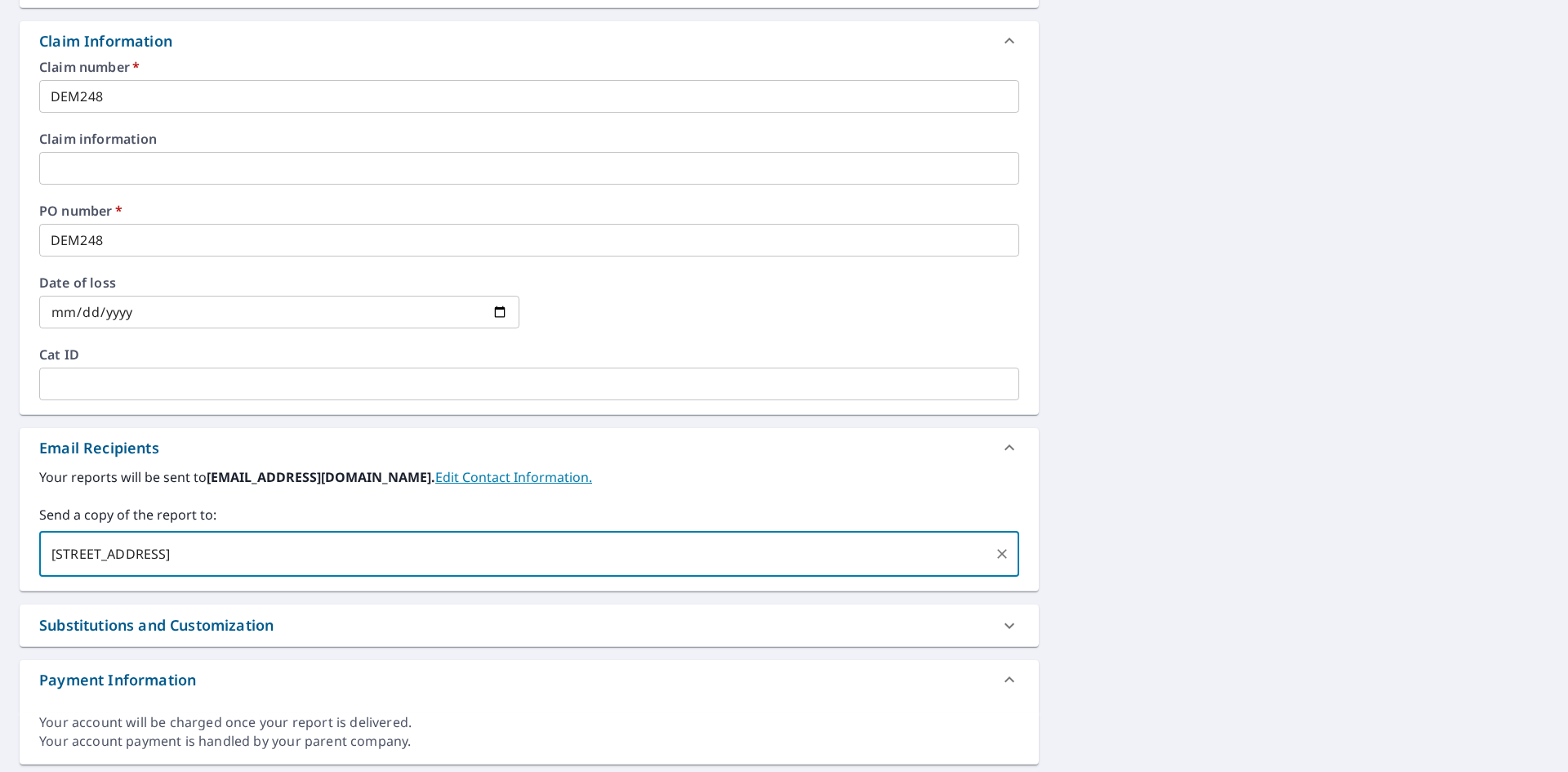
click at [0, 543] on html "SB SB Dashboard Order History Cancel Order SB Dashboard / Finalize Order Finali…" at bounding box center [784, 386] width 1568 height 772
type input "."
paste input "[EMAIL_ADDRESS][DOMAIN_NAME]"
type input "[EMAIL_ADDRESS][DOMAIN_NAME]"
checkbox input "true"
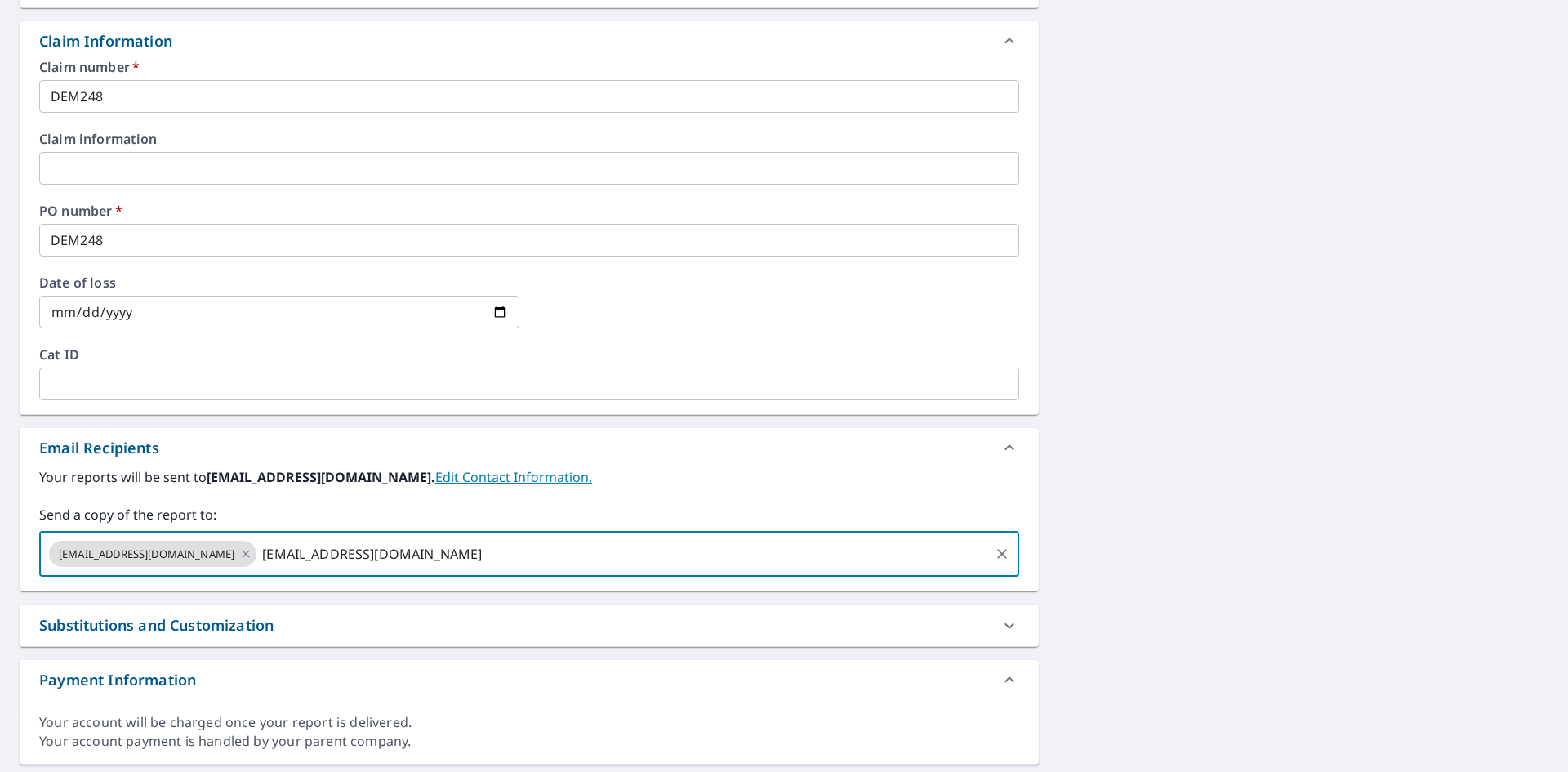
type input "[EMAIL_ADDRESS][DOMAIN_NAME]"
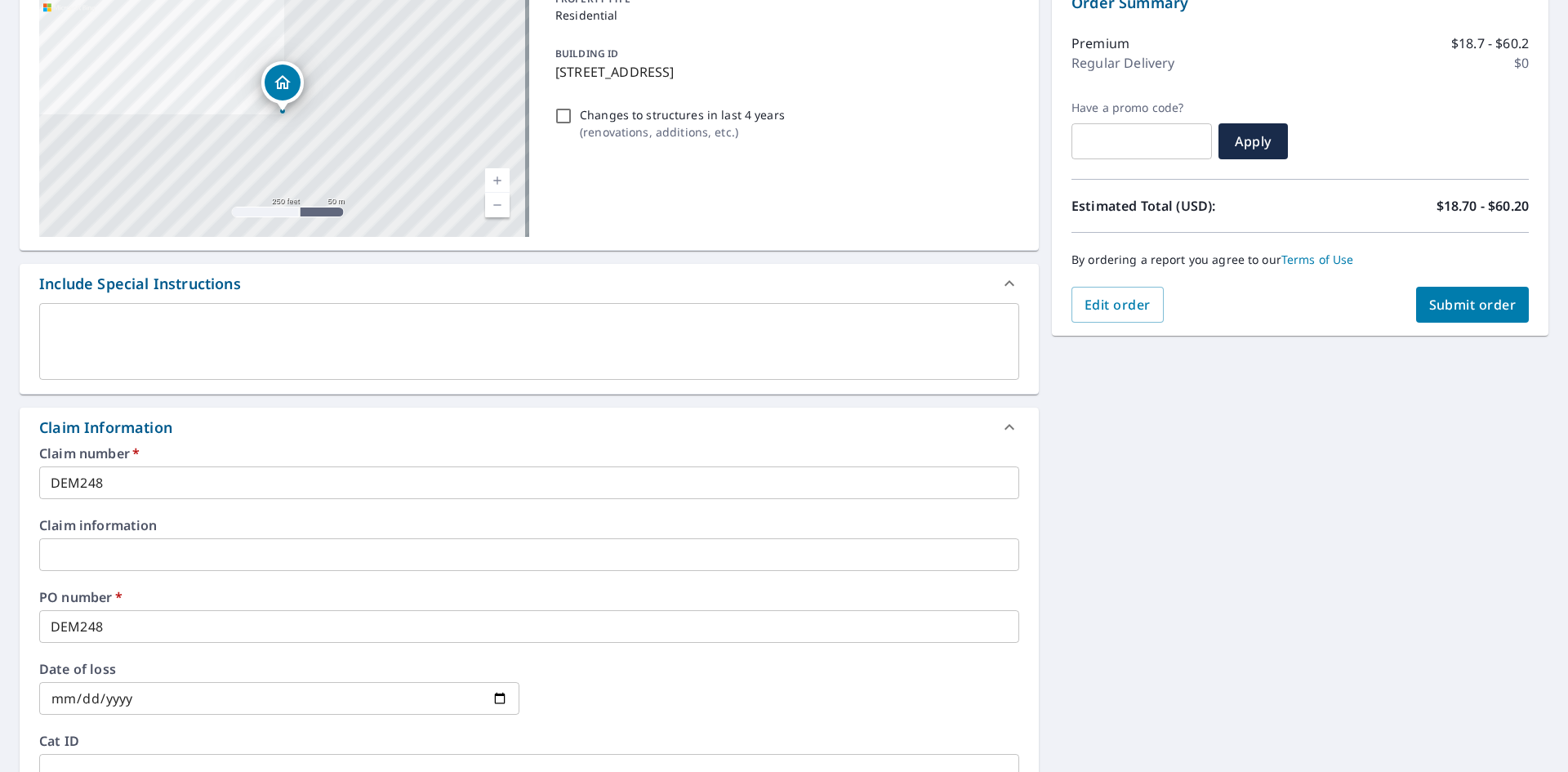
scroll to position [163, 0]
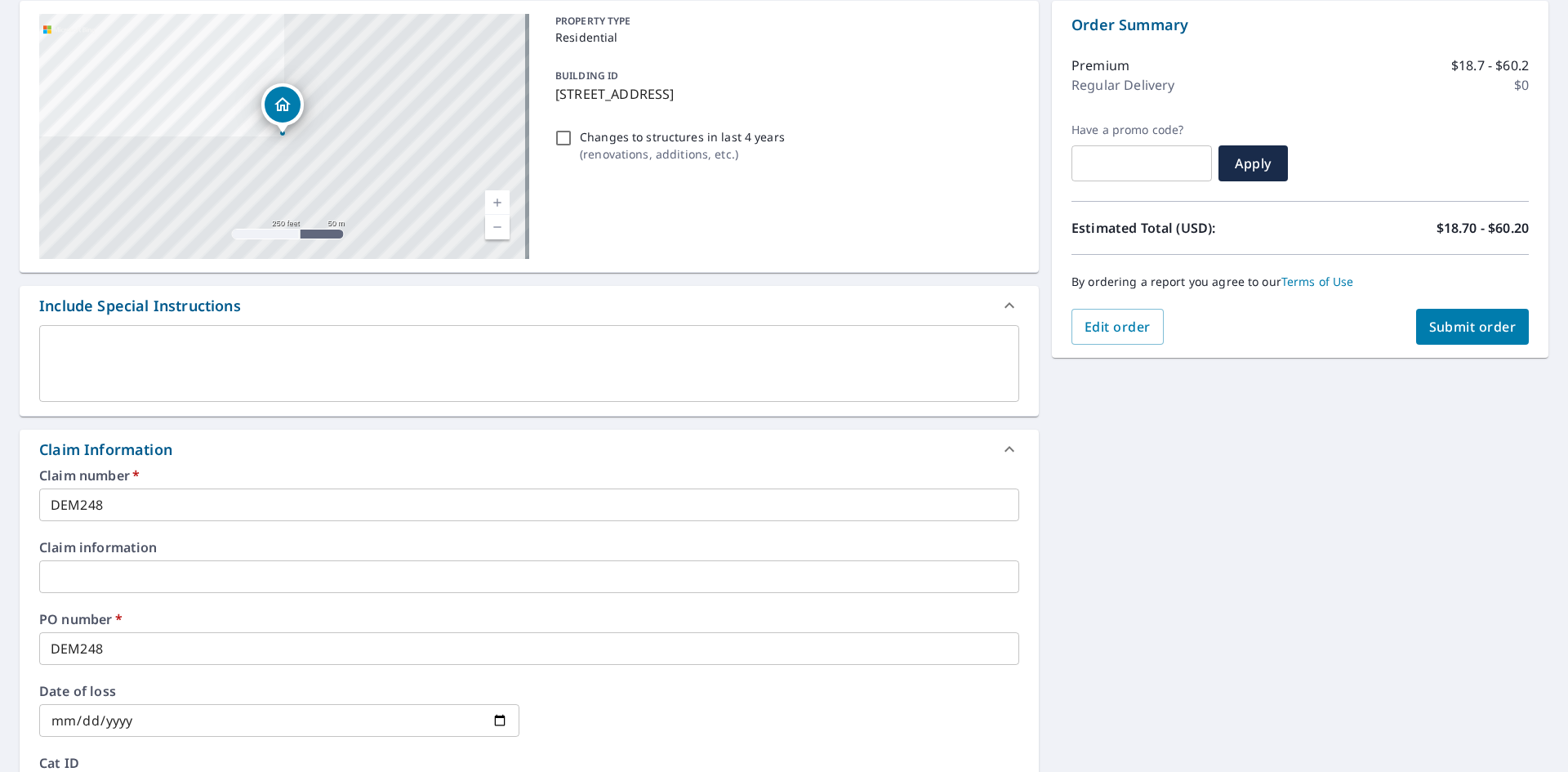
click at [1481, 330] on span "Submit order" at bounding box center [1473, 326] width 87 height 18
checkbox input "true"
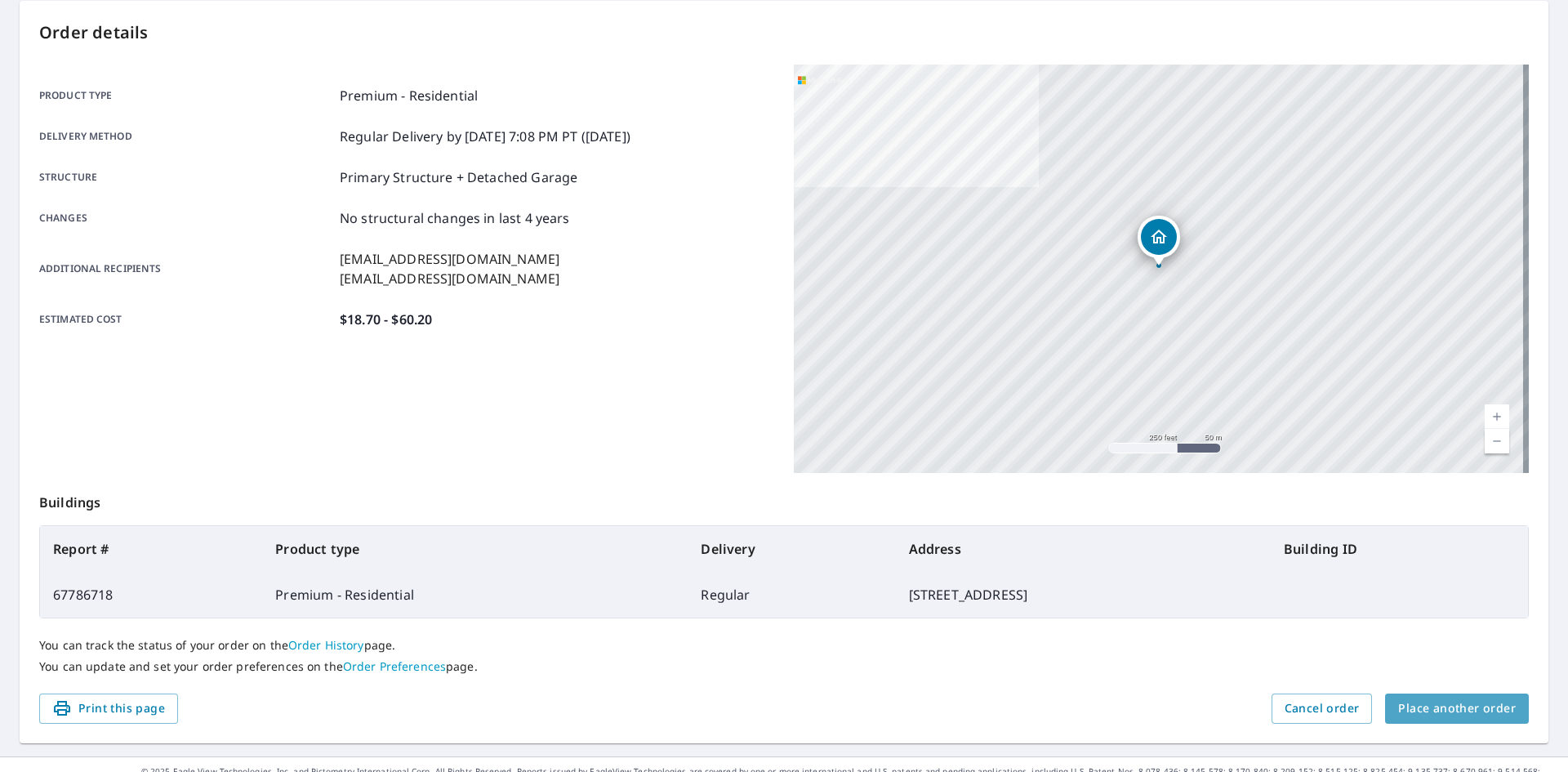
click at [1451, 712] on span "Place another order" at bounding box center [1457, 708] width 117 height 20
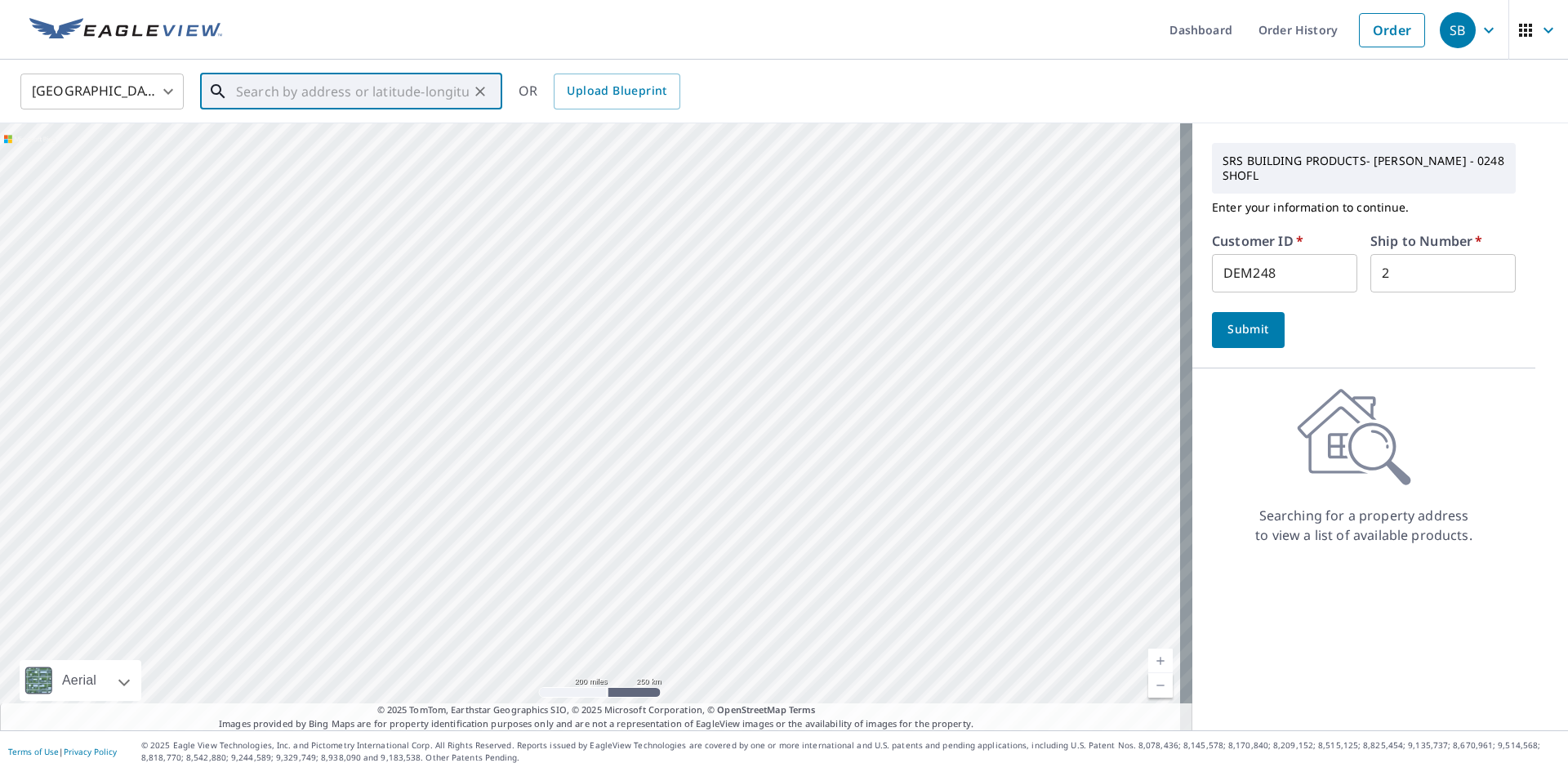
click at [301, 87] on input "text" at bounding box center [353, 92] width 233 height 46
paste input "– [STREET_ADDRESS]"
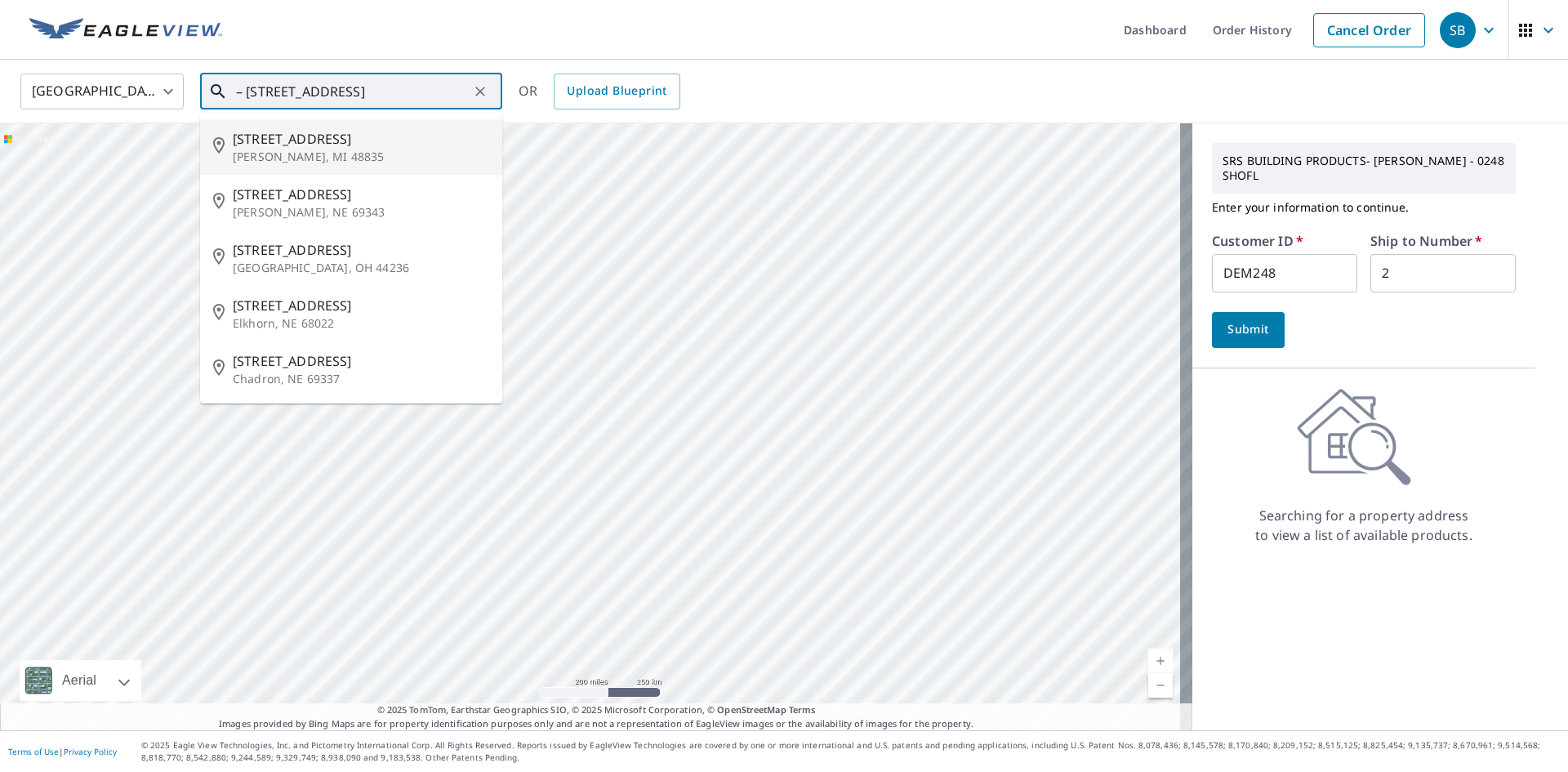
click at [249, 91] on input "– [STREET_ADDRESS]" at bounding box center [353, 92] width 233 height 46
click at [364, 94] on input "[STREET_ADDRESS]" at bounding box center [353, 92] width 233 height 46
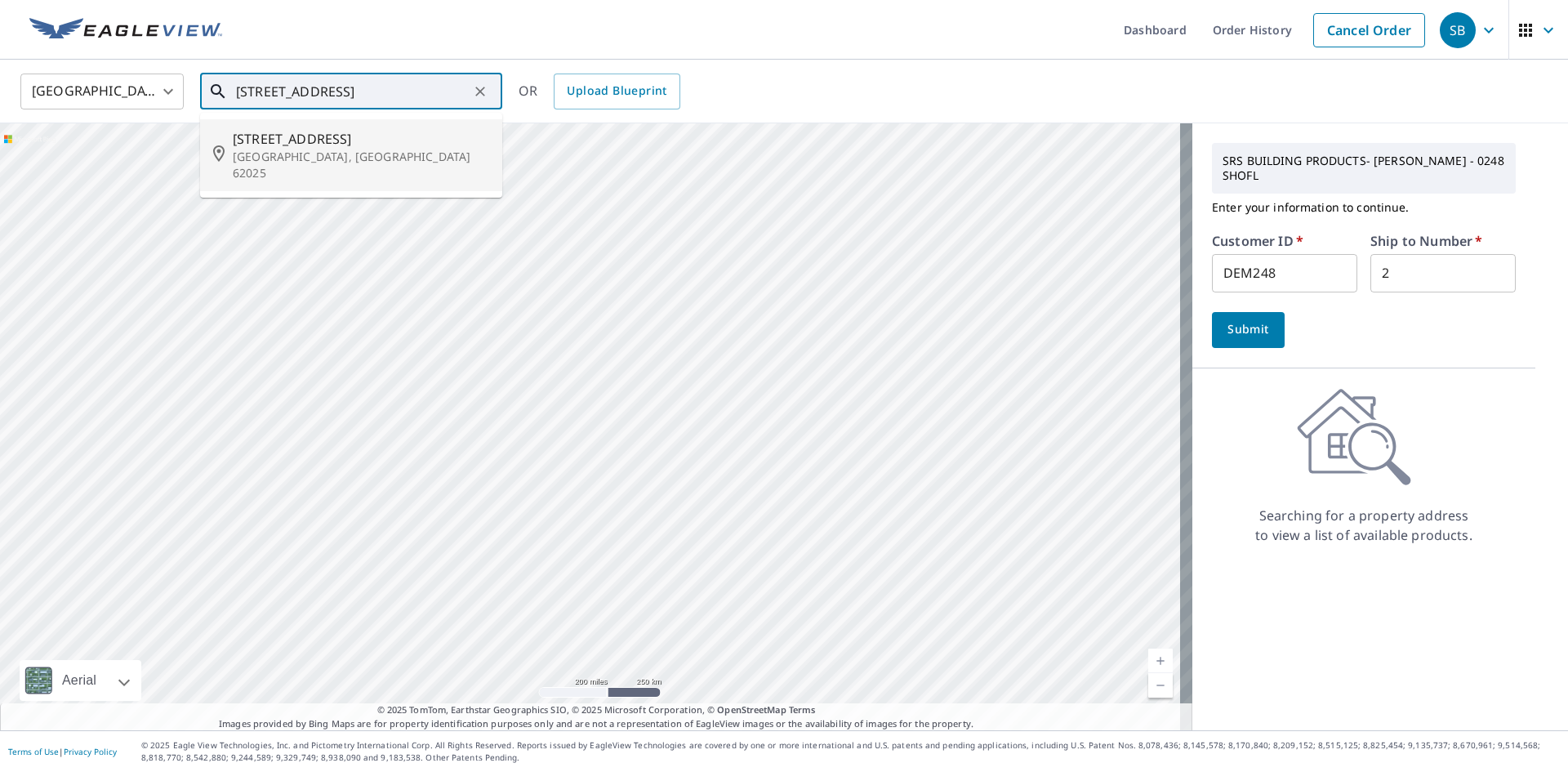
click at [322, 150] on p "[GEOGRAPHIC_DATA], [GEOGRAPHIC_DATA] 62025" at bounding box center [361, 165] width 257 height 32
type input "[STREET_ADDRESS]"
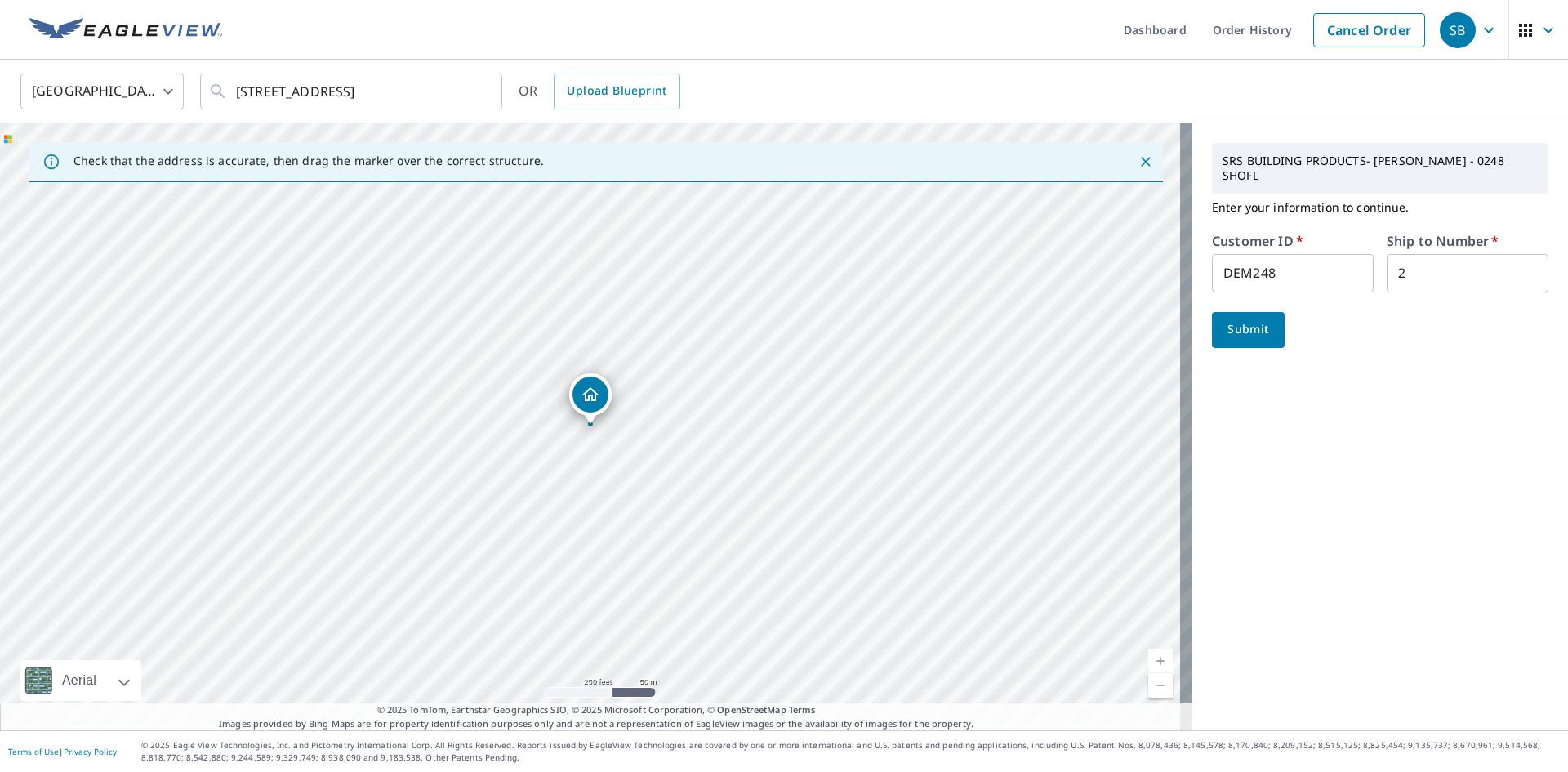
click at [1243, 319] on span "Submit" at bounding box center [1248, 330] width 47 height 20
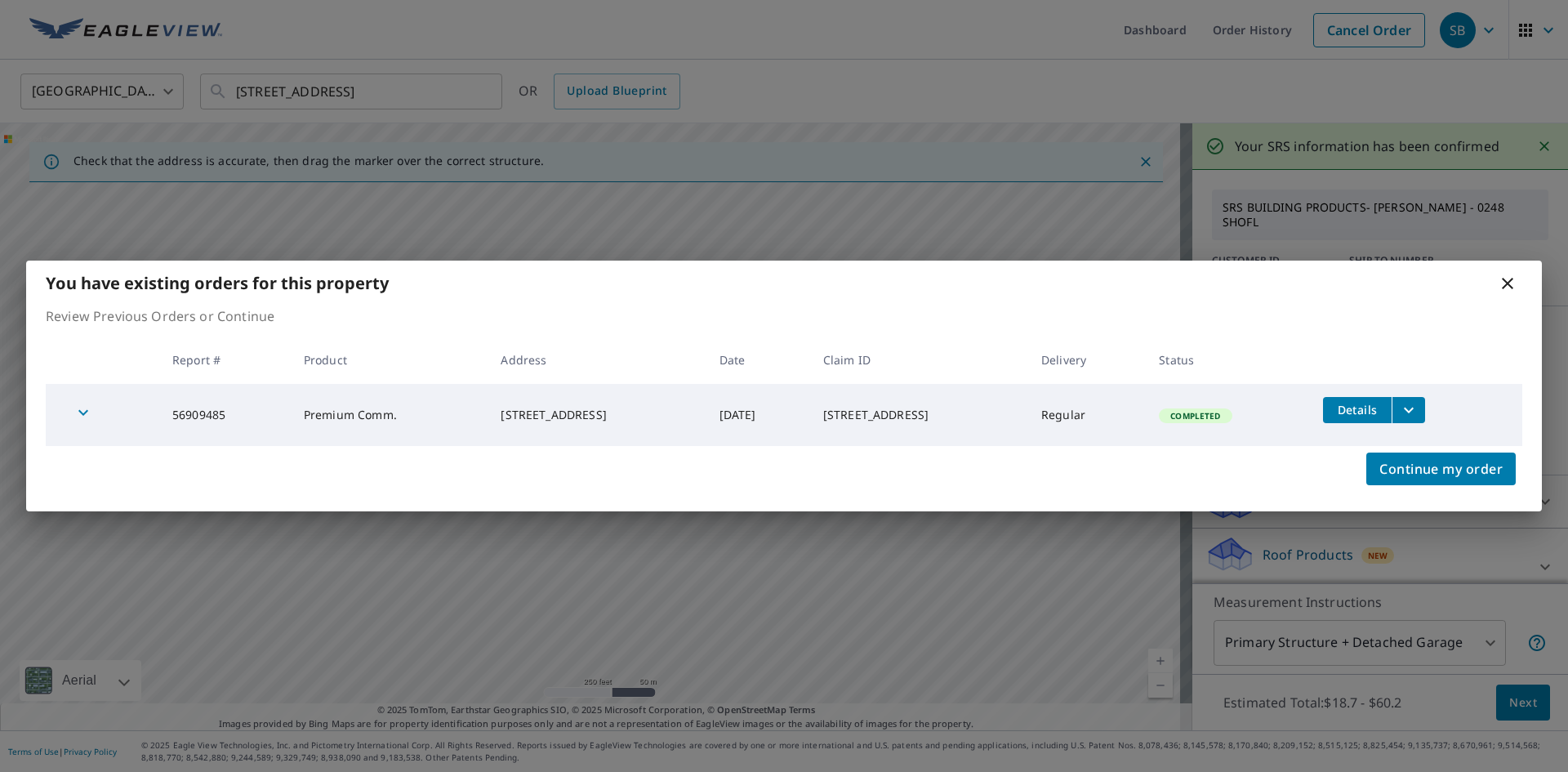
click at [1512, 286] on icon at bounding box center [1508, 283] width 20 height 20
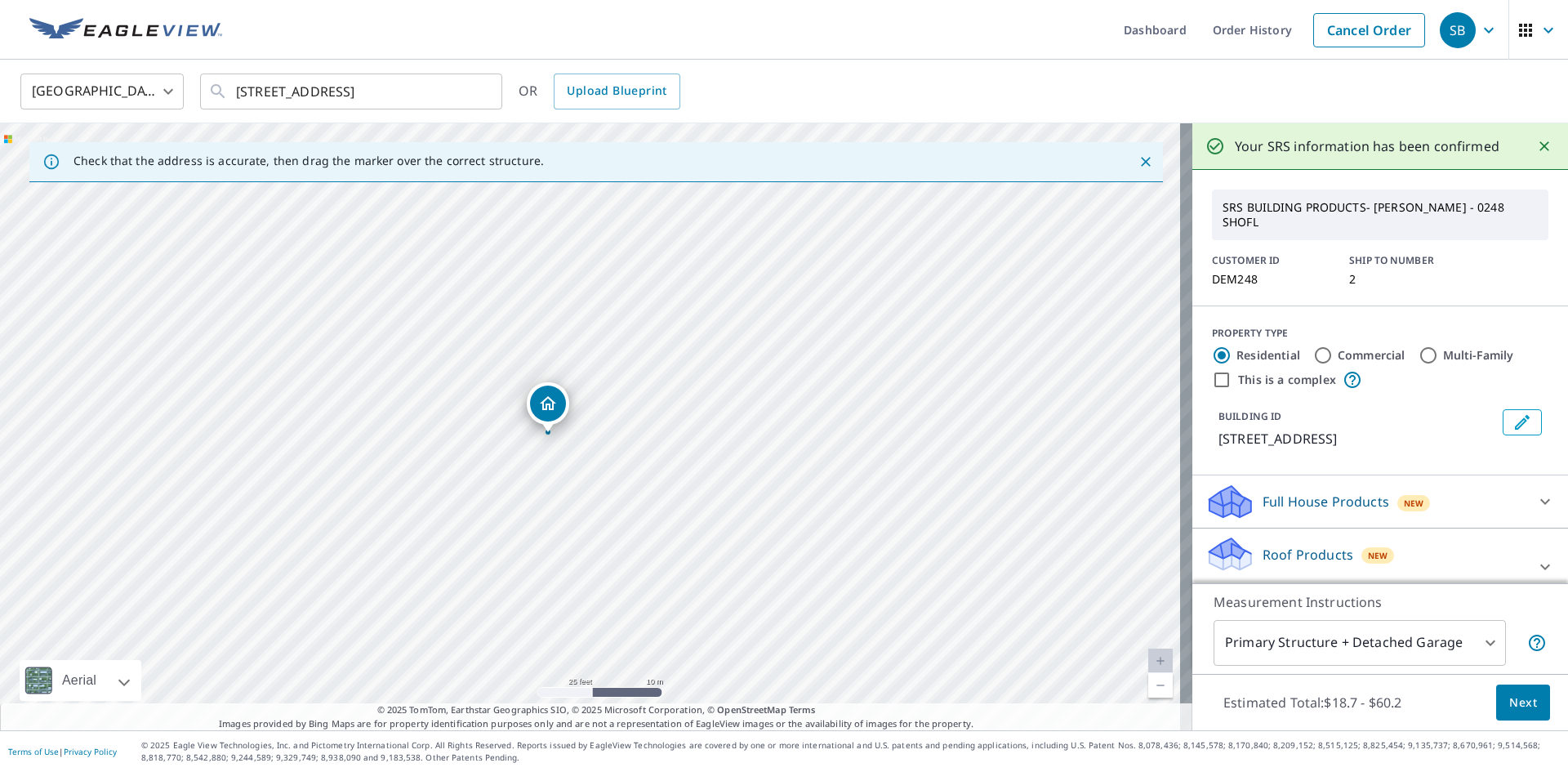
drag, startPoint x: 665, startPoint y: 292, endPoint x: 556, endPoint y: 403, distance: 155.6
click at [555, 403] on div "[STREET_ADDRESS]" at bounding box center [596, 426] width 1193 height 606
click at [1509, 707] on span "Next" at bounding box center [1523, 702] width 28 height 20
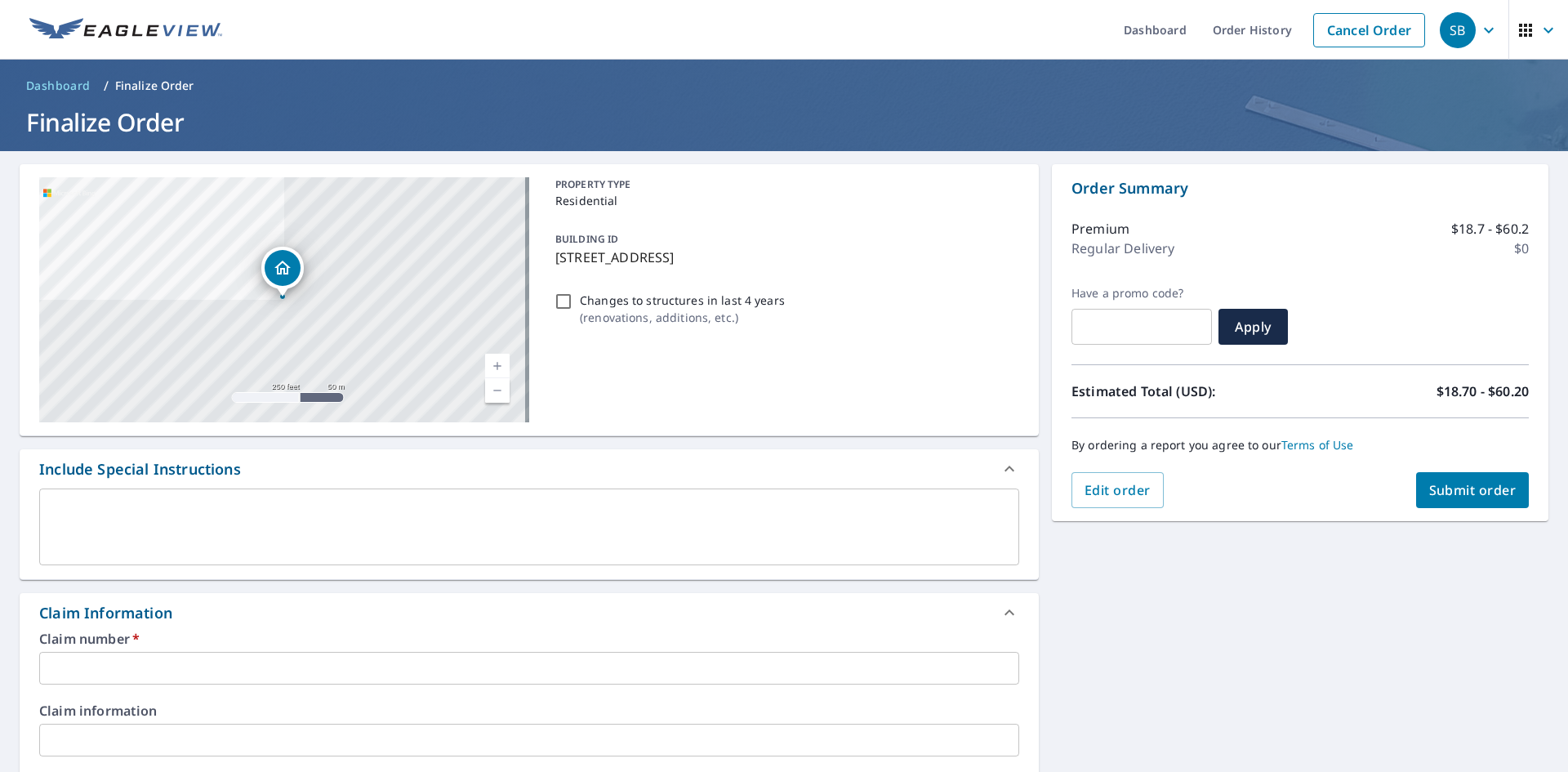
click at [196, 658] on input "text" at bounding box center [529, 668] width 980 height 32
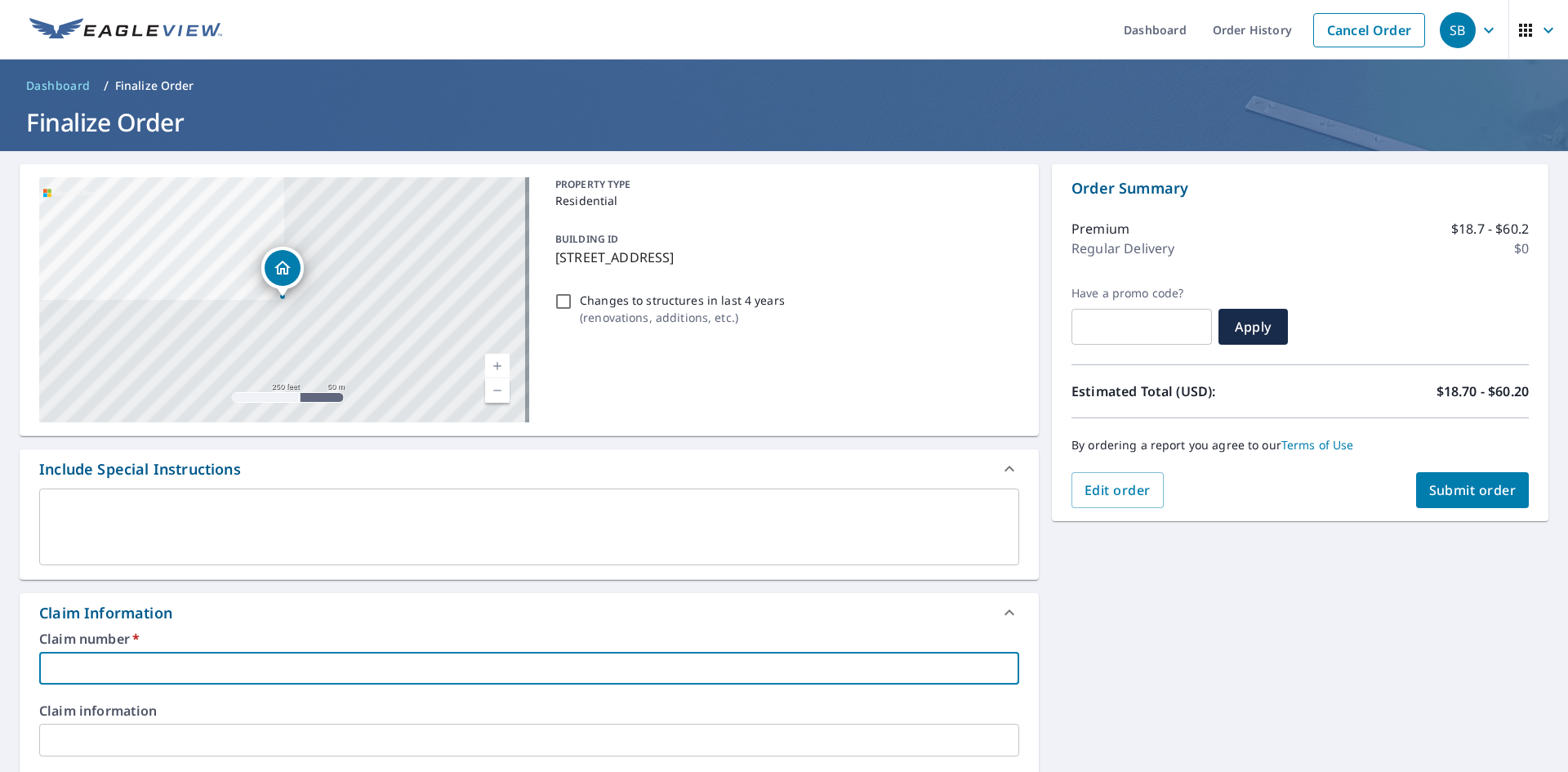
type input "DEM248"
checkbox input "true"
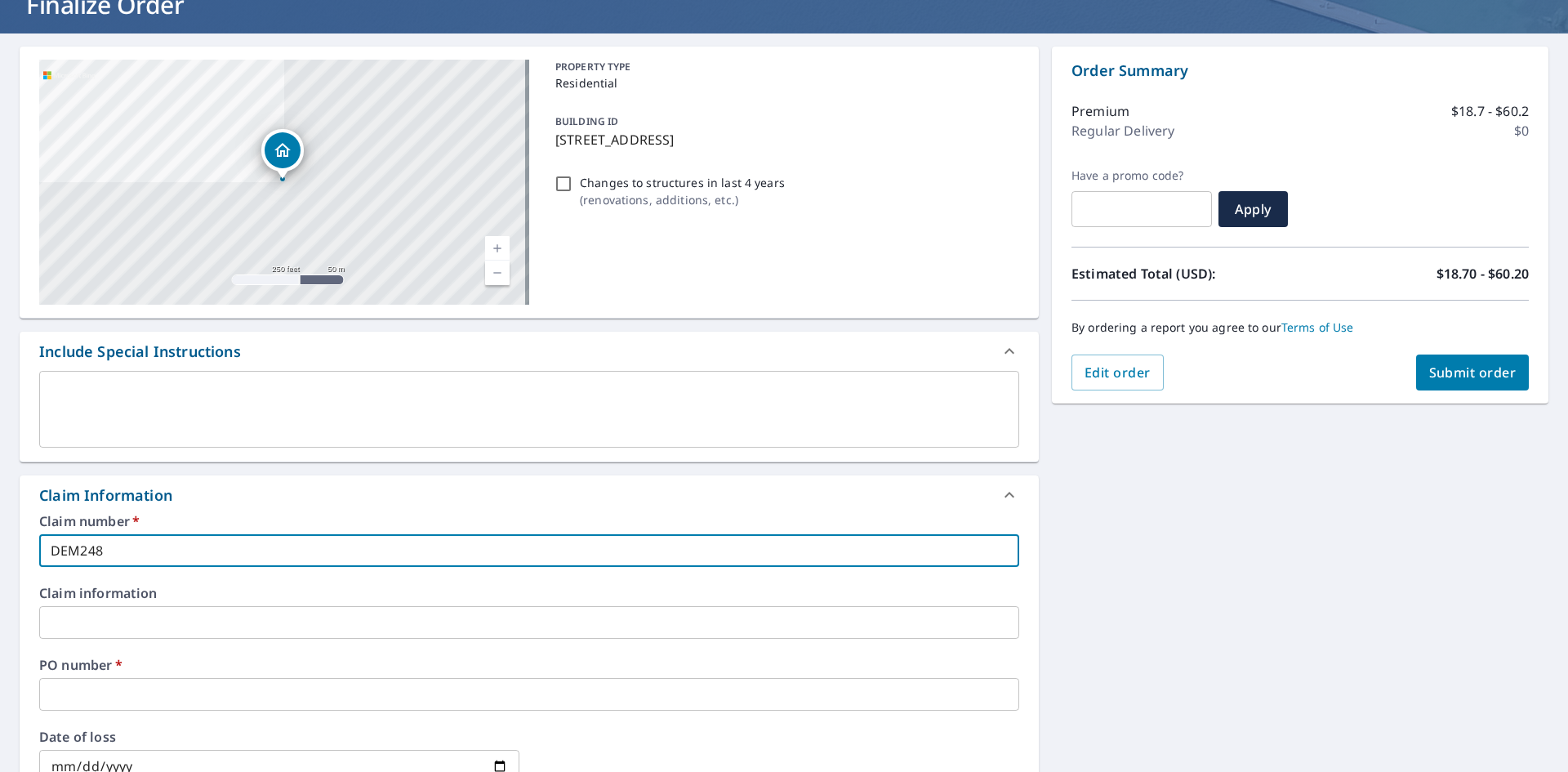
scroll to position [245, 0]
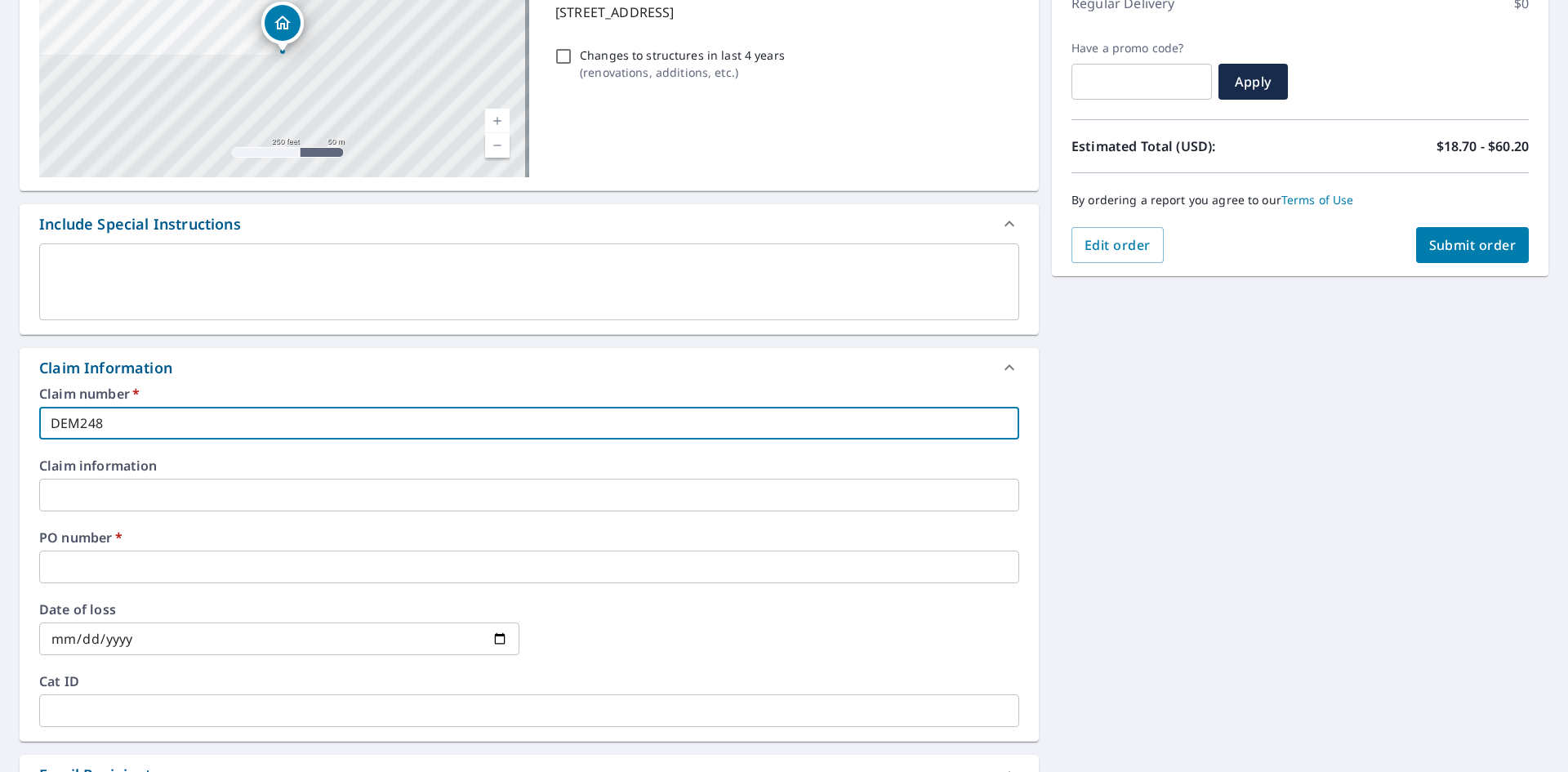
click at [107, 556] on input "text" at bounding box center [529, 566] width 980 height 32
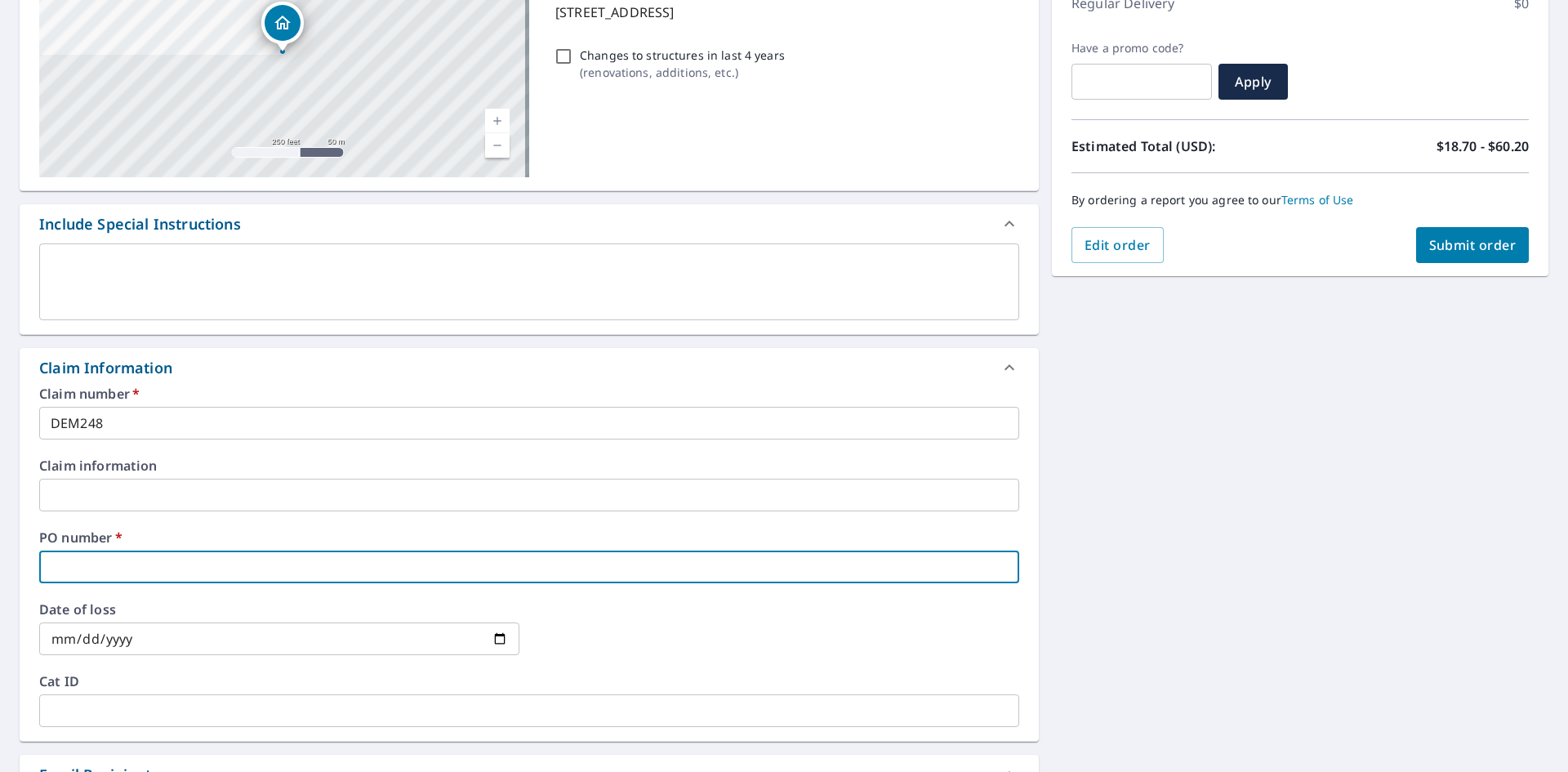
type input "DEM248"
checkbox input "true"
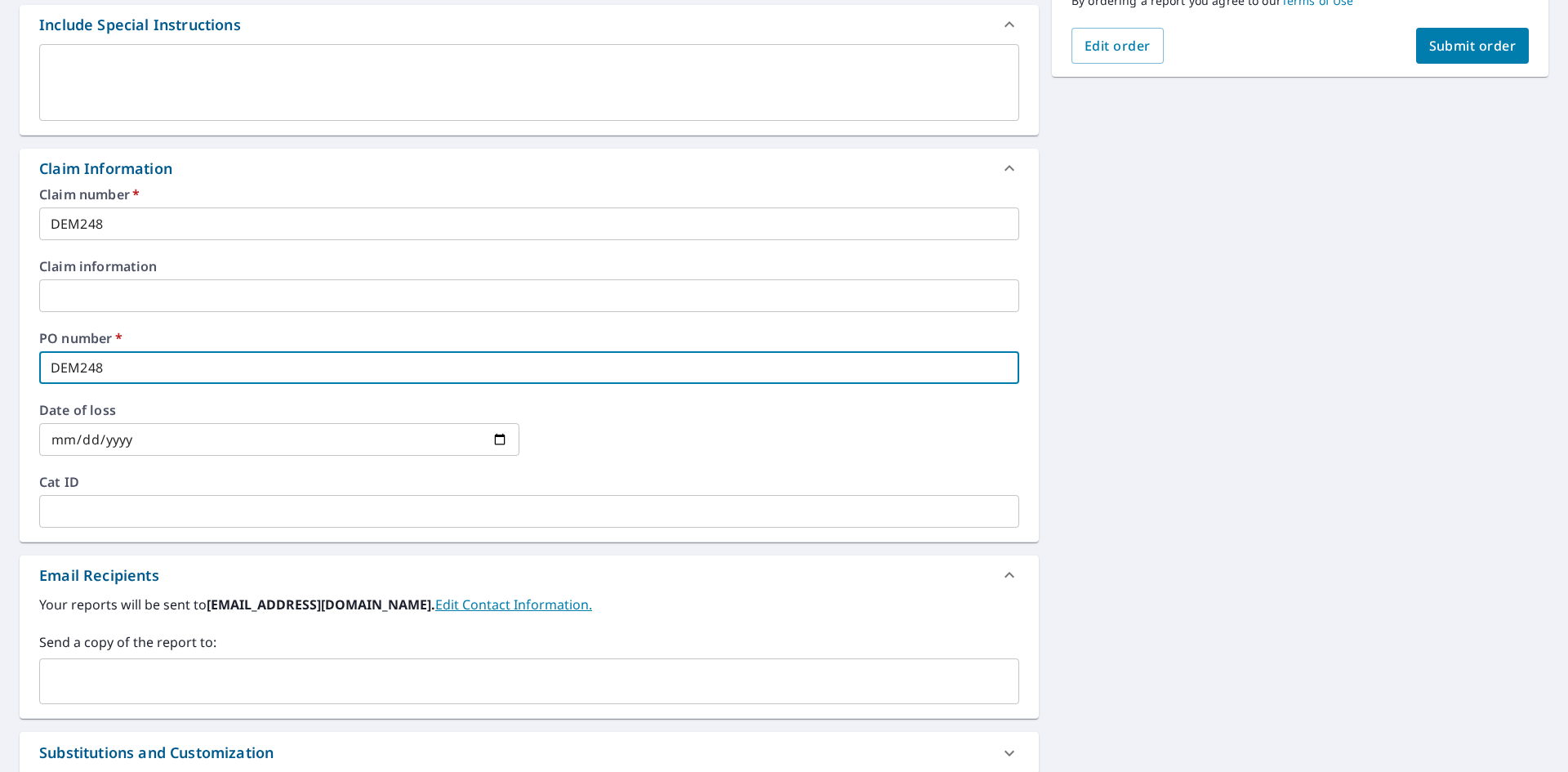
scroll to position [490, 0]
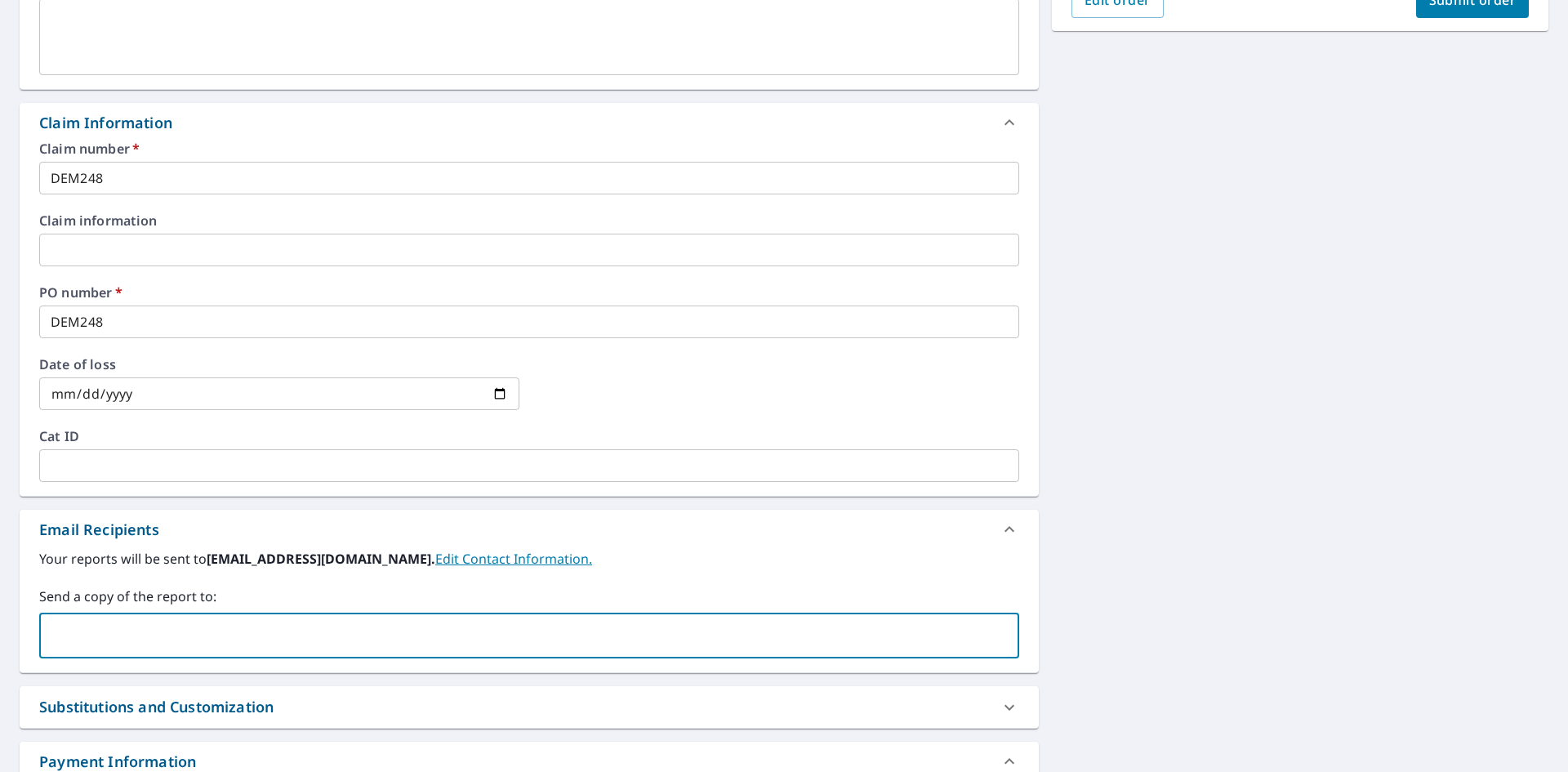
paste input "[EMAIL_ADDRESS][DOMAIN_NAME]"
type input "[EMAIL_ADDRESS][DOMAIN_NAME]"
checkbox input "true"
type input "[EMAIL_ADDRESS][DOMAIN_NAME]"
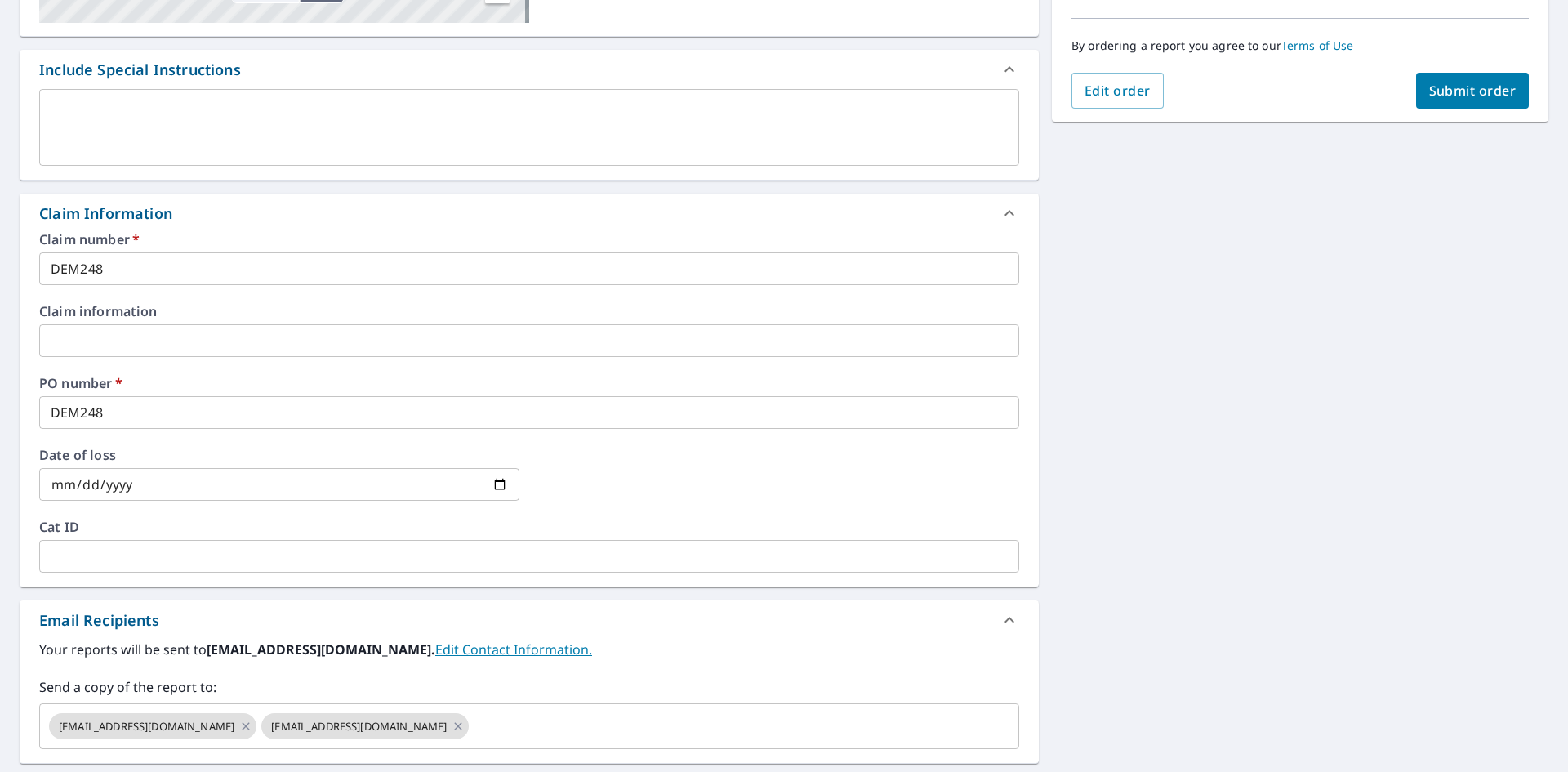
scroll to position [163, 0]
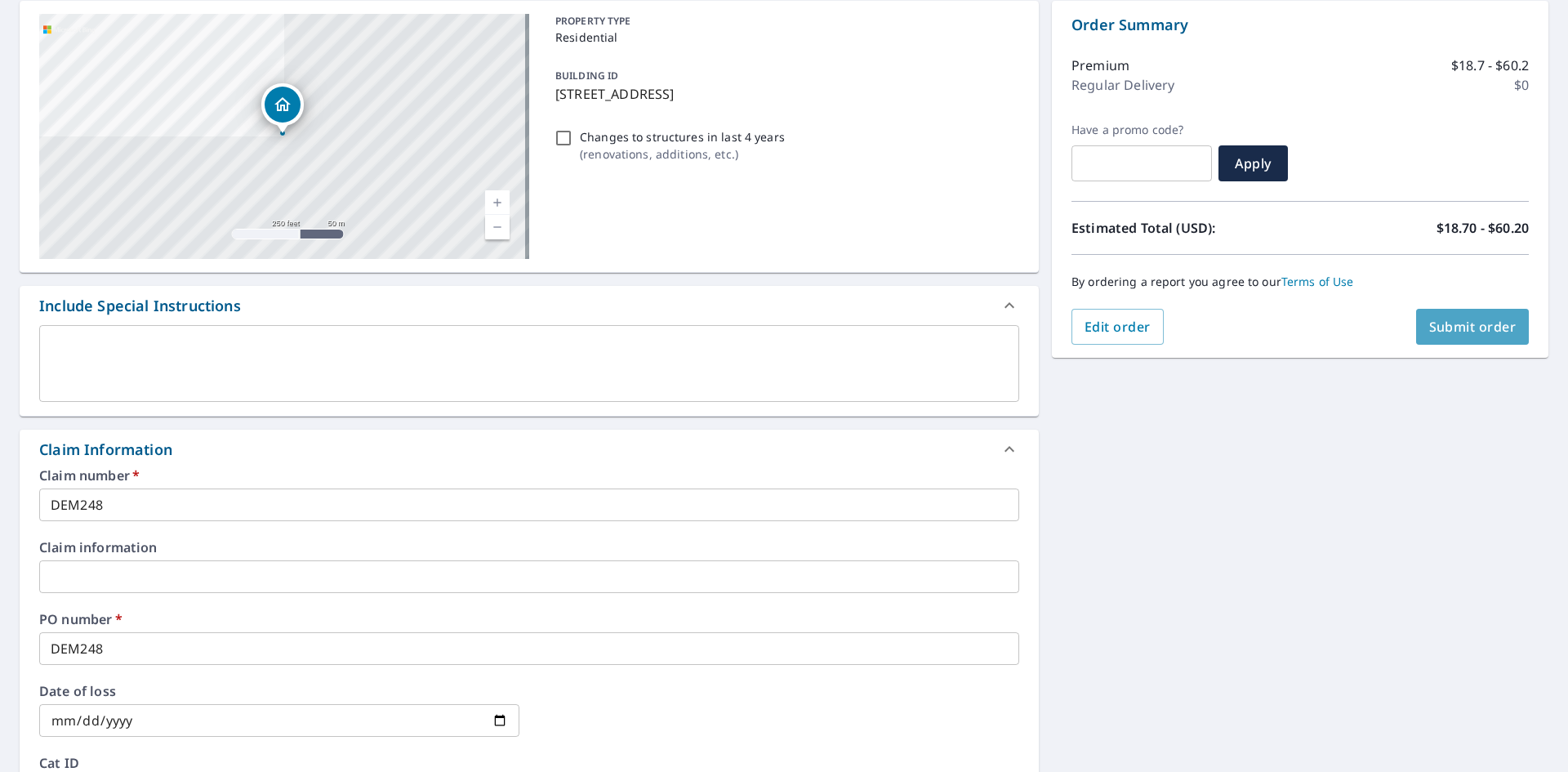
click at [1435, 325] on span "Submit order" at bounding box center [1473, 326] width 87 height 18
checkbox input "true"
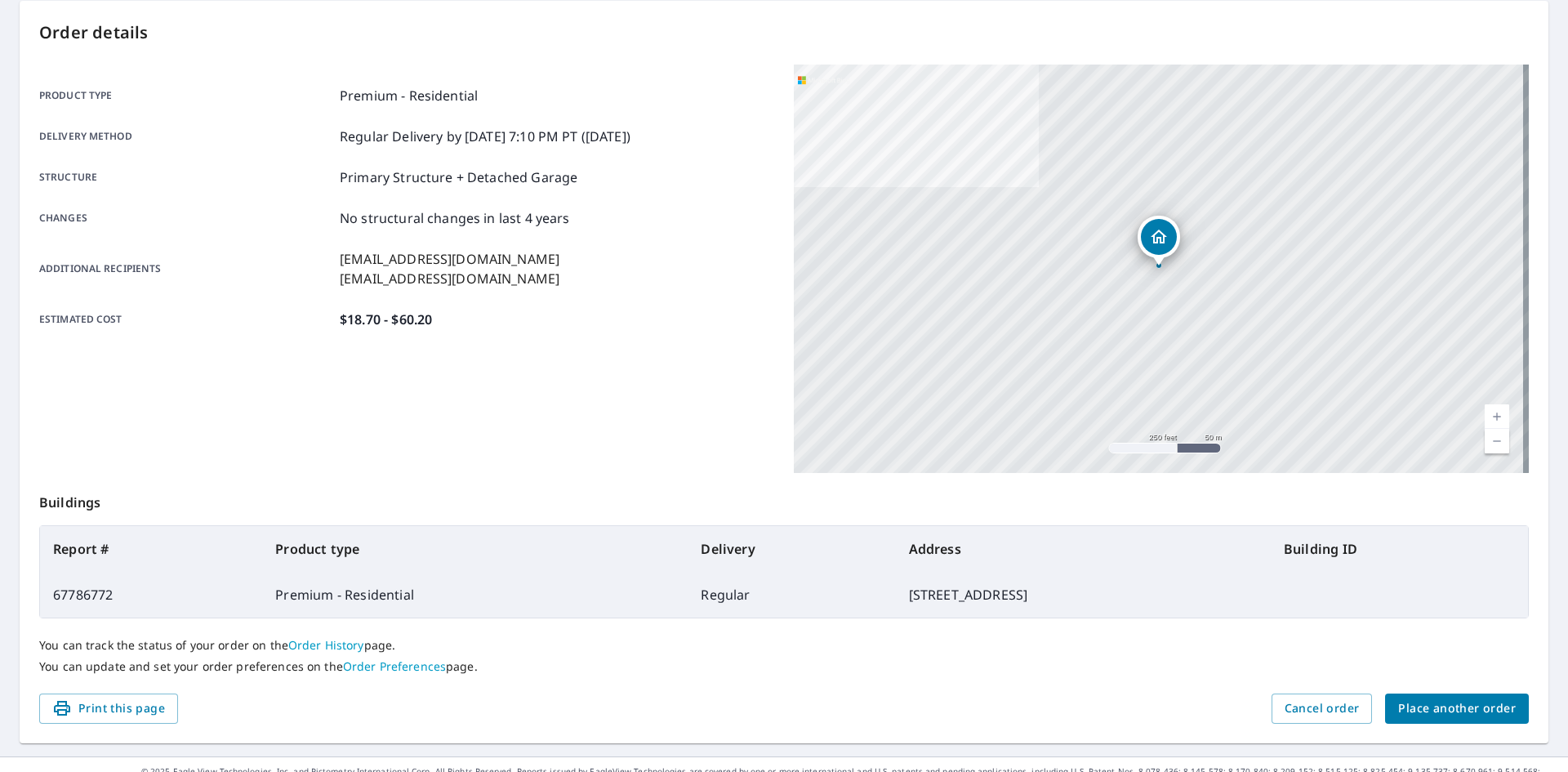
click at [1463, 707] on span "Place another order" at bounding box center [1457, 708] width 117 height 20
